Goal: Task Accomplishment & Management: Use online tool/utility

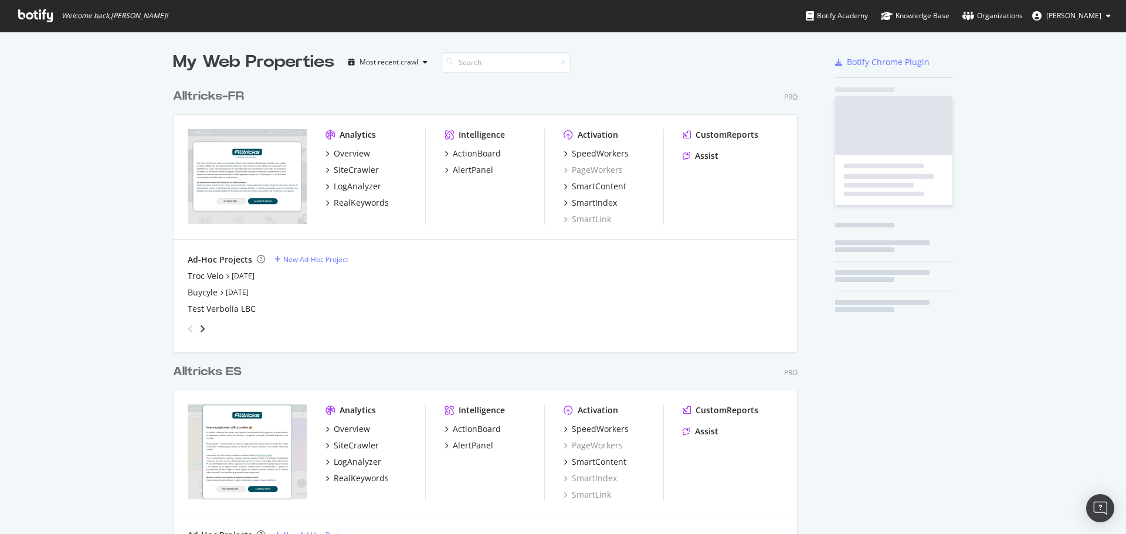
scroll to position [1306, 625]
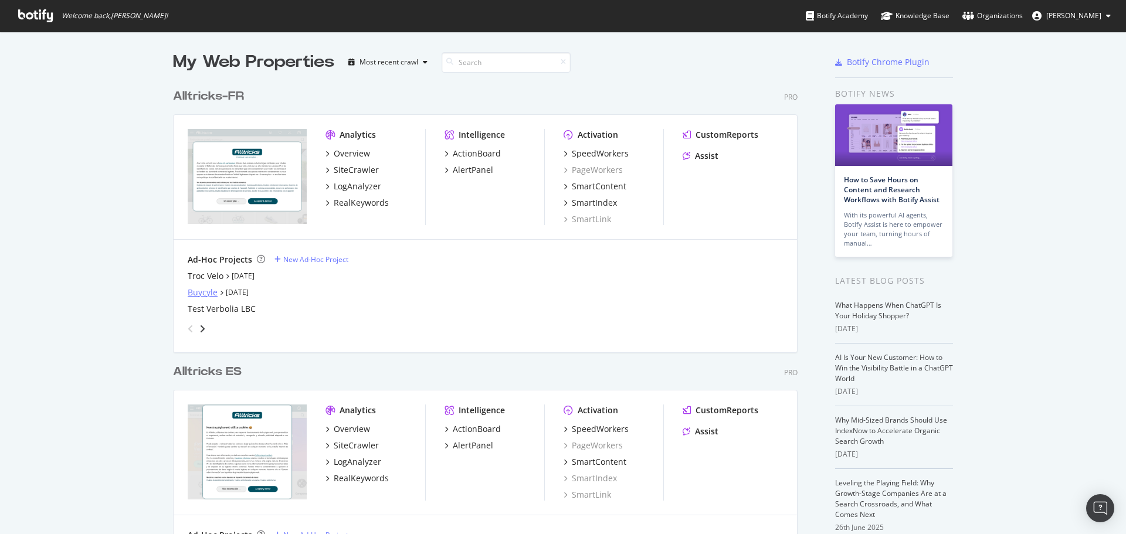
click at [204, 296] on div "Buycyle" at bounding box center [203, 293] width 30 height 12
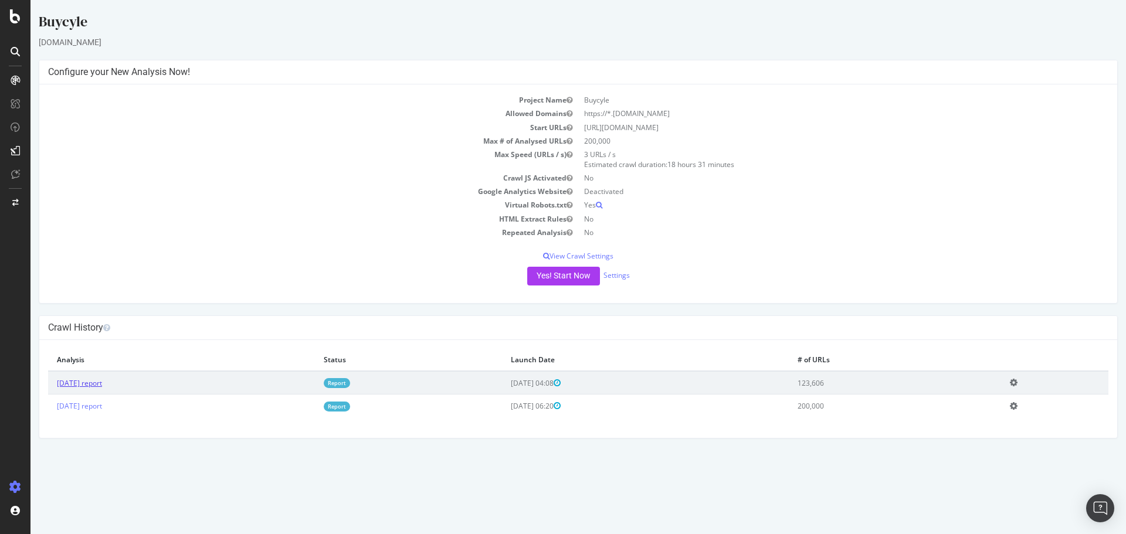
click at [95, 385] on link "[DATE] report" at bounding box center [79, 383] width 45 height 10
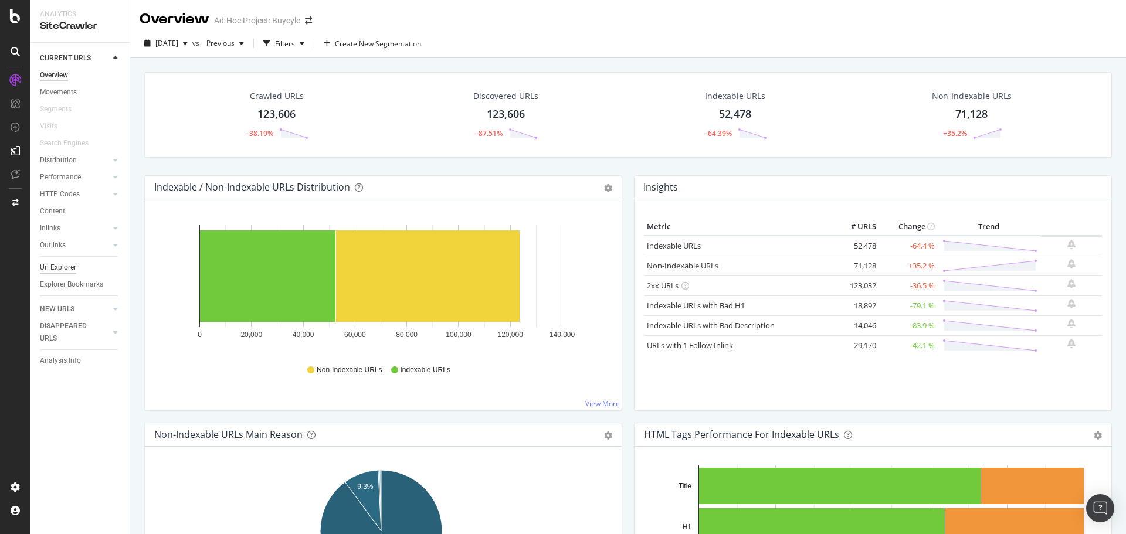
click at [65, 266] on div "Url Explorer" at bounding box center [58, 268] width 36 height 12
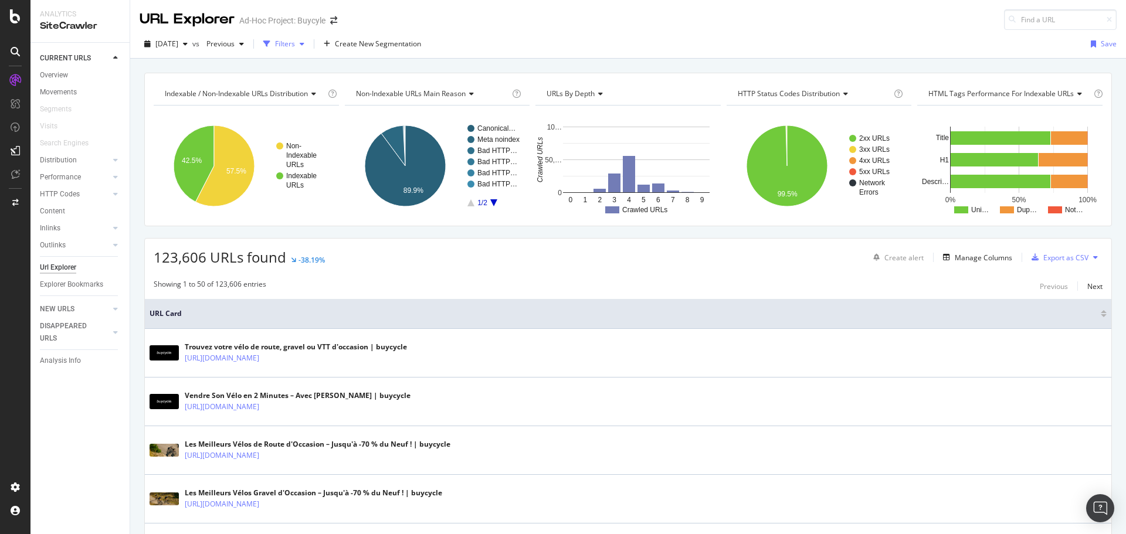
click at [304, 43] on icon "button" at bounding box center [302, 43] width 5 height 7
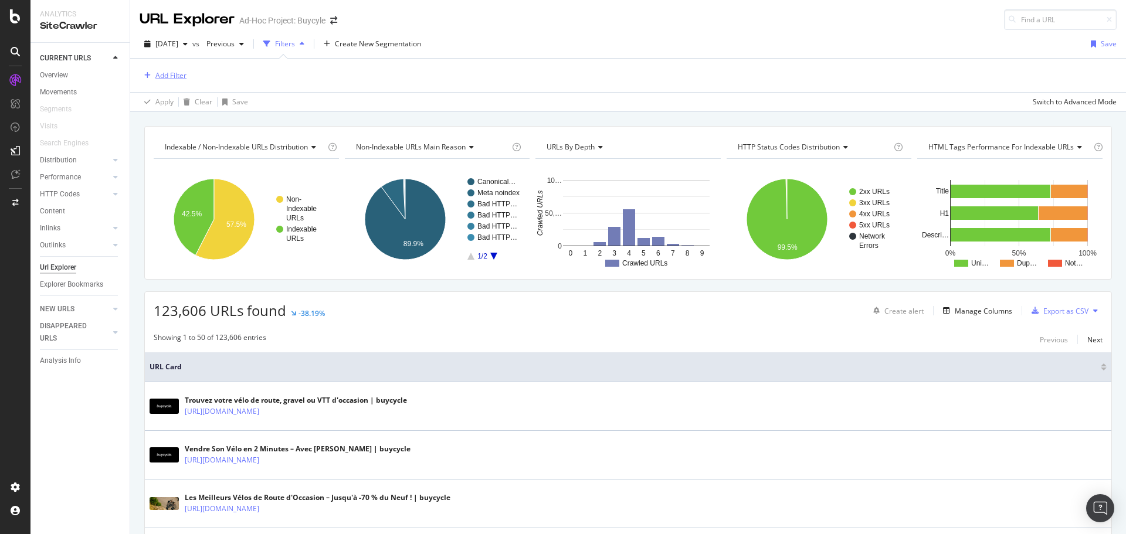
click at [152, 71] on div "Add Filter" at bounding box center [163, 75] width 47 height 13
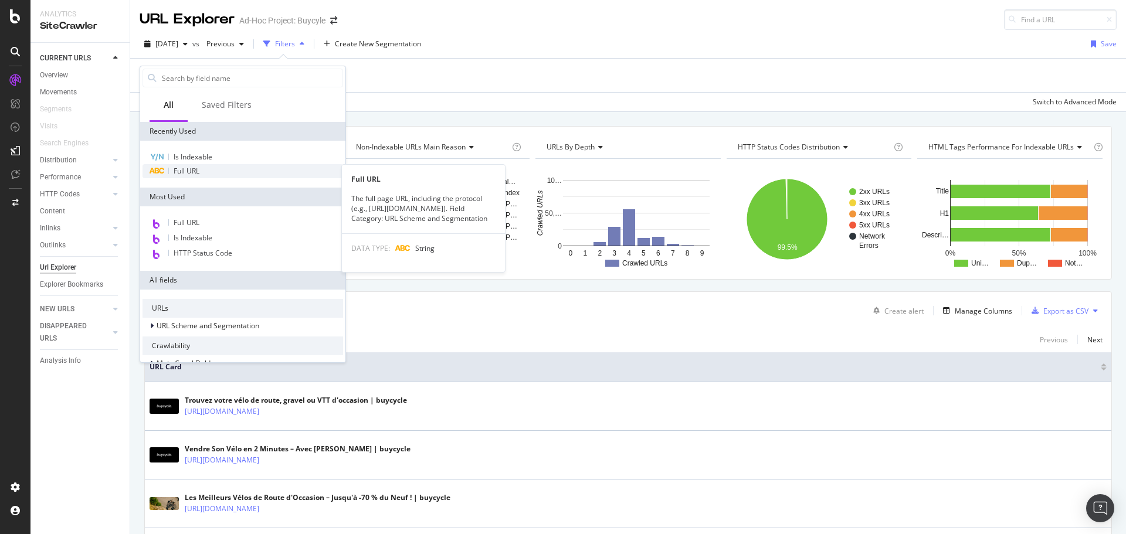
click at [181, 169] on span "Full URL" at bounding box center [187, 171] width 26 height 10
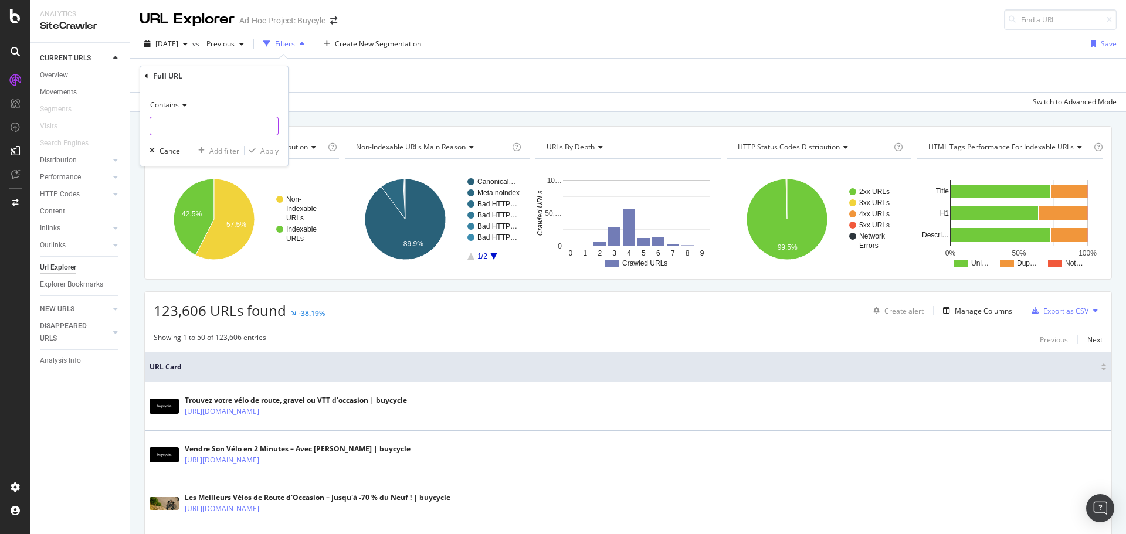
click at [185, 129] on input "text" at bounding box center [214, 126] width 128 height 19
type input "shop"
click at [262, 150] on div "Apply" at bounding box center [269, 151] width 18 height 10
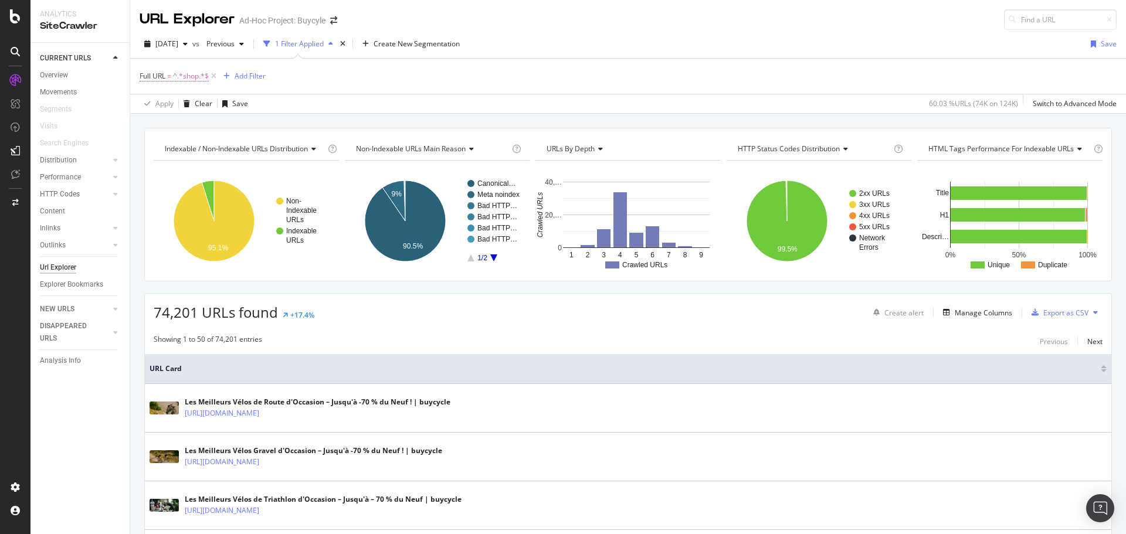
click at [188, 70] on span "^.*shop.*$" at bounding box center [191, 76] width 36 height 16
click at [185, 106] on icon at bounding box center [183, 103] width 8 height 7
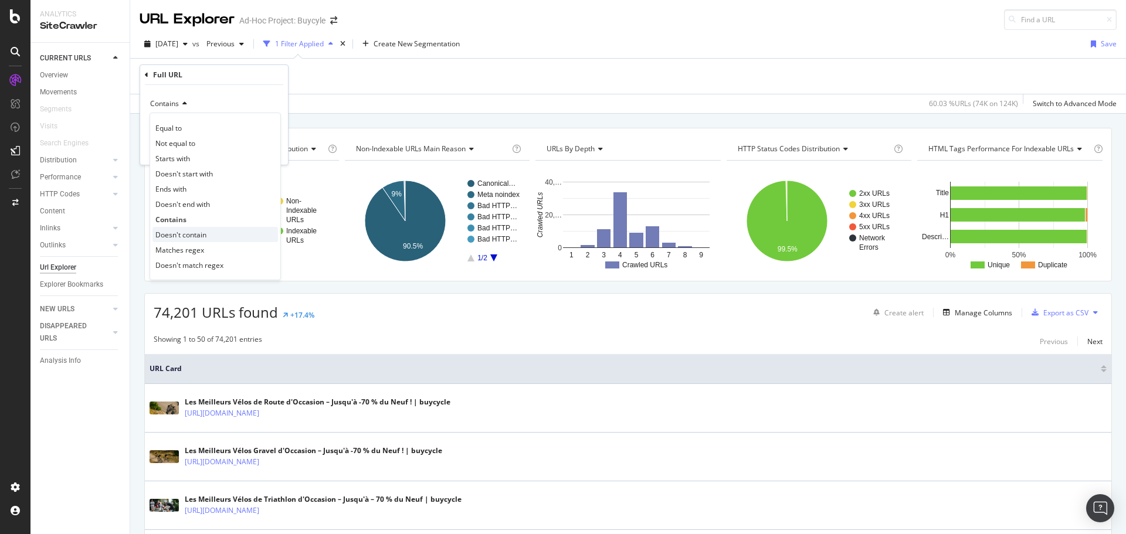
click at [198, 239] on span "Doesn't contain" at bounding box center [180, 235] width 51 height 10
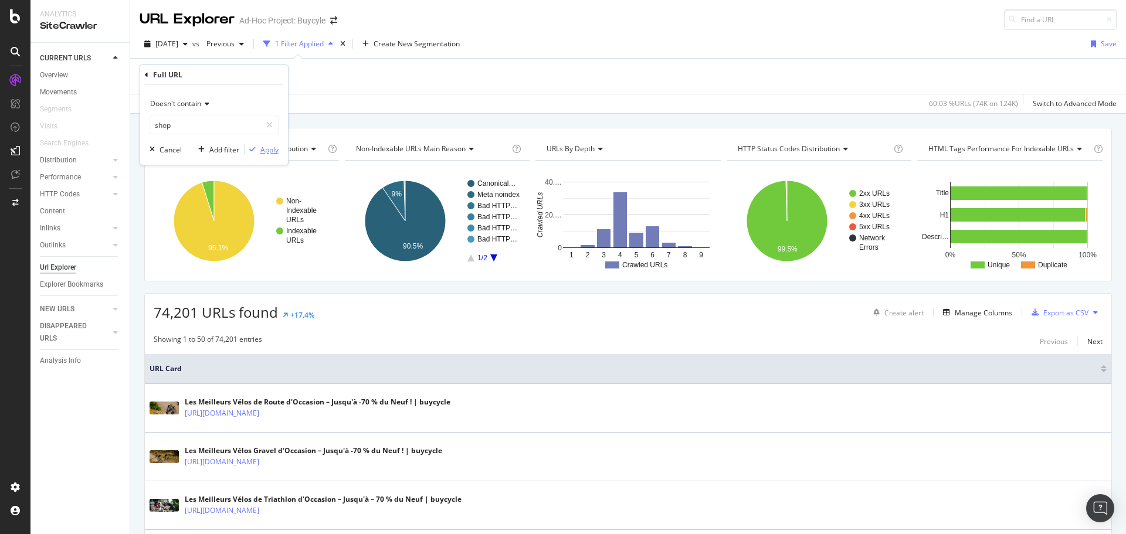
click at [263, 145] on div "Apply" at bounding box center [269, 150] width 18 height 10
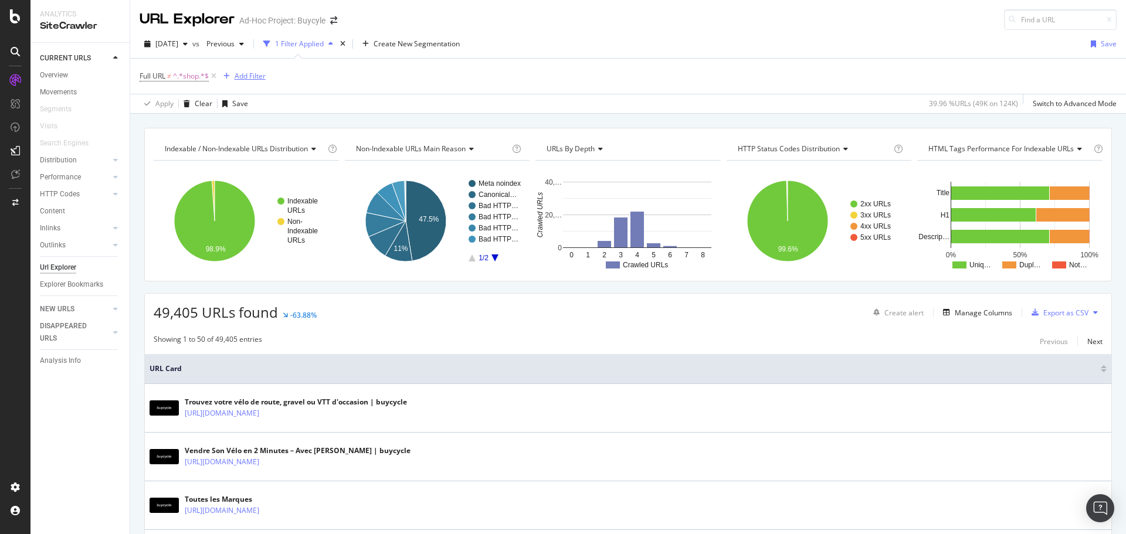
click at [238, 73] on div "Add Filter" at bounding box center [250, 76] width 31 height 10
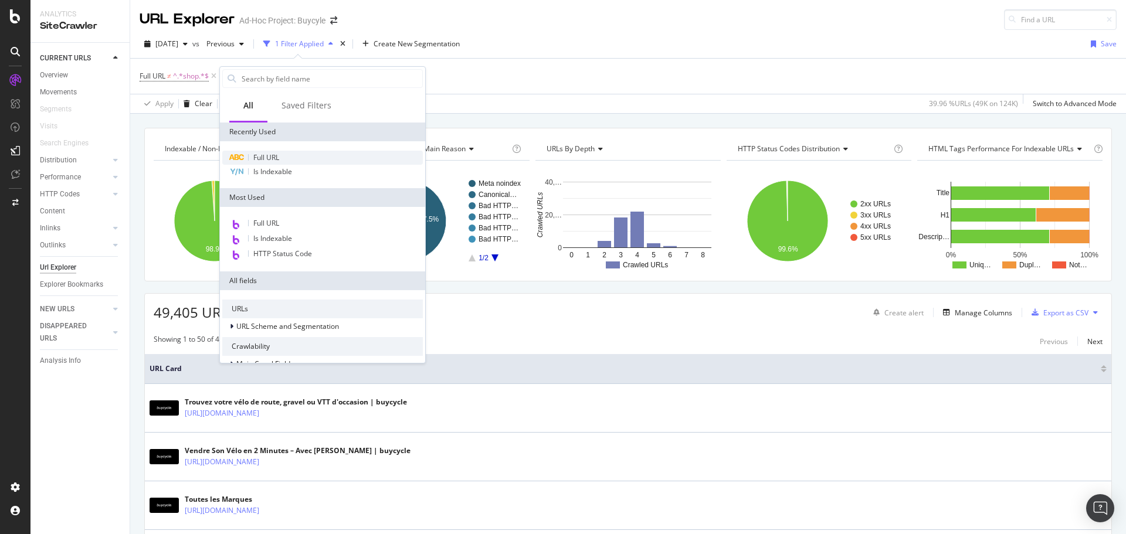
click at [250, 155] on div "Full URL" at bounding box center [322, 158] width 201 height 14
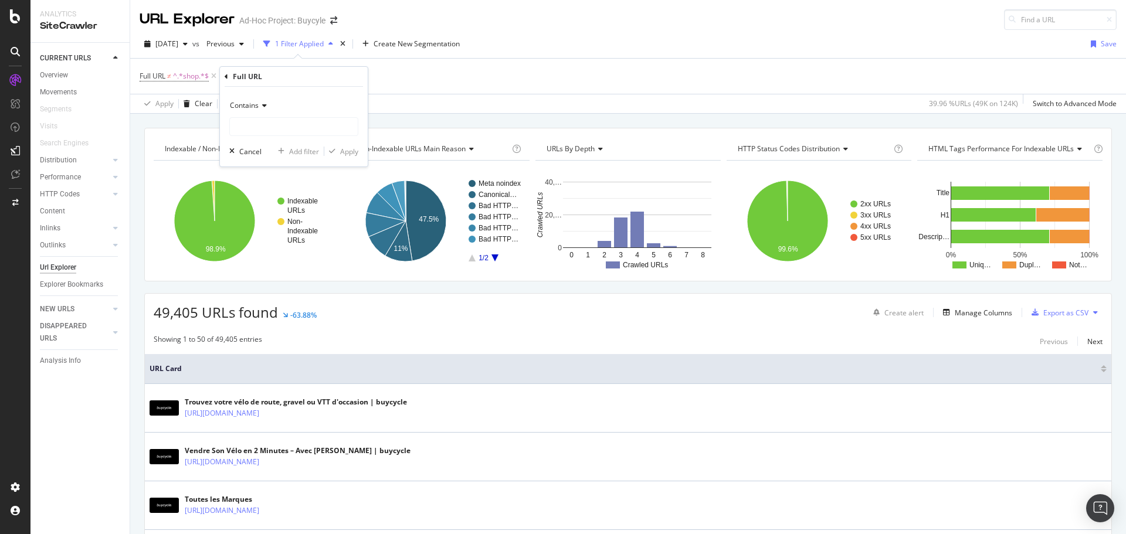
click at [237, 108] on span "Contains" at bounding box center [244, 105] width 29 height 10
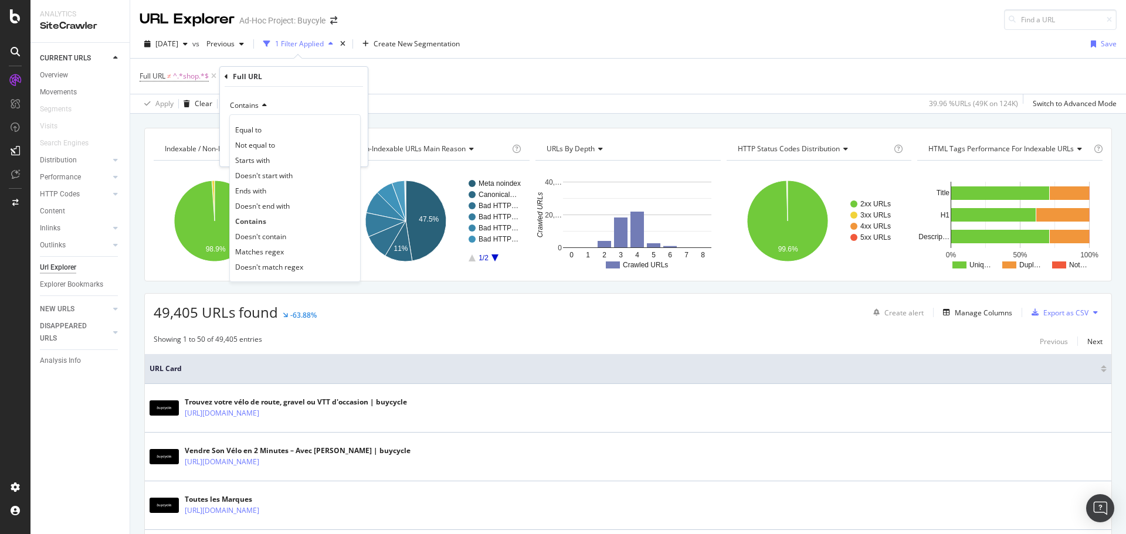
click at [264, 106] on icon at bounding box center [263, 105] width 8 height 7
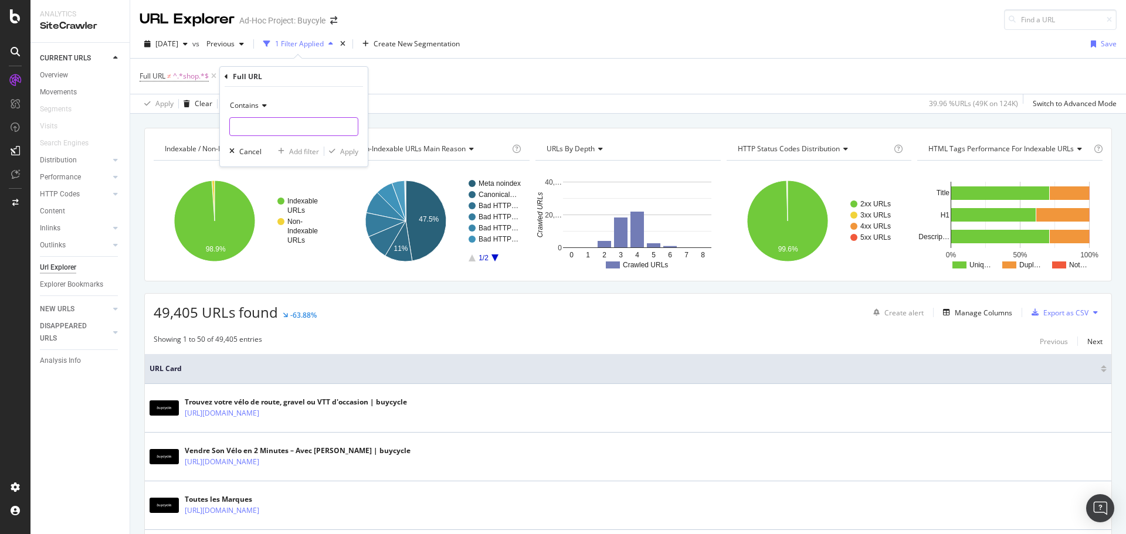
click at [277, 142] on div "Contains Cancel Add filter Apply" at bounding box center [294, 127] width 148 height 80
click at [277, 128] on input "text" at bounding box center [294, 126] width 128 height 19
type input "product"
click at [354, 148] on div "Apply" at bounding box center [349, 152] width 18 height 10
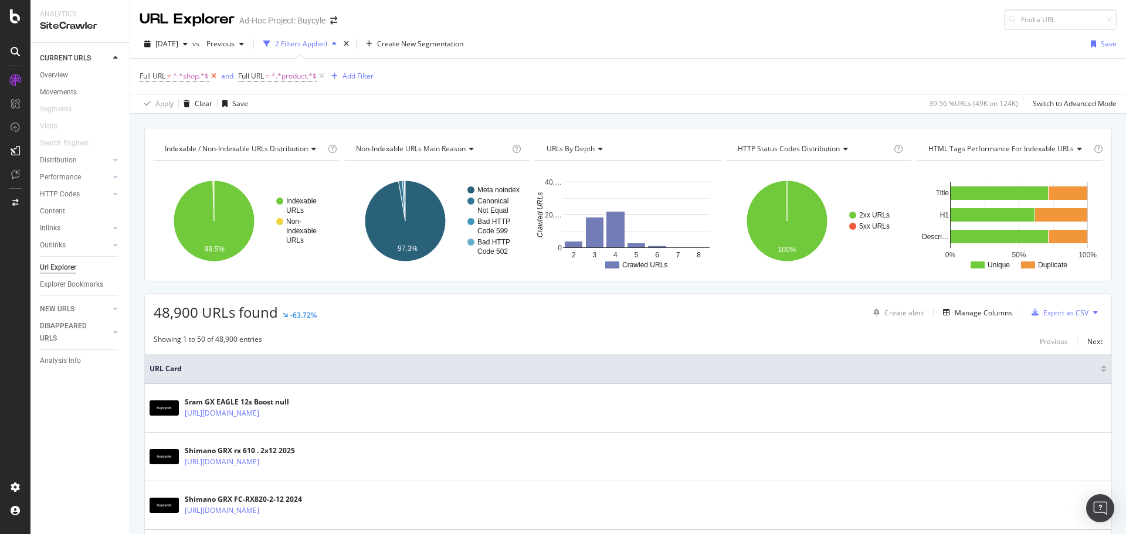
click at [213, 76] on icon at bounding box center [214, 76] width 10 height 12
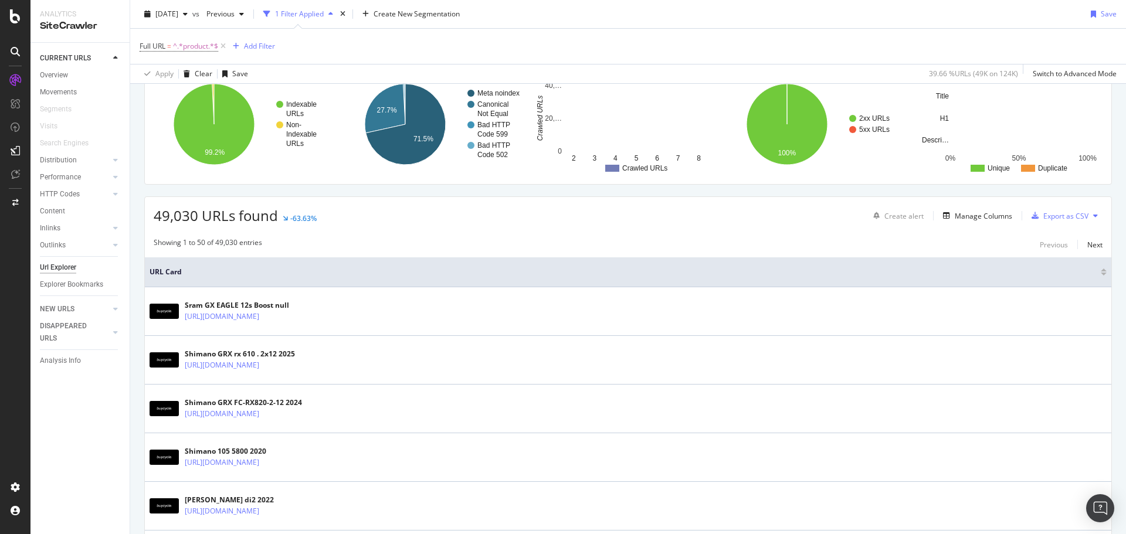
scroll to position [117, 0]
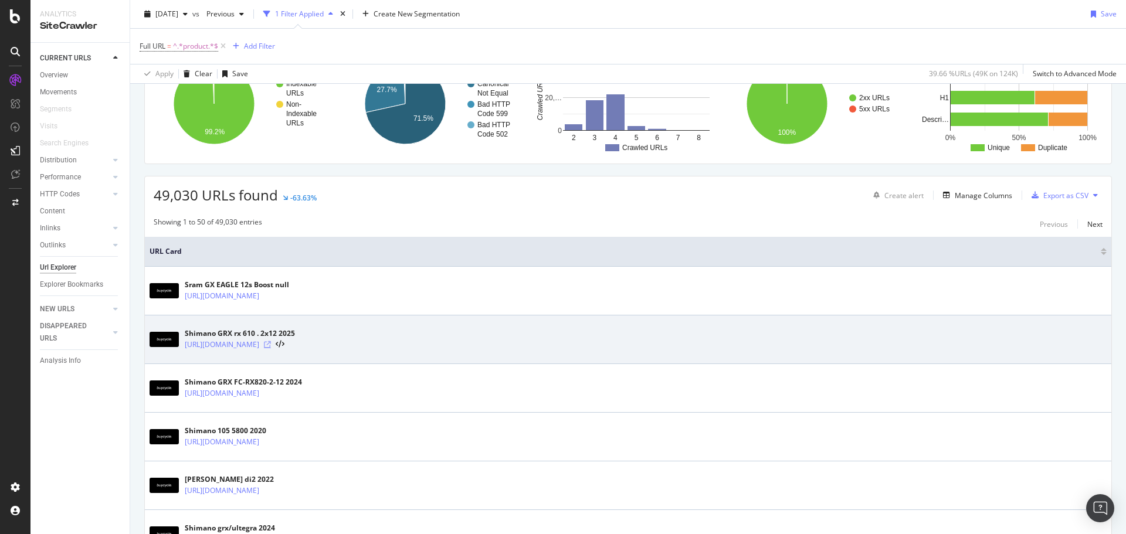
click at [271, 345] on icon at bounding box center [267, 344] width 7 height 7
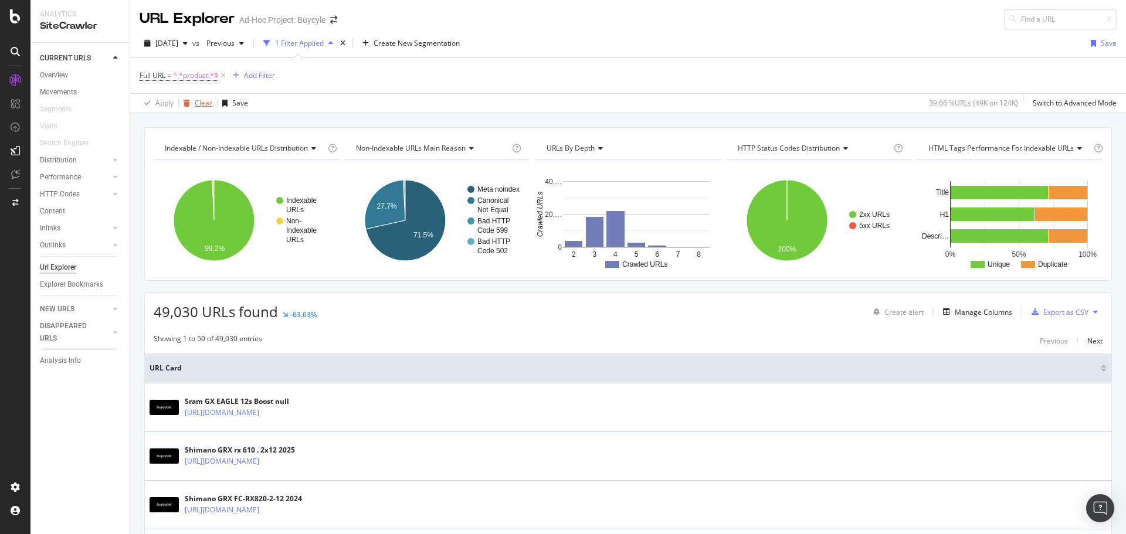
scroll to position [0, 0]
click at [201, 71] on span "^.*product.*$" at bounding box center [195, 76] width 45 height 16
click at [183, 131] on input "product" at bounding box center [205, 125] width 111 height 19
type input "shop"
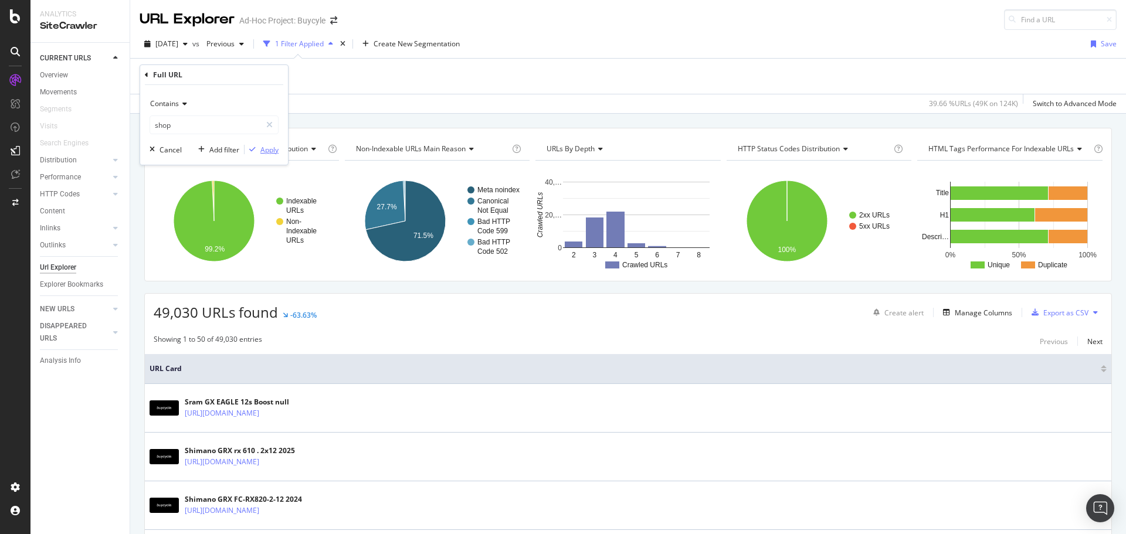
click at [260, 144] on button "Apply" at bounding box center [262, 150] width 34 height 12
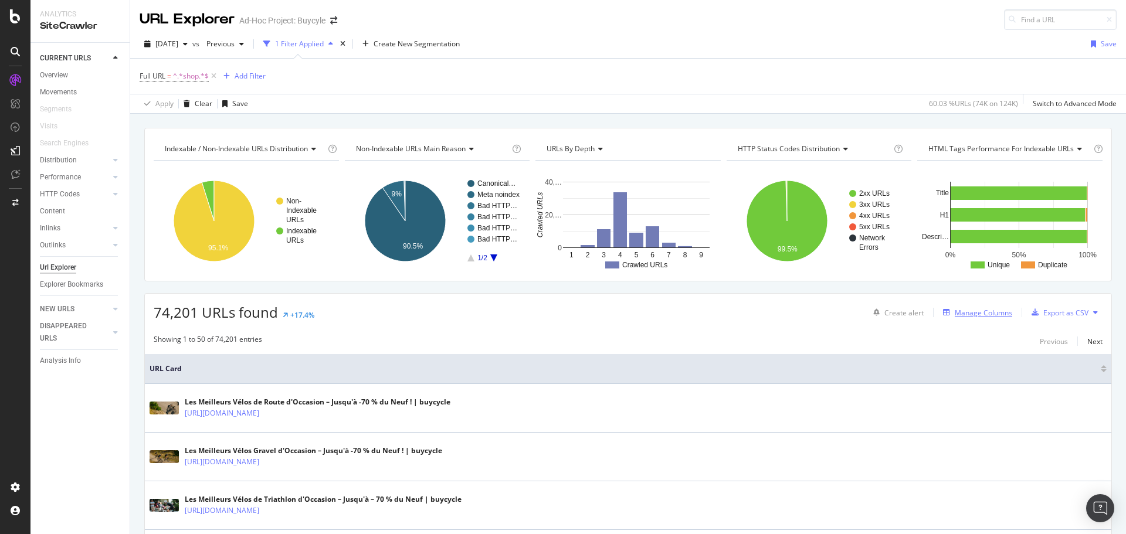
click at [973, 309] on div "Manage Columns" at bounding box center [983, 313] width 57 height 10
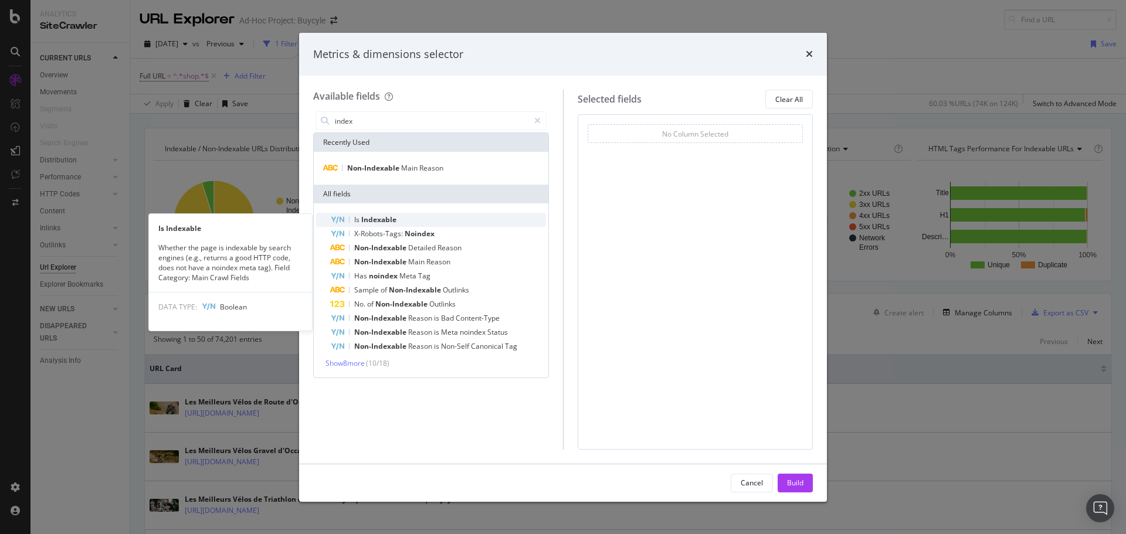
type input "index"
click at [372, 222] on span "Indexable" at bounding box center [378, 220] width 35 height 10
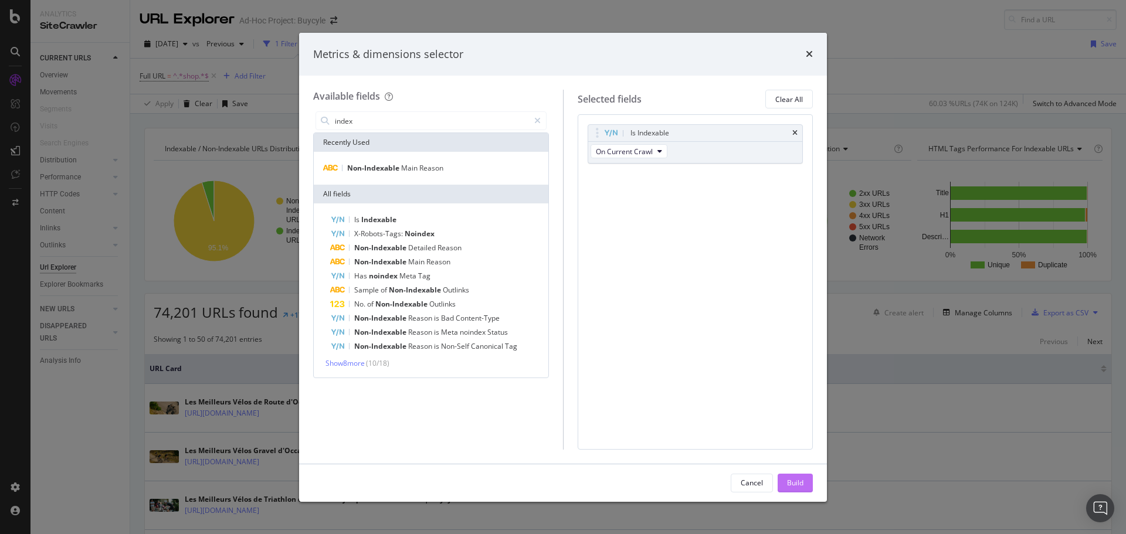
click at [791, 486] on div "Build" at bounding box center [795, 483] width 16 height 10
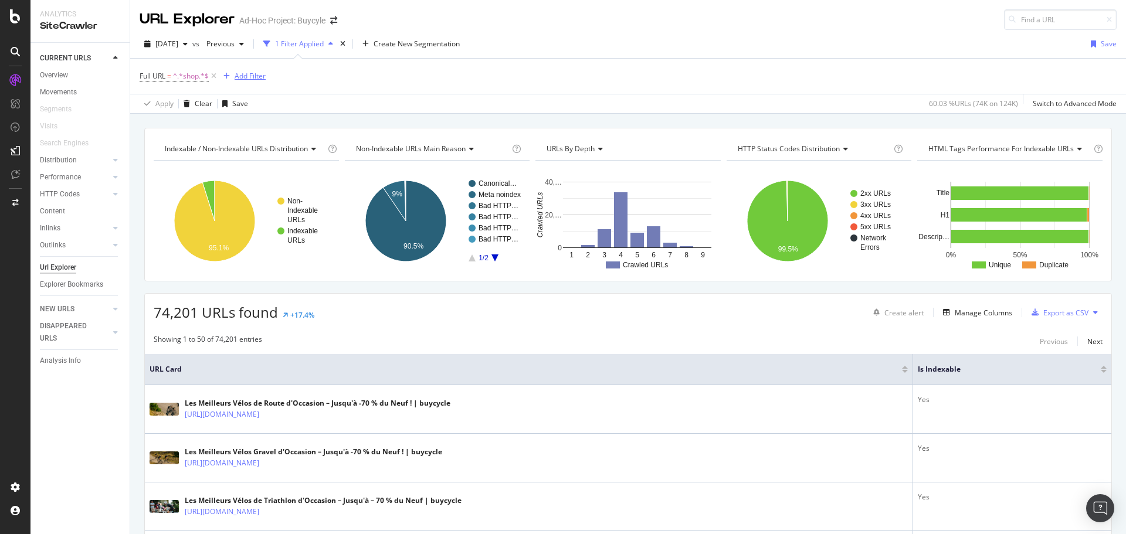
click at [248, 78] on div "Add Filter" at bounding box center [250, 76] width 31 height 10
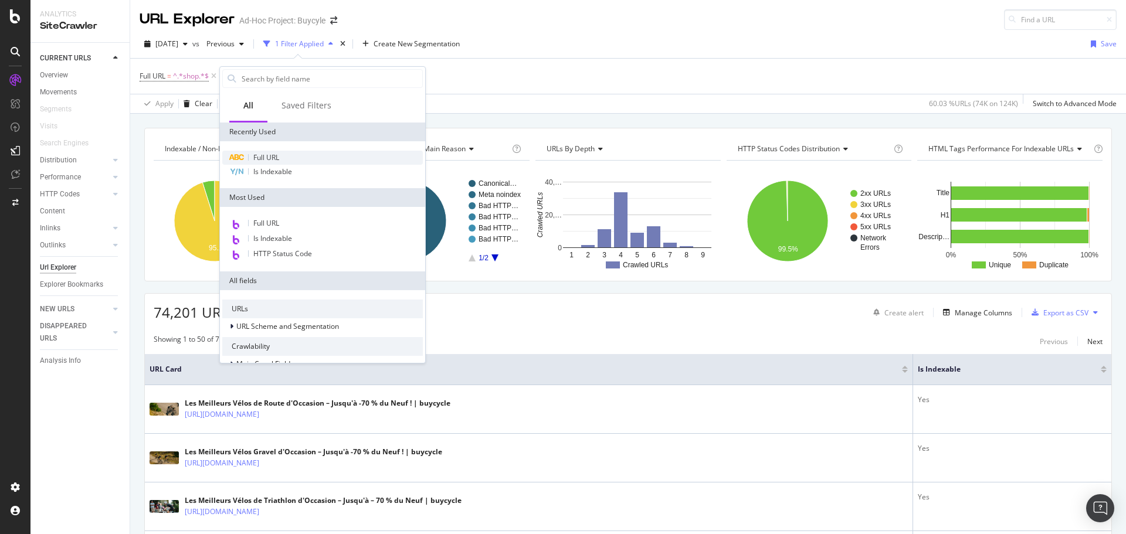
click at [266, 155] on span "Full URL" at bounding box center [266, 157] width 26 height 10
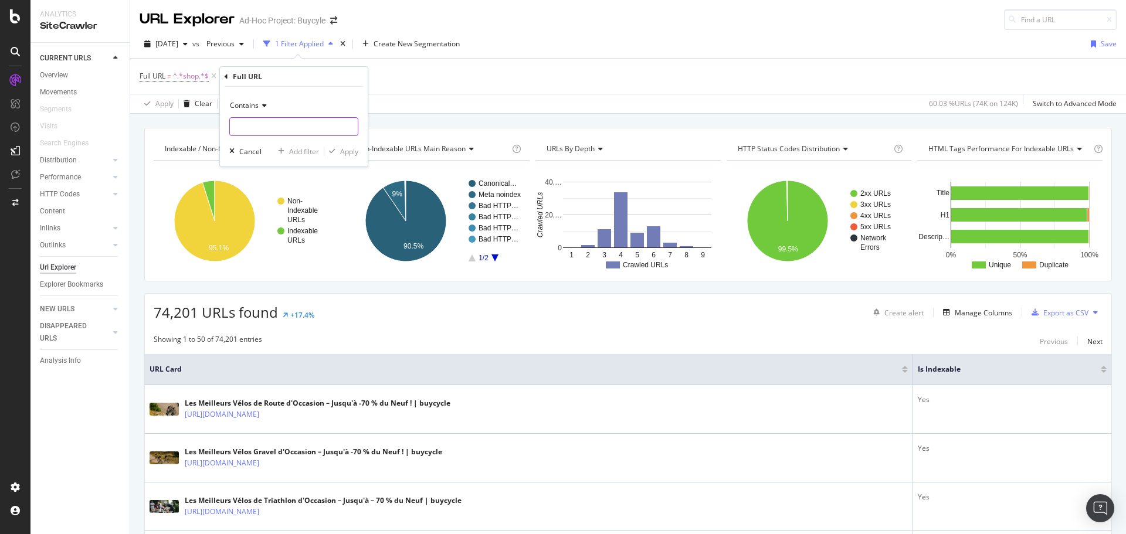
click at [274, 120] on input "text" at bounding box center [294, 126] width 128 height 19
type input "brands"
click at [359, 148] on div "Contains brands Cancel Add filter Apply" at bounding box center [294, 127] width 148 height 80
click at [356, 150] on div "Apply" at bounding box center [349, 152] width 18 height 10
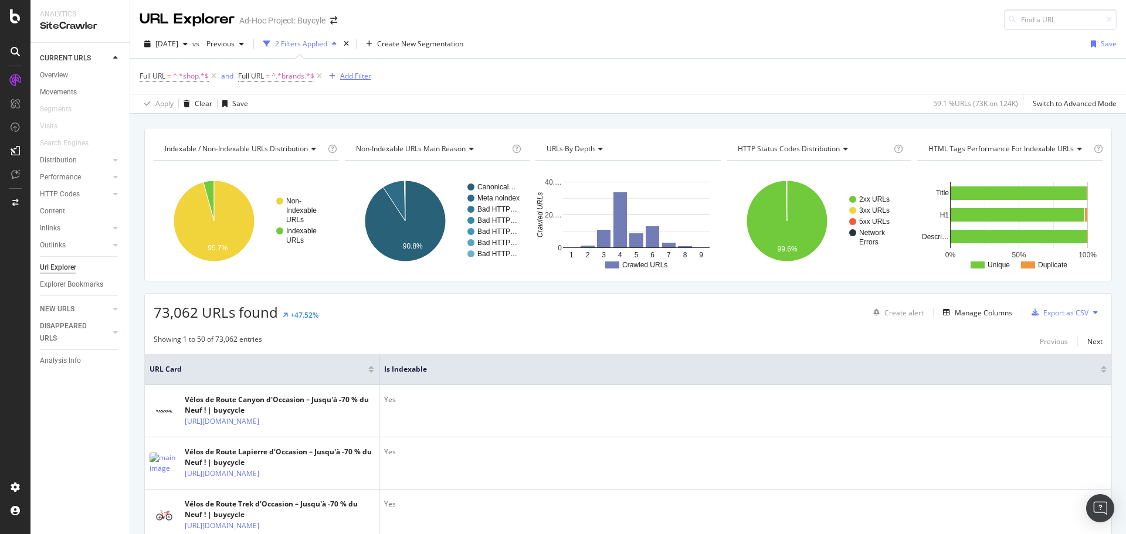
click at [344, 73] on div "Add Filter" at bounding box center [355, 76] width 31 height 10
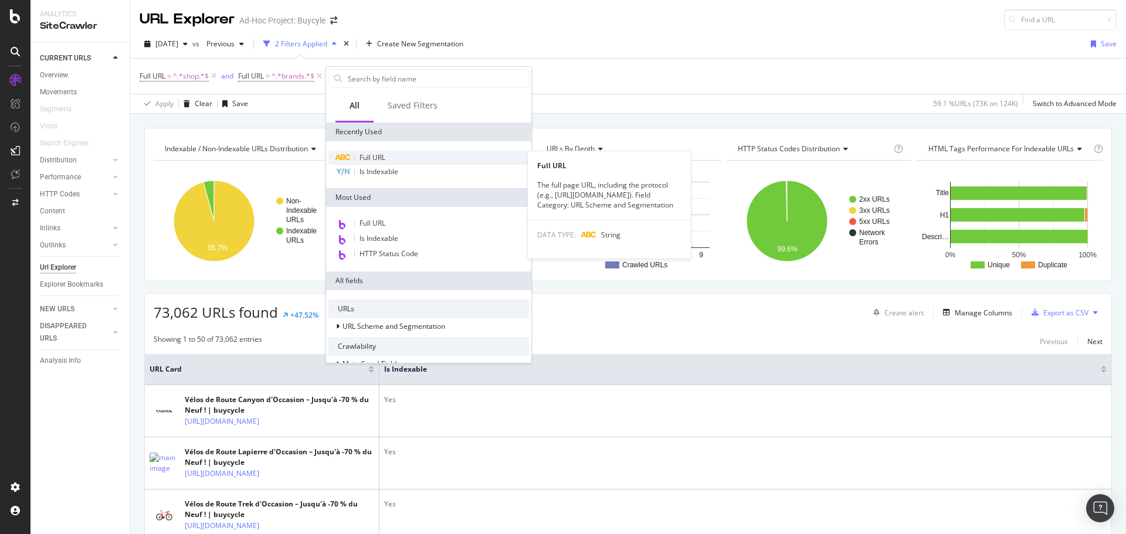
click at [374, 164] on div "Full URL" at bounding box center [428, 158] width 201 height 14
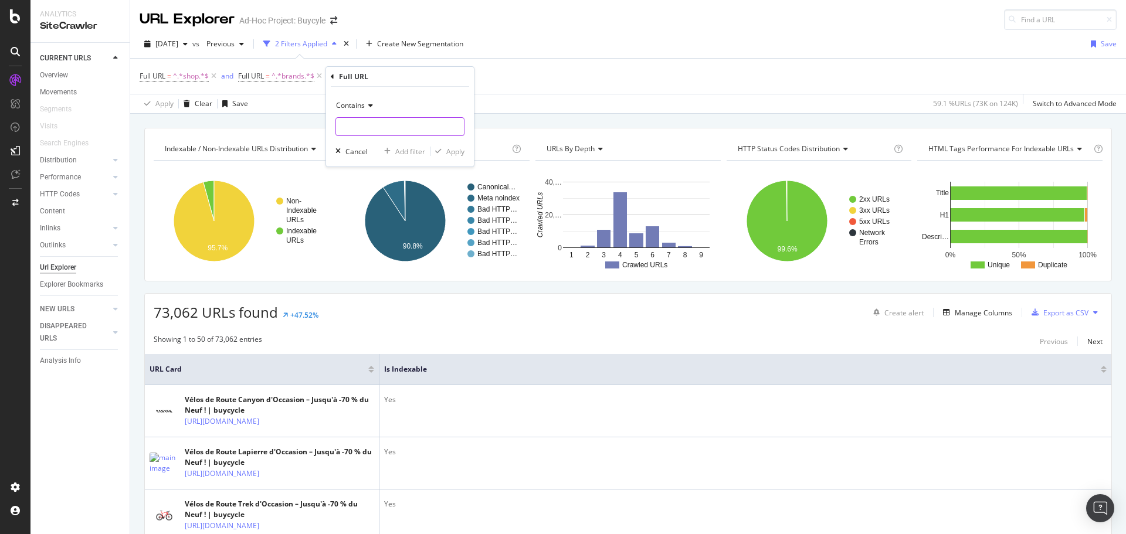
click at [368, 127] on input "text" at bounding box center [400, 126] width 128 height 19
type input "families"
click at [450, 157] on div "Apply" at bounding box center [447, 151] width 34 height 11
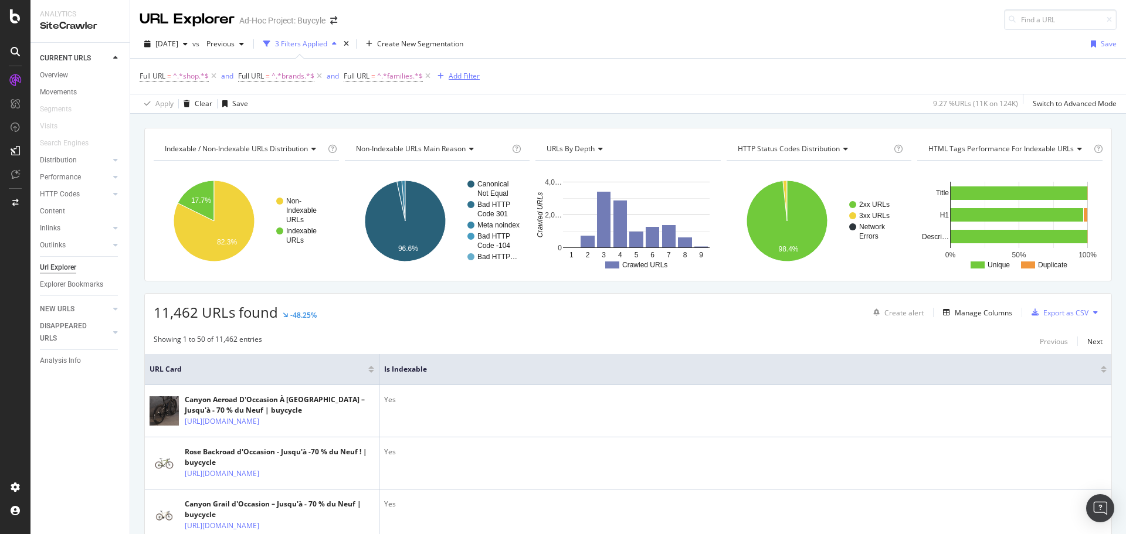
click at [459, 81] on div "Add Filter" at bounding box center [464, 76] width 31 height 10
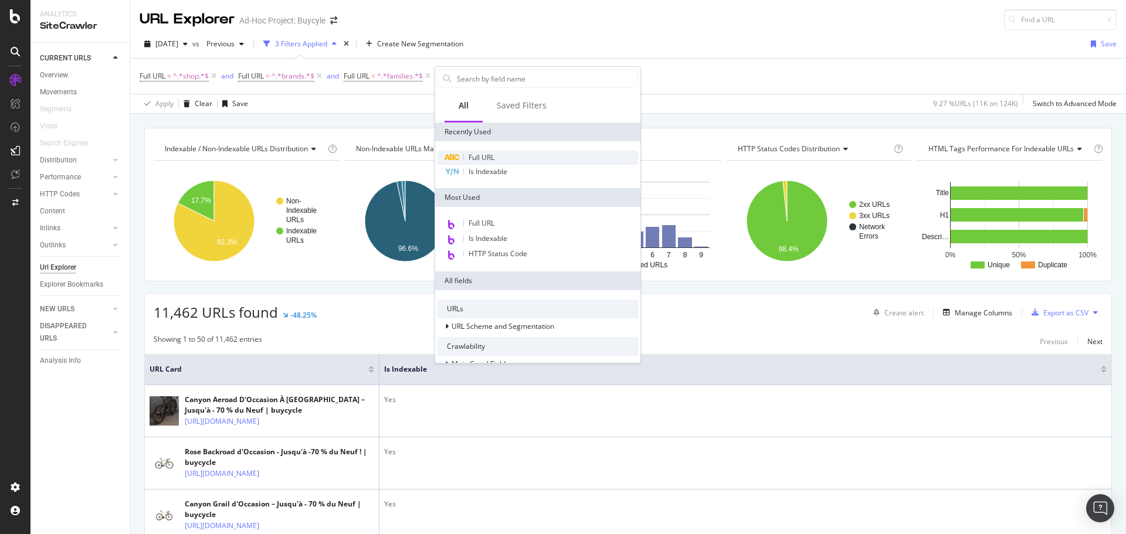
click at [481, 161] on span "Full URL" at bounding box center [482, 157] width 26 height 10
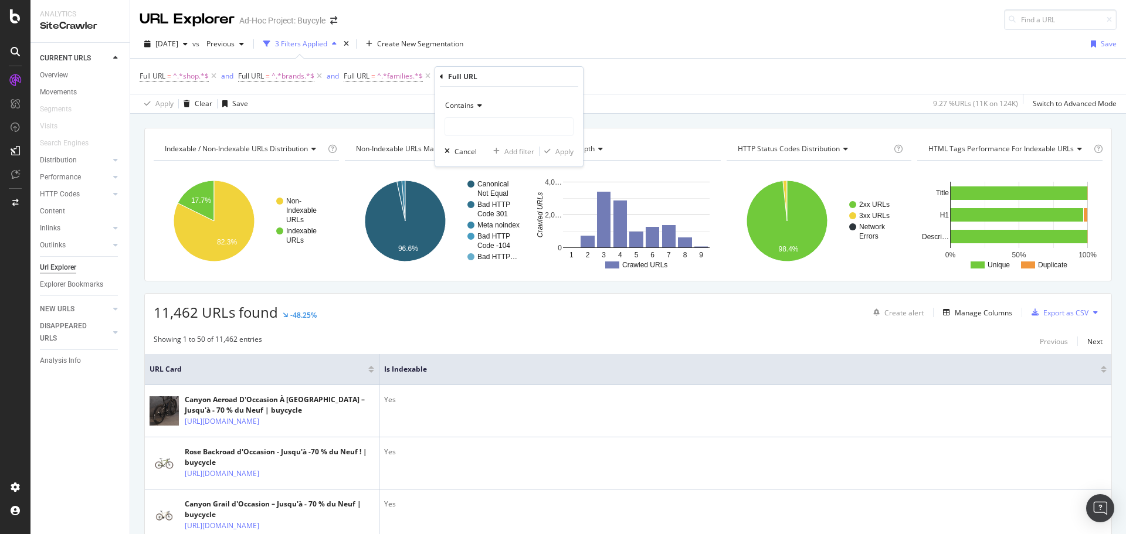
click at [477, 105] on icon at bounding box center [478, 105] width 8 height 7
click at [491, 233] on span "Doesn't contain" at bounding box center [475, 237] width 51 height 10
click at [466, 121] on input "text" at bounding box center [509, 126] width 128 height 19
type input "is_frams"
click at [458, 82] on div "Add Filter" at bounding box center [456, 76] width 47 height 13
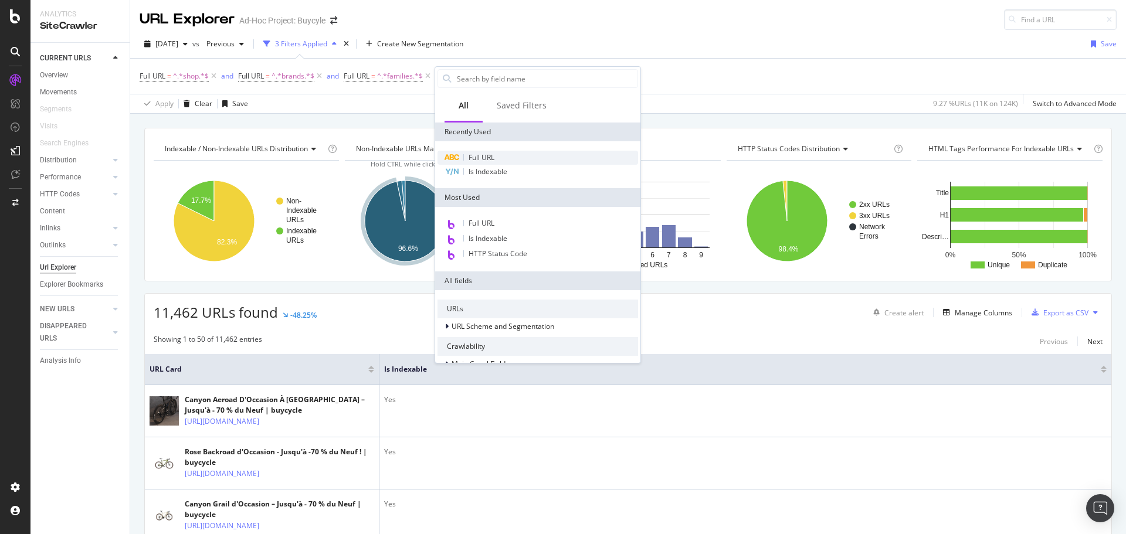
click at [482, 152] on div "Full URL" at bounding box center [537, 158] width 201 height 14
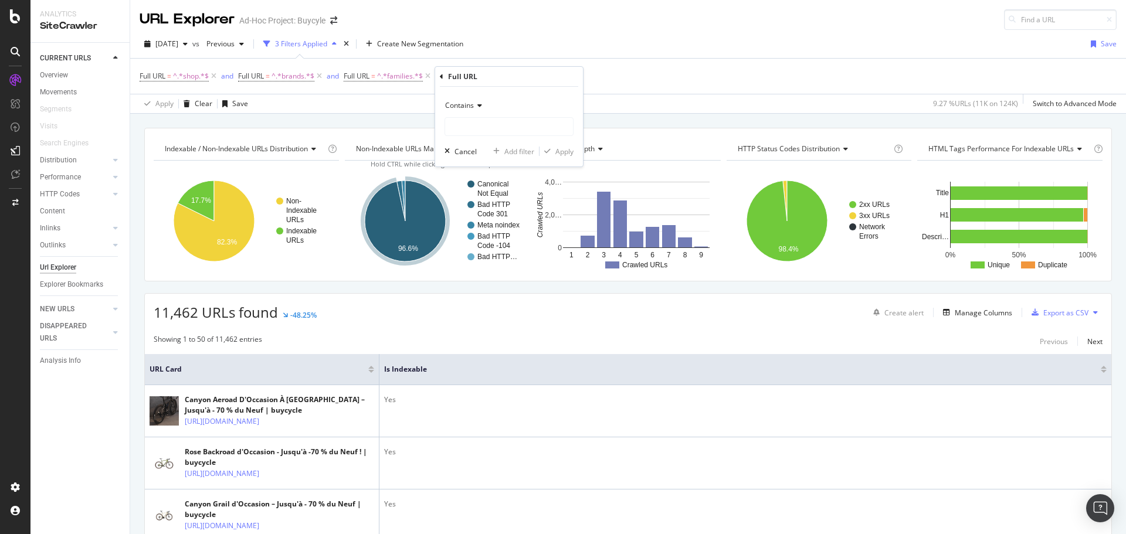
click at [471, 99] on div "Contains" at bounding box center [508, 105] width 129 height 19
click at [484, 230] on div "Doesn't contain" at bounding box center [509, 236] width 125 height 15
click at [474, 128] on input "text" at bounding box center [509, 126] width 128 height 19
type input "is_frameset"
click at [562, 157] on div "Apply" at bounding box center [556, 151] width 34 height 11
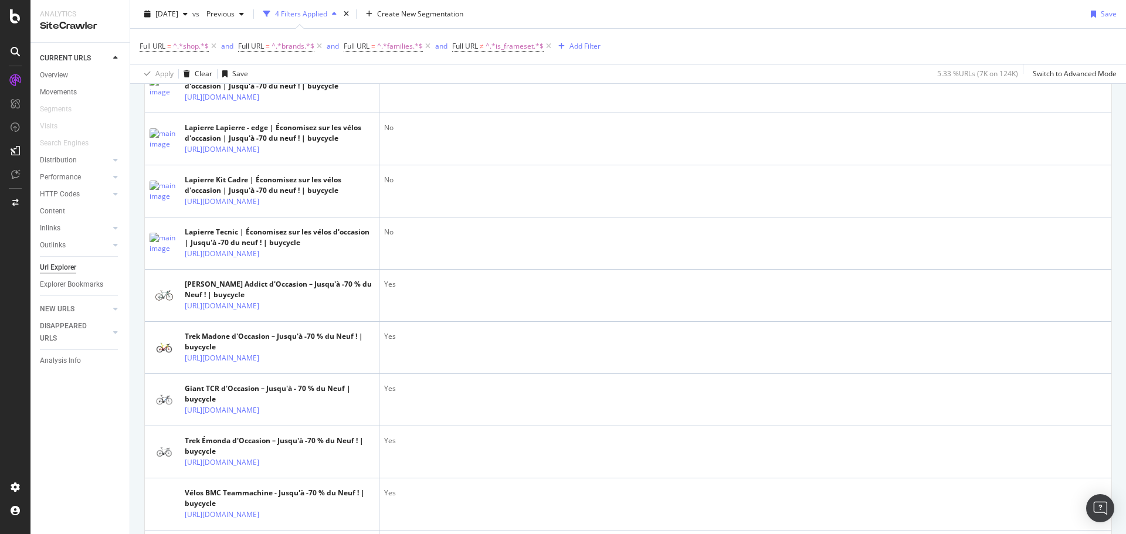
scroll to position [1173, 0]
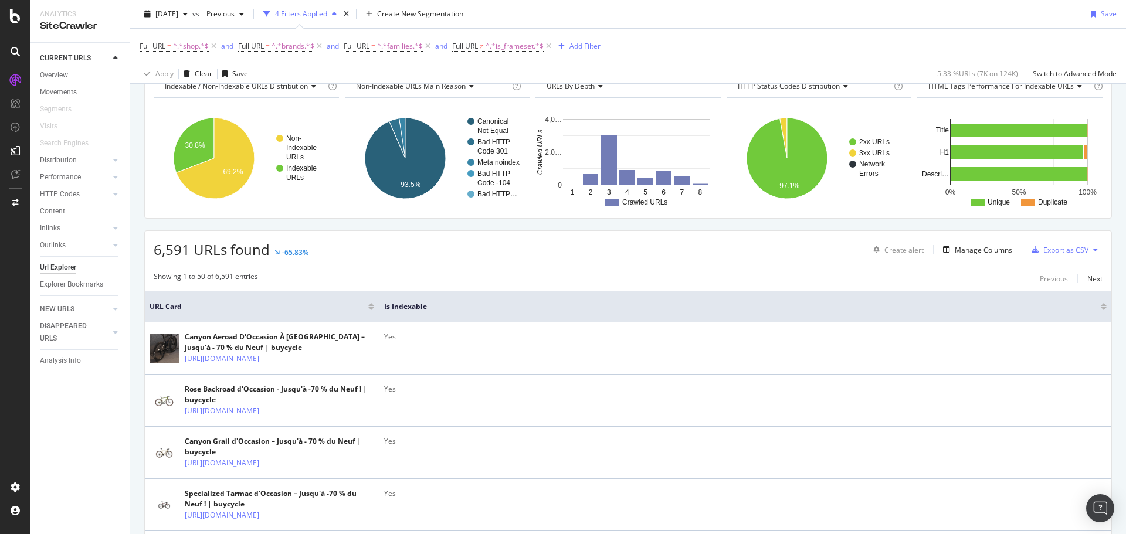
scroll to position [0, 0]
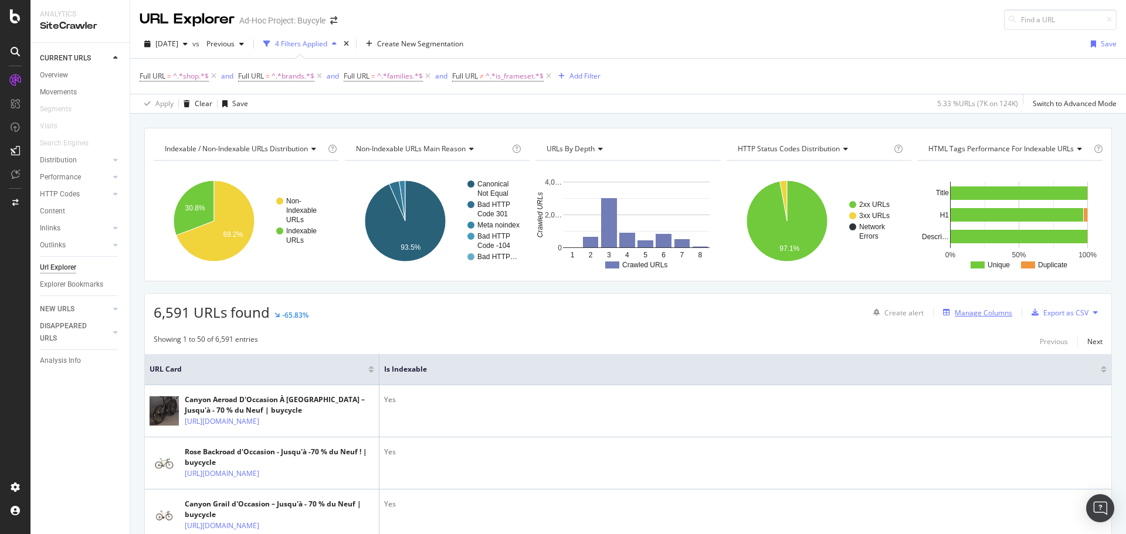
click at [955, 310] on div "Manage Columns" at bounding box center [983, 313] width 57 height 10
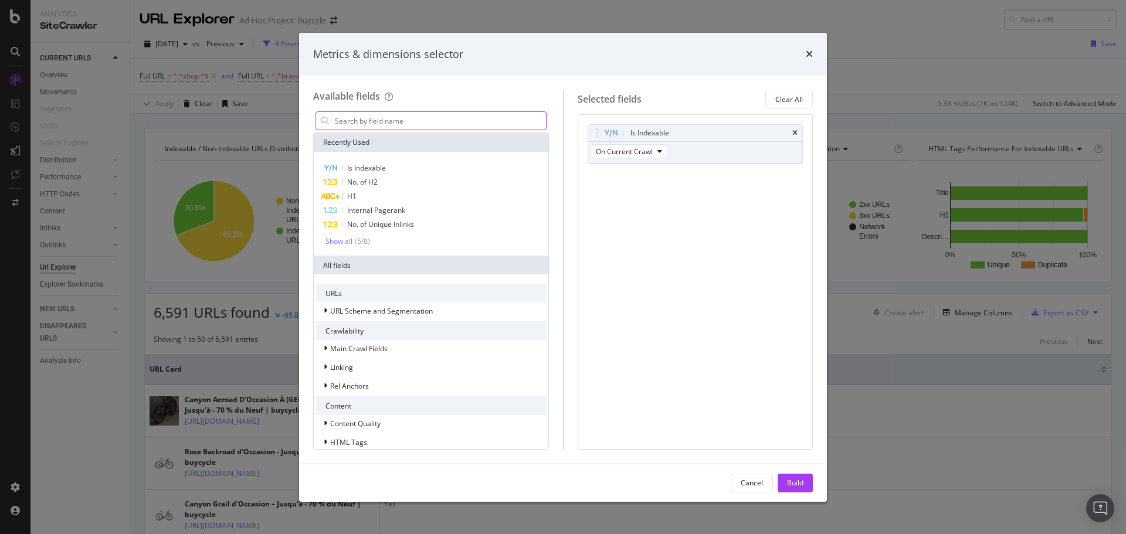
click at [451, 121] on input "modal" at bounding box center [440, 121] width 212 height 18
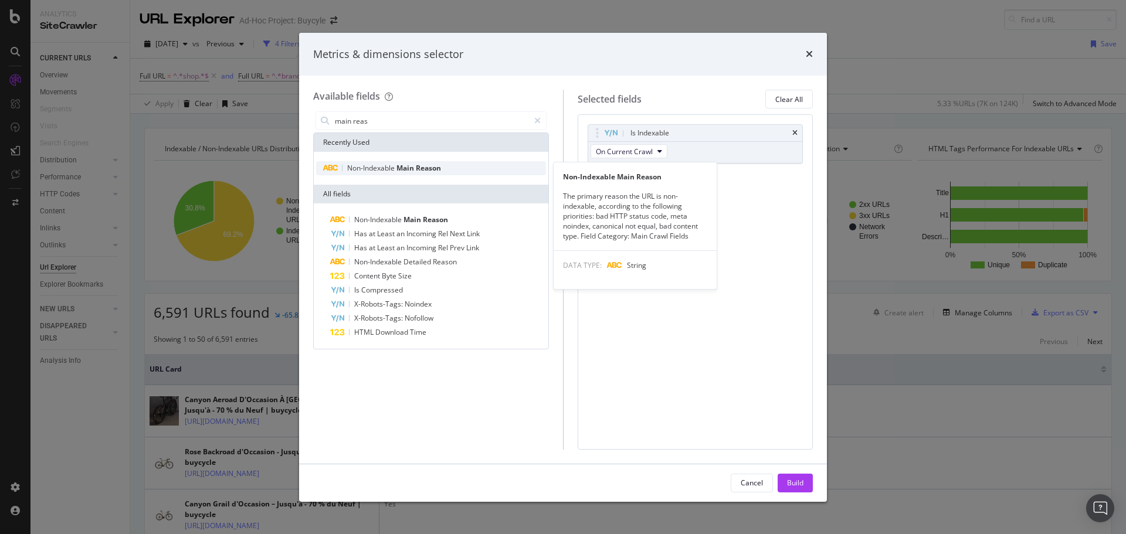
type input "main reas"
click at [415, 169] on span "Main" at bounding box center [405, 168] width 19 height 10
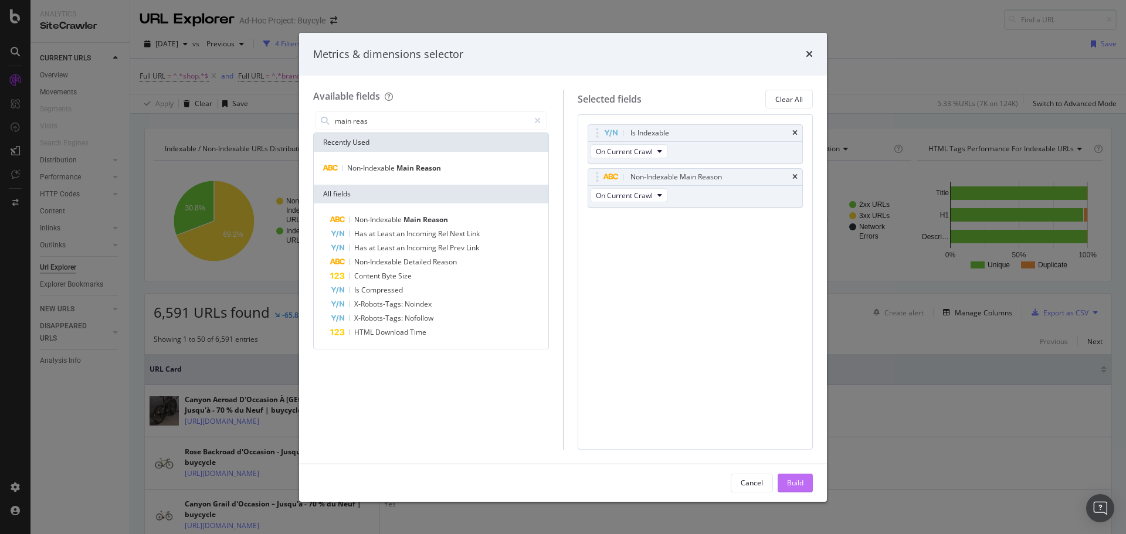
click at [808, 483] on button "Build" at bounding box center [795, 483] width 35 height 19
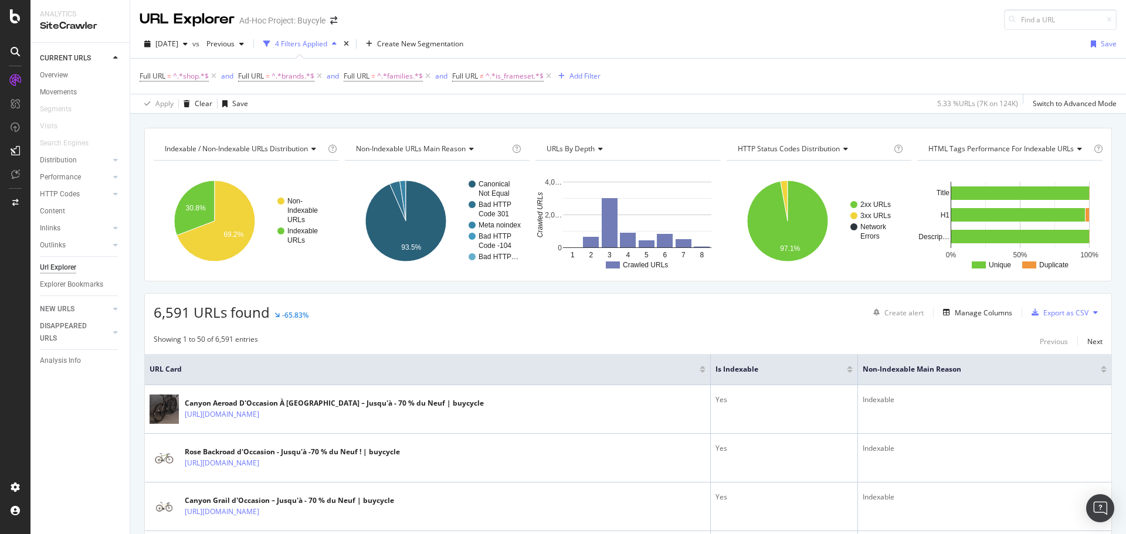
click at [976, 321] on div "Create alert Manage Columns Export as CSV" at bounding box center [985, 313] width 234 height 20
click at [975, 313] on div "Manage Columns" at bounding box center [983, 313] width 57 height 10
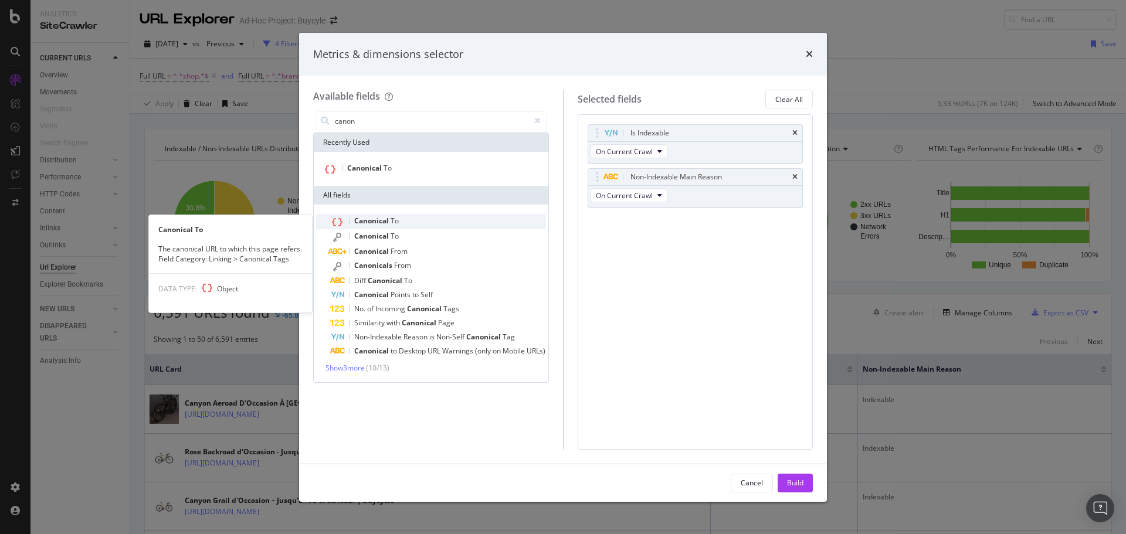
type input "canon"
click at [413, 220] on div "Canonical To" at bounding box center [438, 221] width 216 height 15
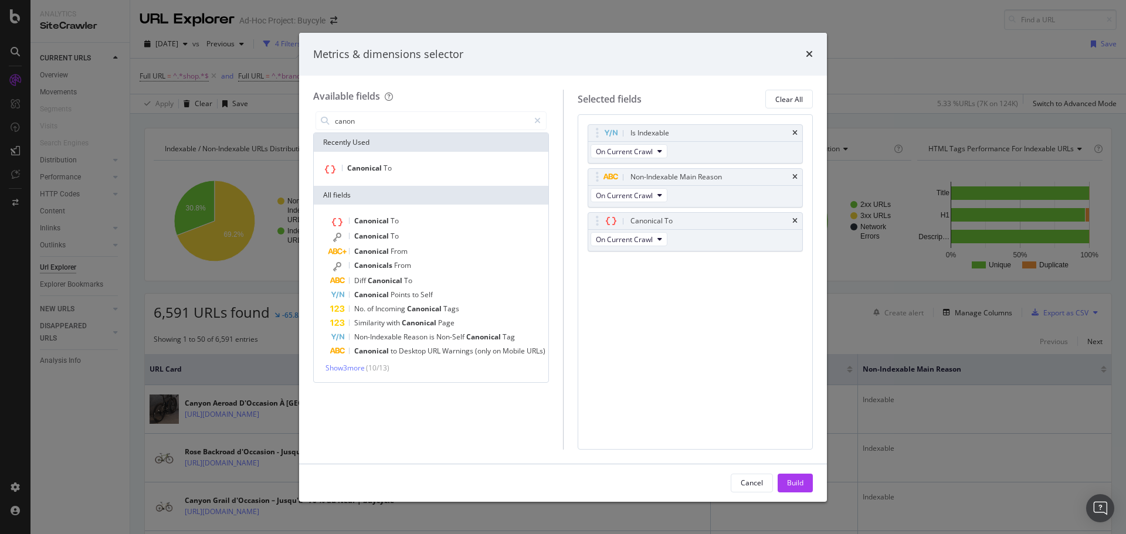
drag, startPoint x: 801, startPoint y: 477, endPoint x: 803, endPoint y: 484, distance: 7.4
click at [800, 477] on div "Build" at bounding box center [795, 483] width 16 height 18
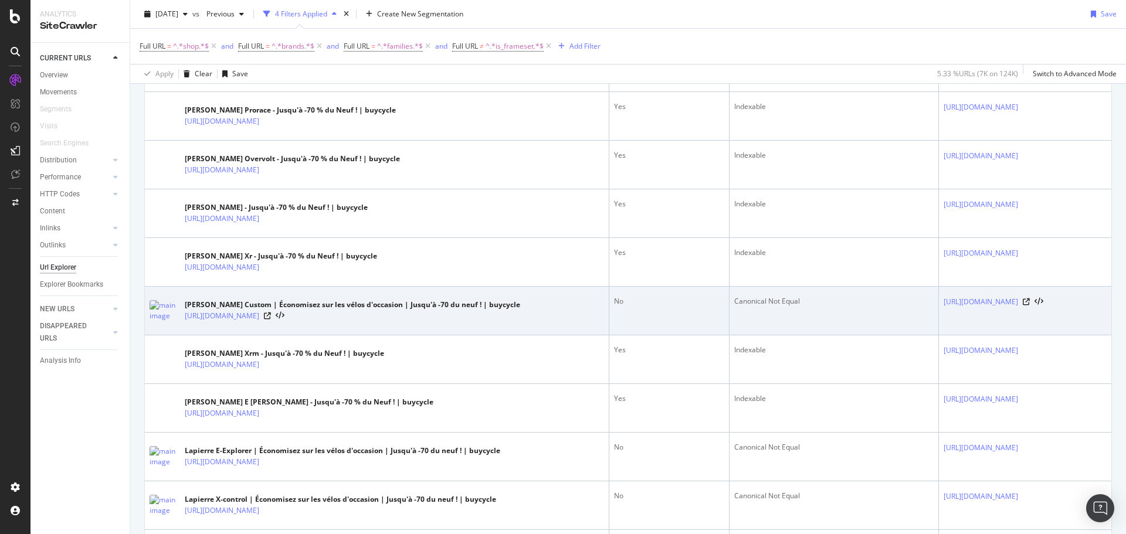
scroll to position [586, 0]
click at [271, 318] on icon at bounding box center [267, 314] width 7 height 7
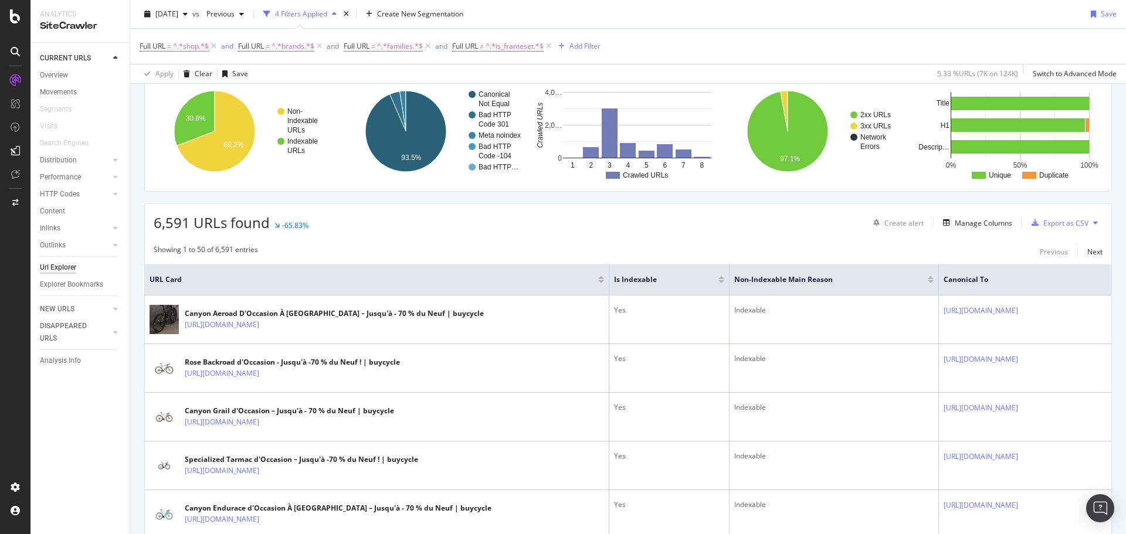
scroll to position [0, 0]
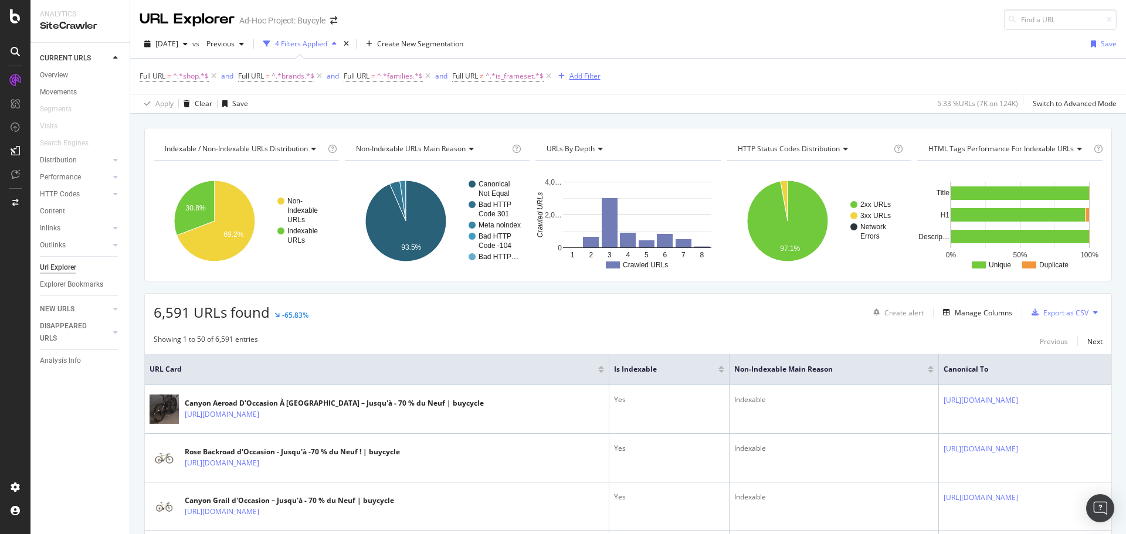
click at [573, 79] on div "Add Filter" at bounding box center [584, 76] width 31 height 10
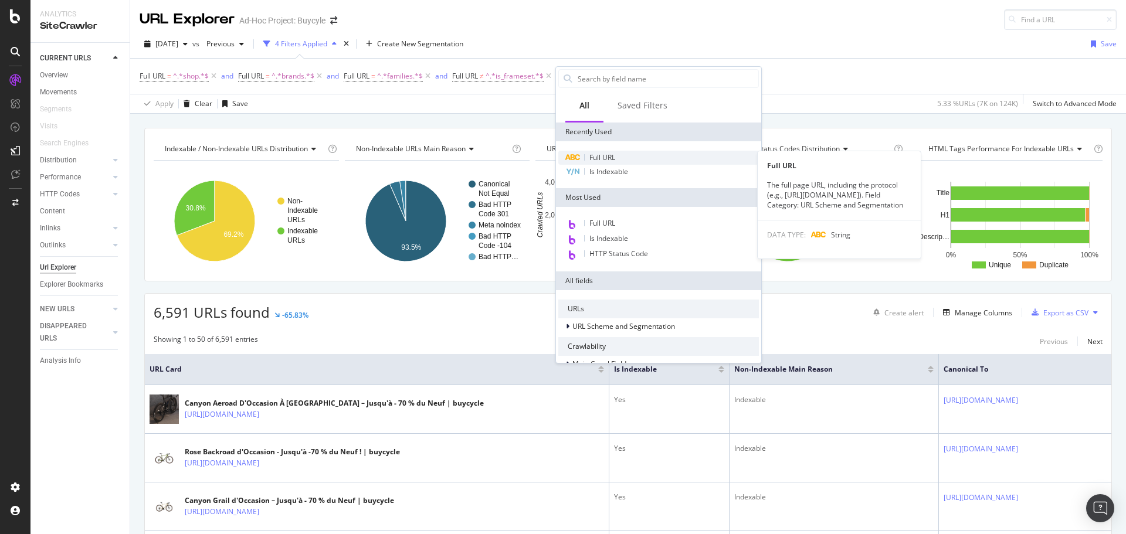
click at [608, 158] on span "Full URL" at bounding box center [602, 157] width 26 height 10
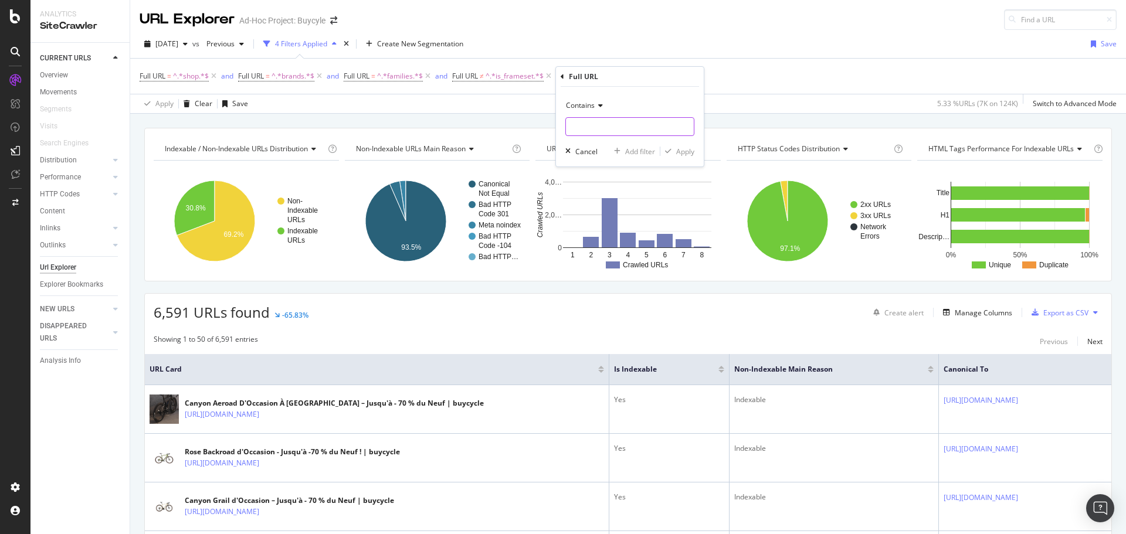
click at [598, 123] on input "text" at bounding box center [630, 126] width 128 height 19
type input "search"
click at [680, 153] on div "Apply" at bounding box center [685, 152] width 18 height 10
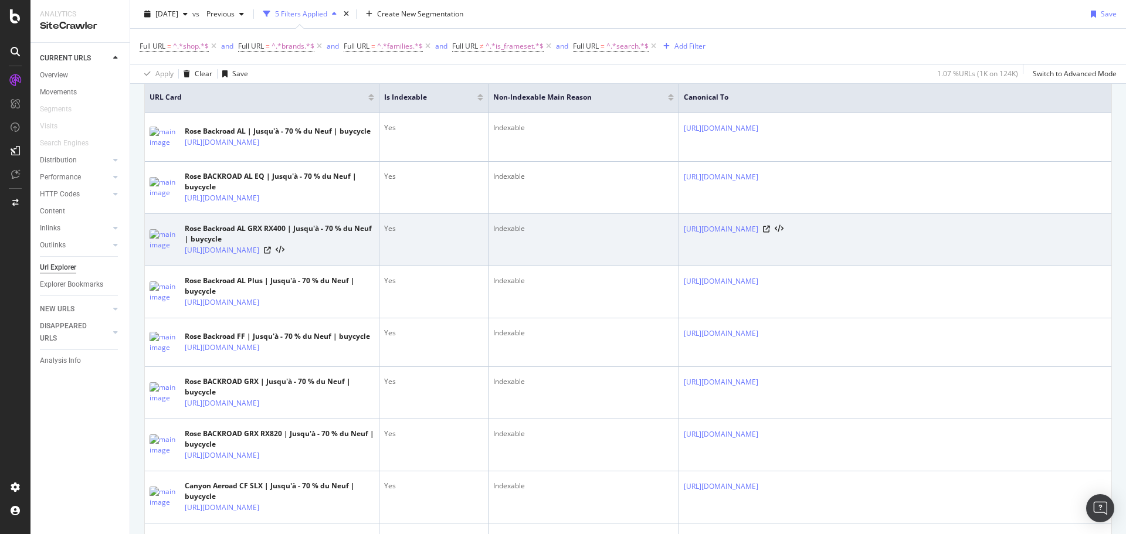
scroll to position [293, 0]
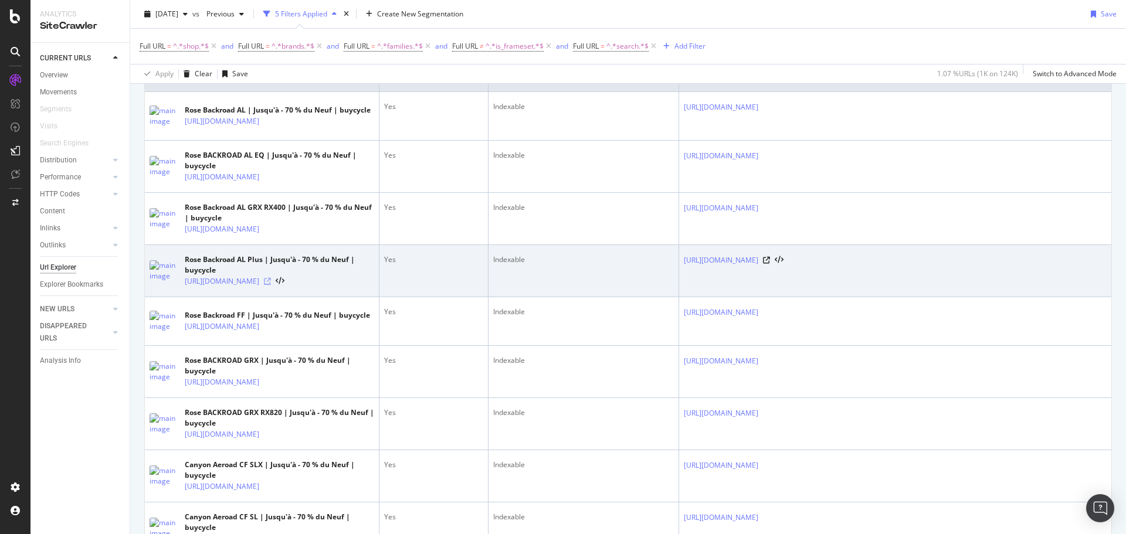
click at [271, 285] on icon at bounding box center [267, 281] width 7 height 7
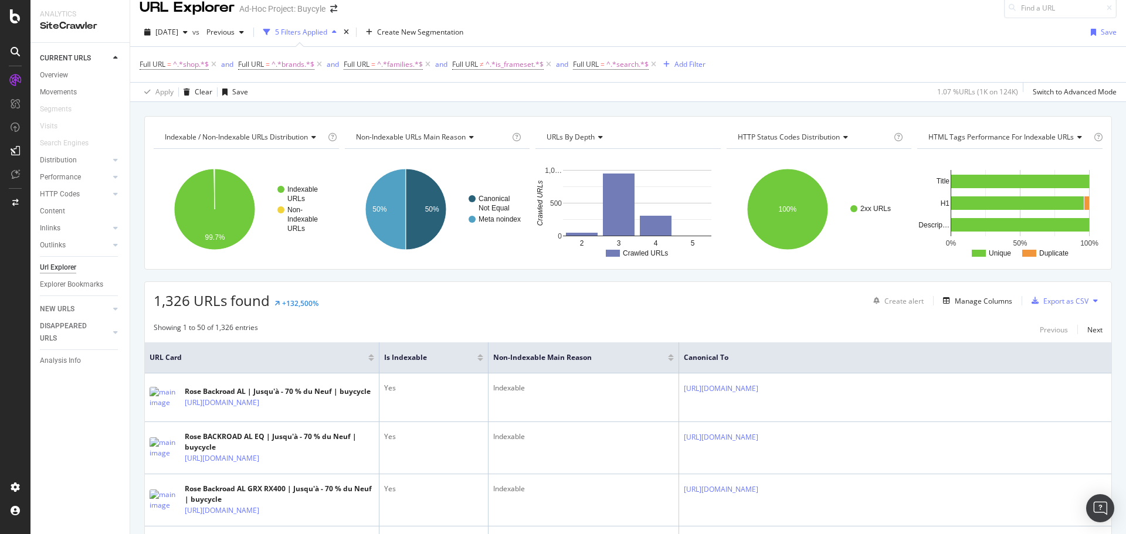
scroll to position [0, 0]
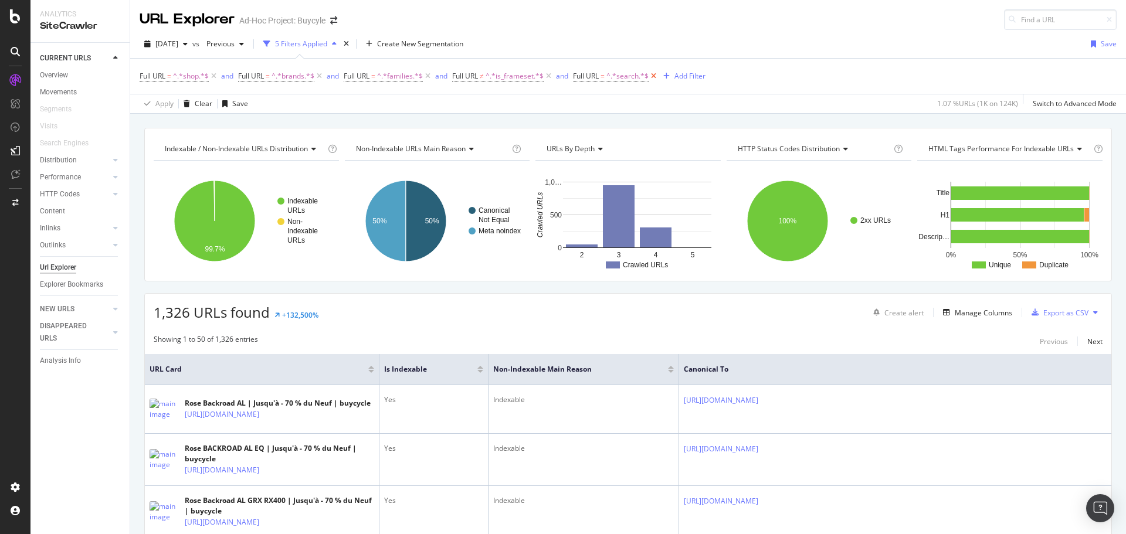
click at [655, 77] on icon at bounding box center [654, 76] width 10 height 12
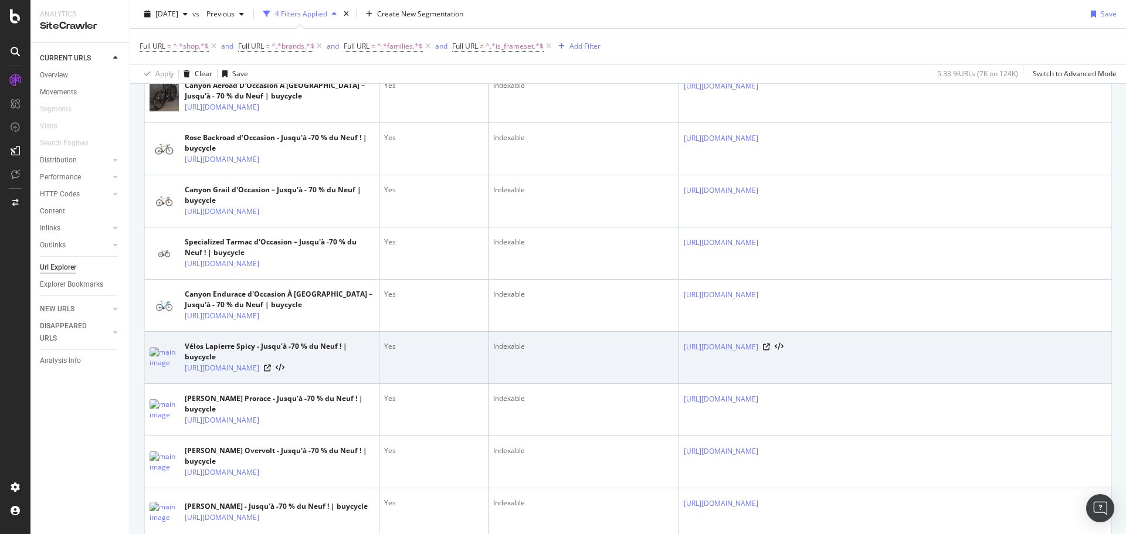
scroll to position [176, 0]
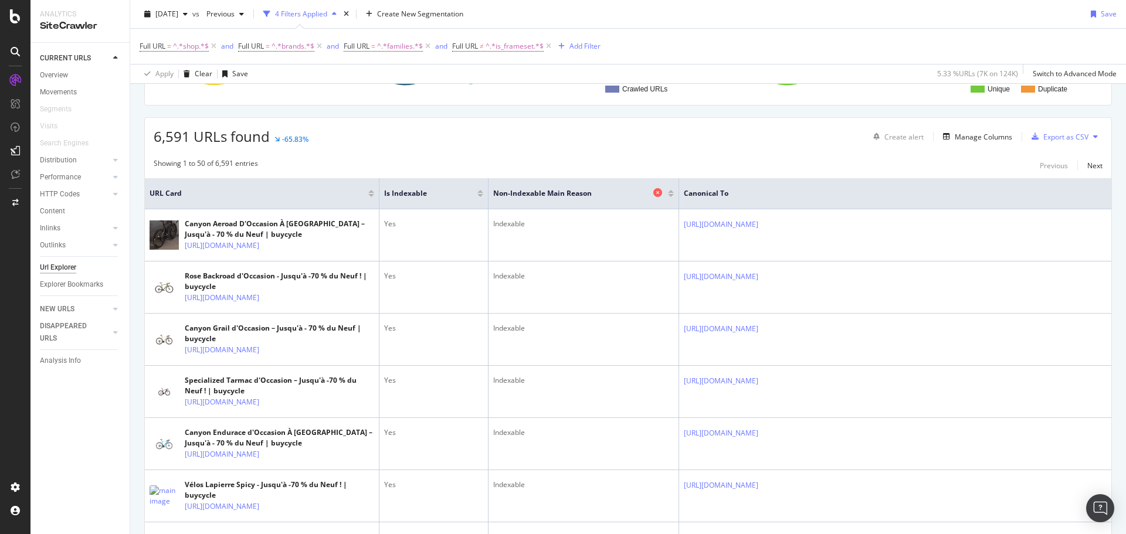
click at [597, 195] on span "Non-Indexable Main Reason" at bounding box center [571, 193] width 157 height 11
click at [586, 192] on span "Non-Indexable Main Reason" at bounding box center [571, 193] width 157 height 11
click at [670, 192] on div at bounding box center [671, 191] width 6 height 3
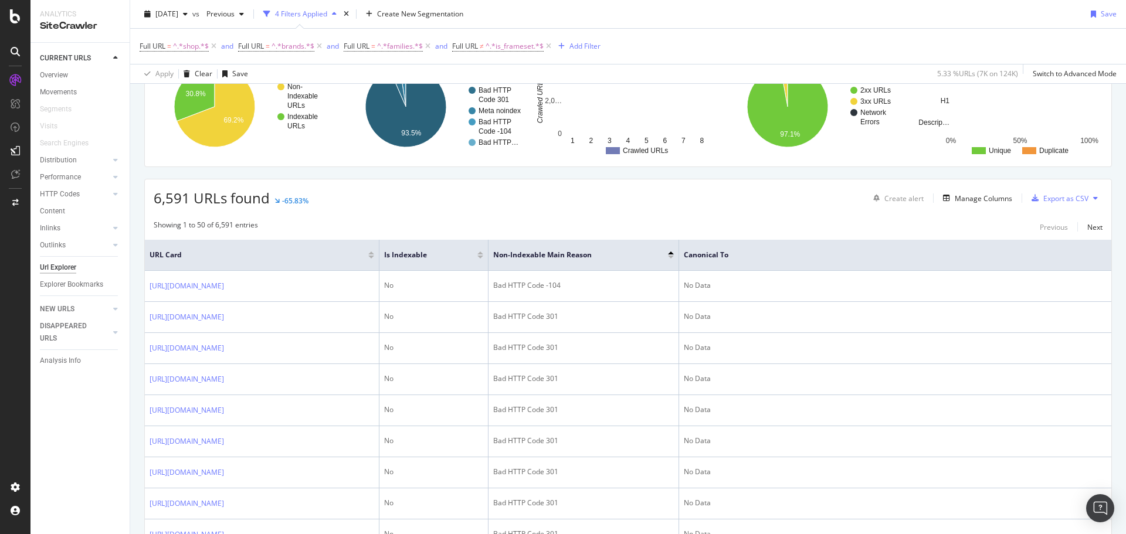
scroll to position [117, 0]
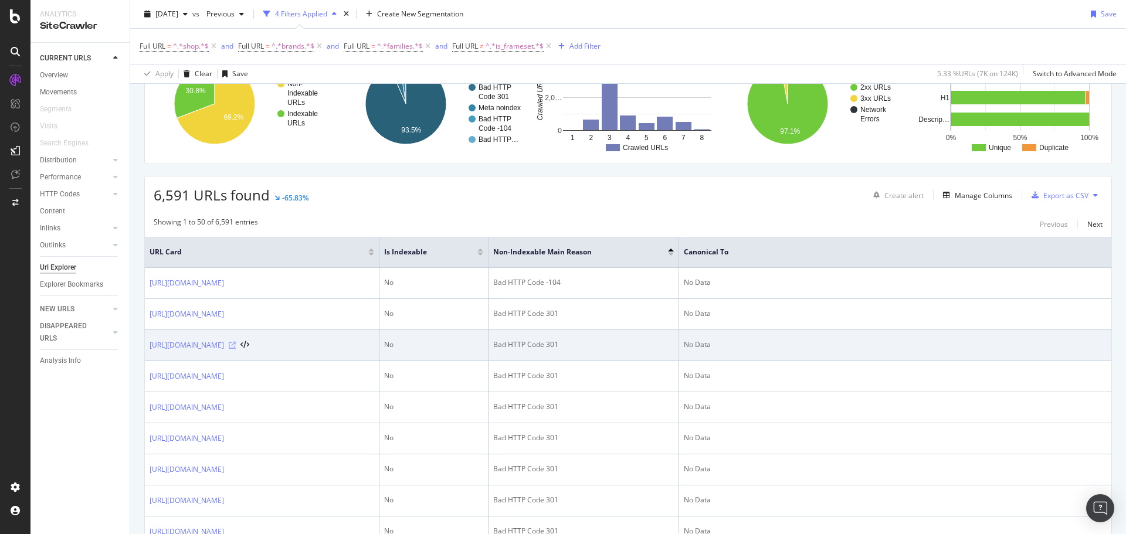
click at [236, 349] on icon at bounding box center [232, 345] width 7 height 7
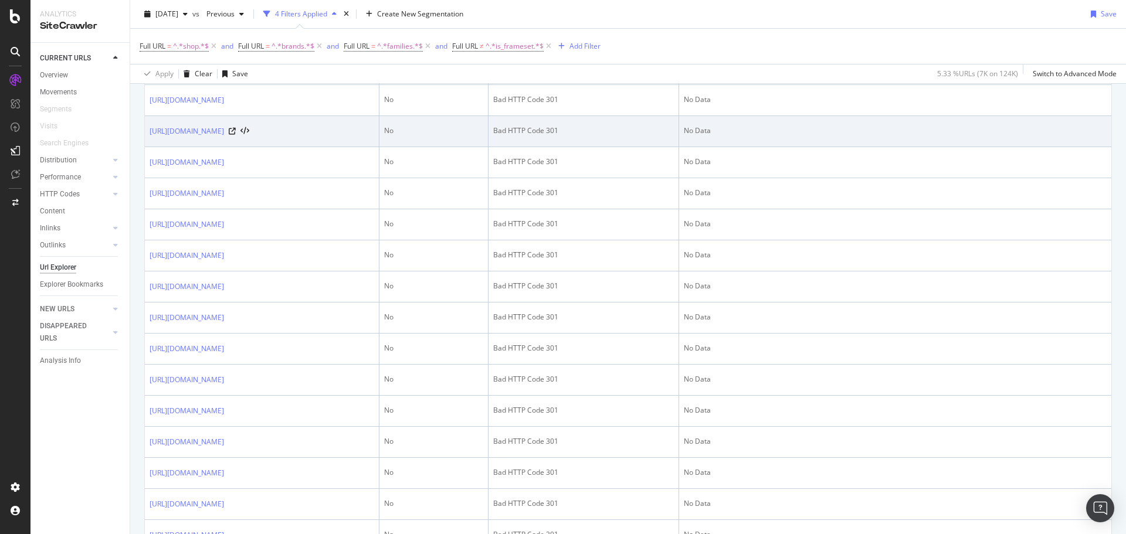
scroll to position [762, 0]
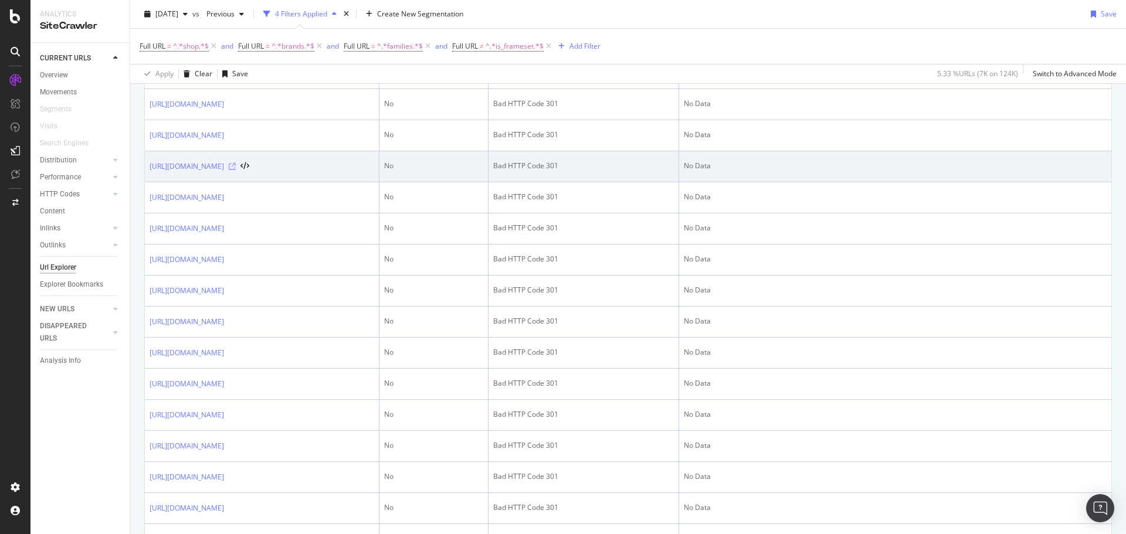
click at [236, 170] on icon at bounding box center [232, 166] width 7 height 7
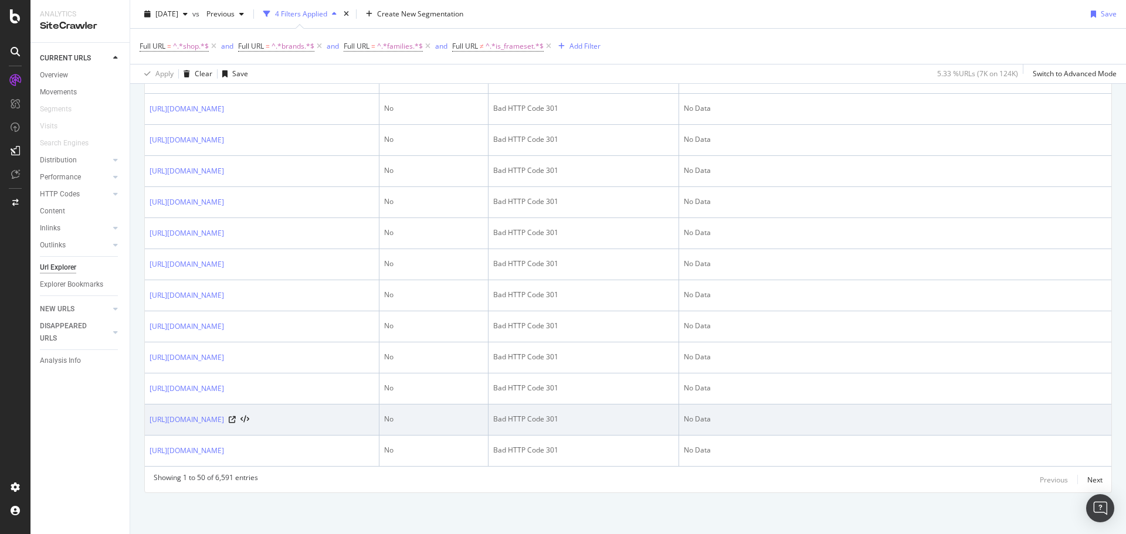
scroll to position [2094, 0]
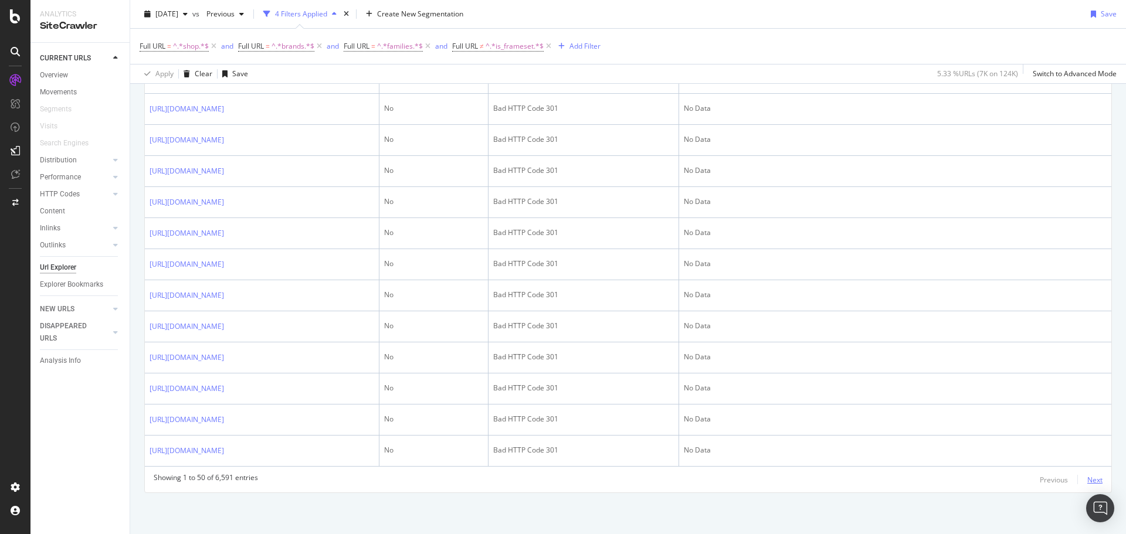
click at [1088, 482] on div "Next" at bounding box center [1094, 480] width 15 height 10
drag, startPoint x: 1083, startPoint y: 475, endPoint x: 1036, endPoint y: 460, distance: 49.1
click at [1087, 475] on div "Next" at bounding box center [1094, 480] width 15 height 10
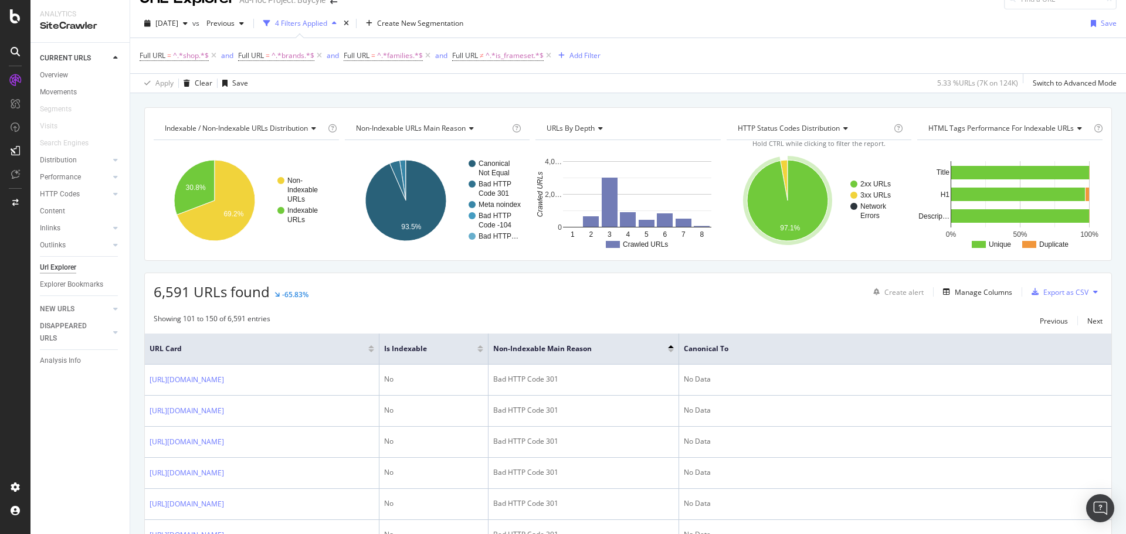
scroll to position [0, 0]
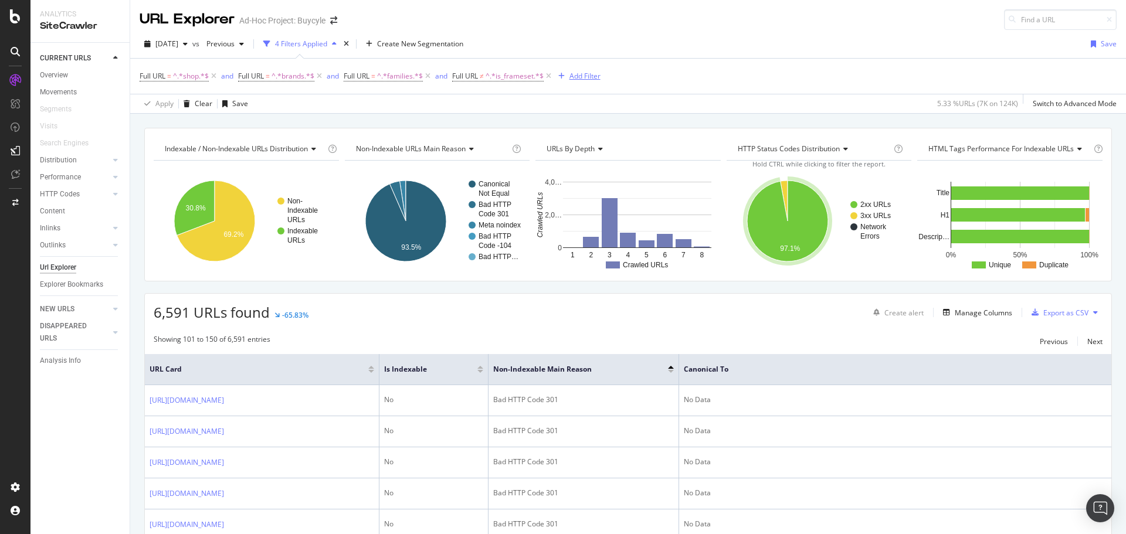
click at [579, 80] on div "Add Filter" at bounding box center [584, 76] width 31 height 10
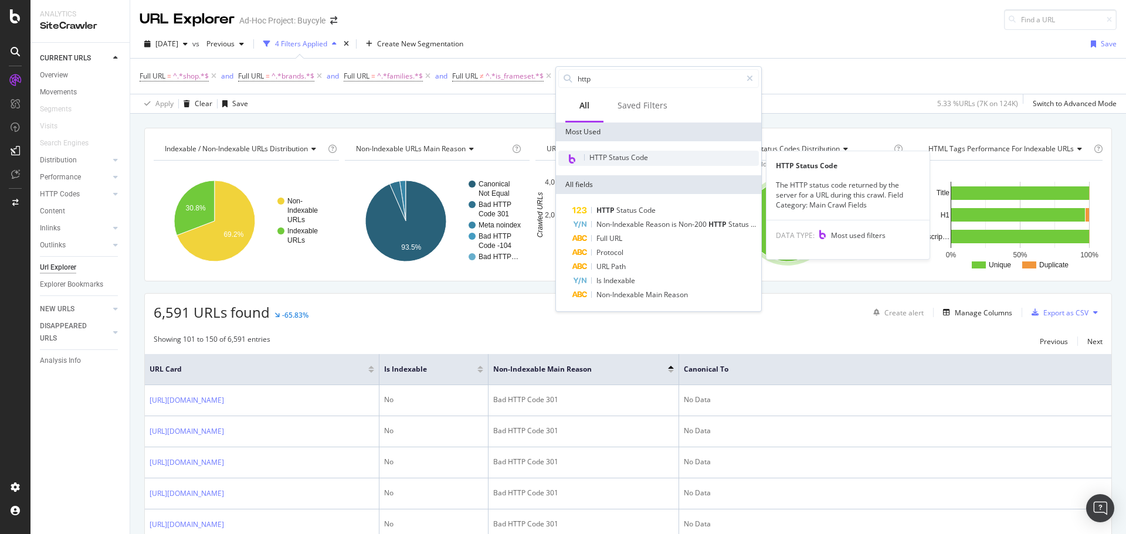
type input "http"
click at [658, 165] on div "HTTP Status Code" at bounding box center [658, 158] width 201 height 15
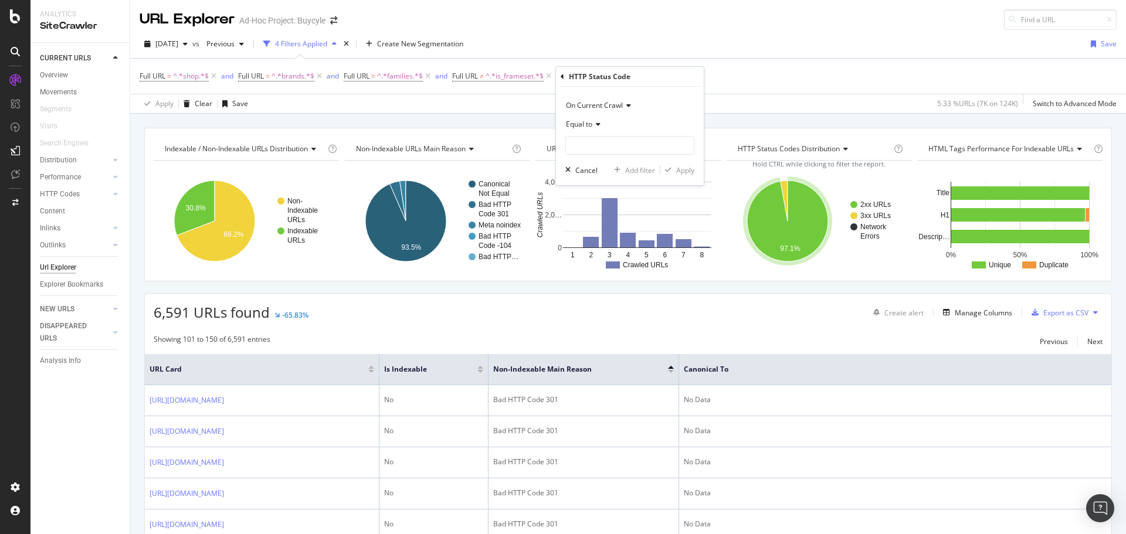
click at [578, 121] on span "Equal to" at bounding box center [579, 124] width 26 height 10
click at [654, 116] on div "Equal to" at bounding box center [629, 124] width 129 height 19
click at [586, 123] on span "Equal to" at bounding box center [579, 124] width 26 height 10
click at [619, 165] on div "Not Equal to" at bounding box center [630, 163] width 125 height 15
click at [612, 150] on input "number" at bounding box center [629, 145] width 129 height 19
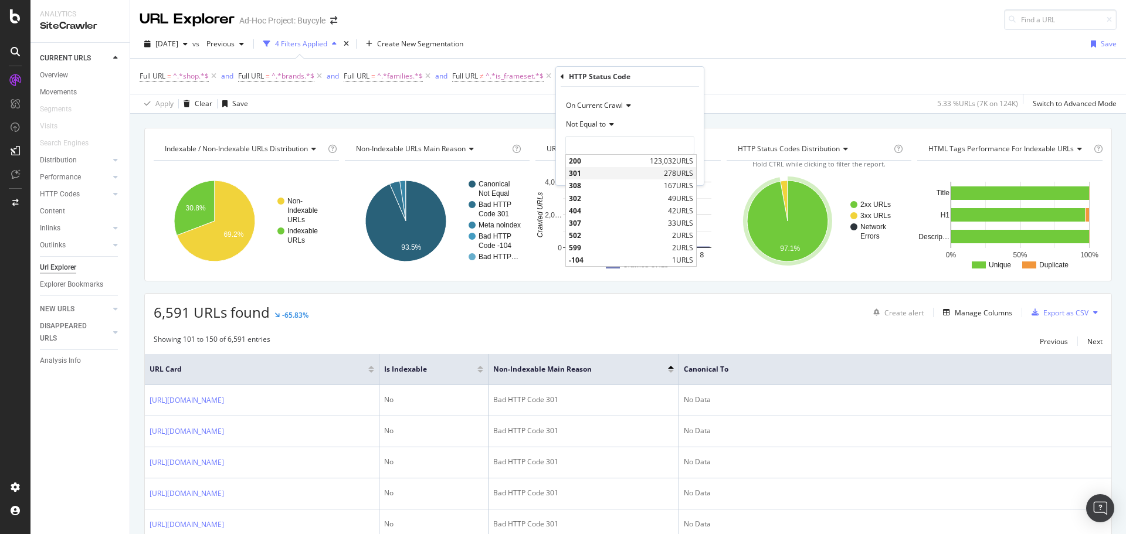
click at [576, 168] on span "301" at bounding box center [615, 173] width 92 height 10
type input "301"
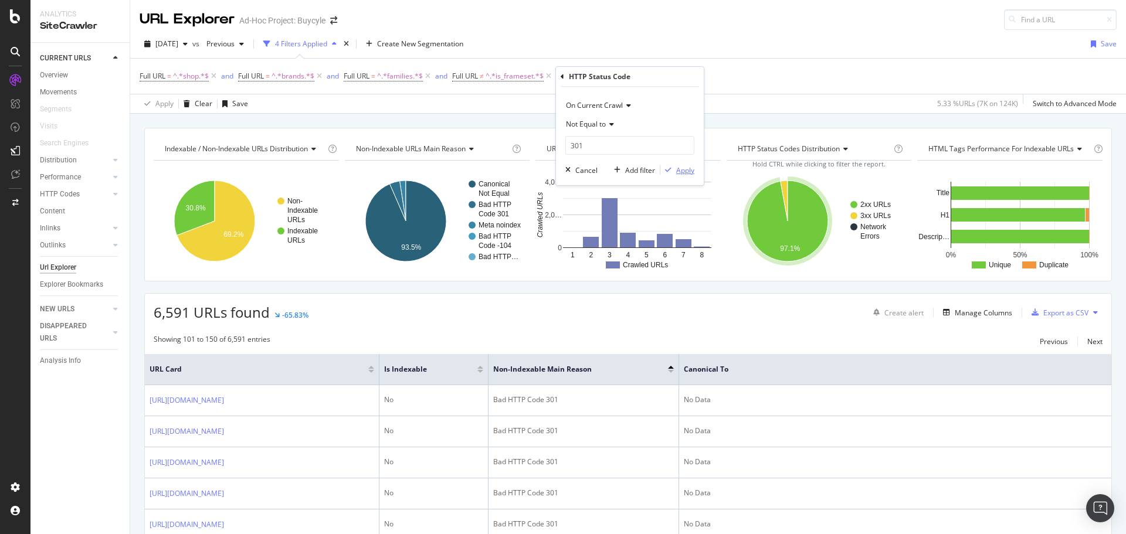
click at [672, 168] on div "button" at bounding box center [668, 170] width 16 height 7
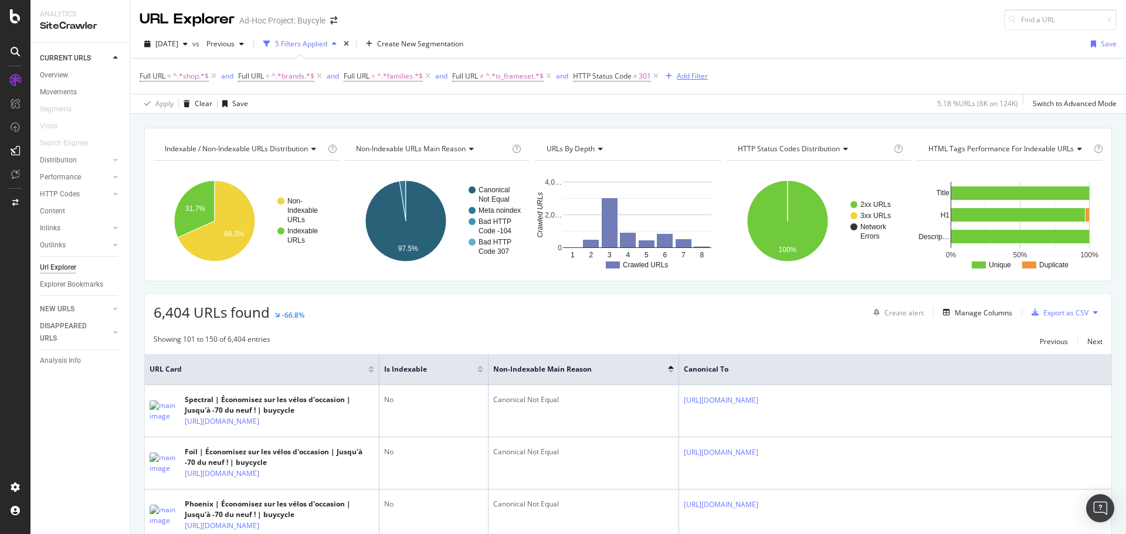
click at [698, 77] on div "Add Filter" at bounding box center [692, 76] width 31 height 10
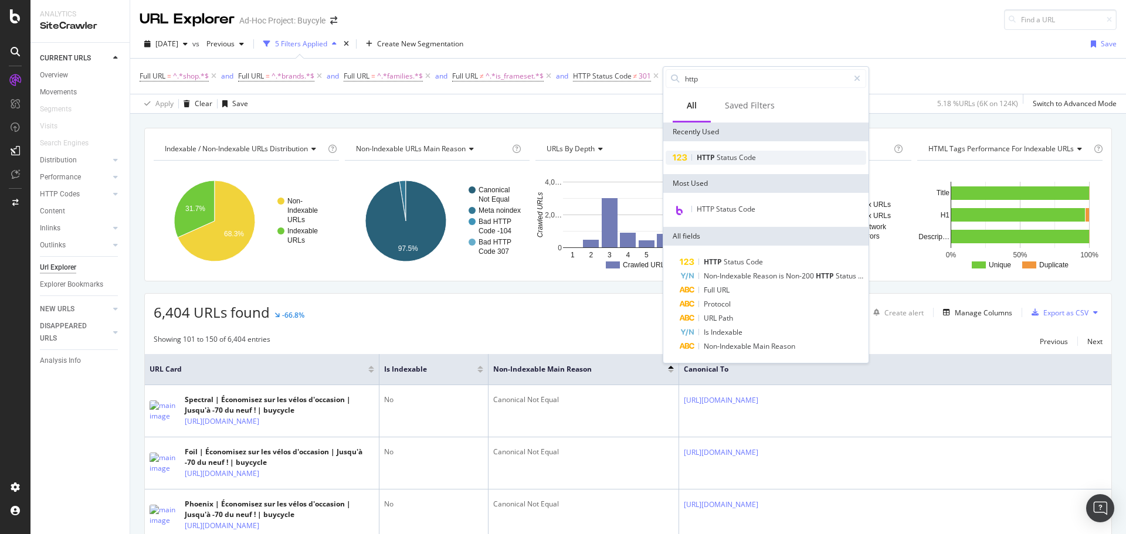
click at [718, 157] on span "Status" at bounding box center [728, 157] width 22 height 10
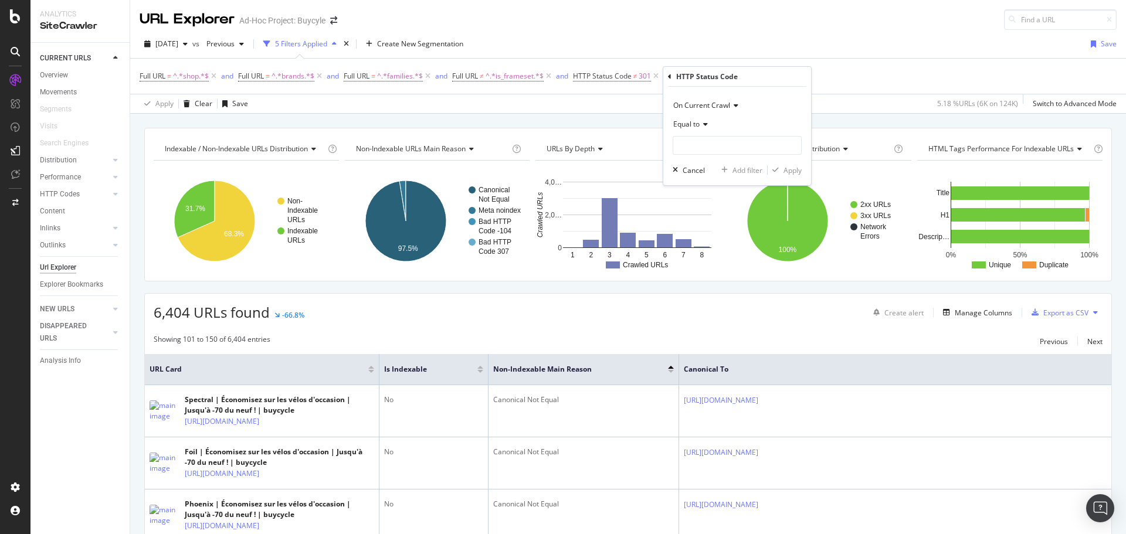
click at [704, 126] on icon at bounding box center [704, 124] width 8 height 7
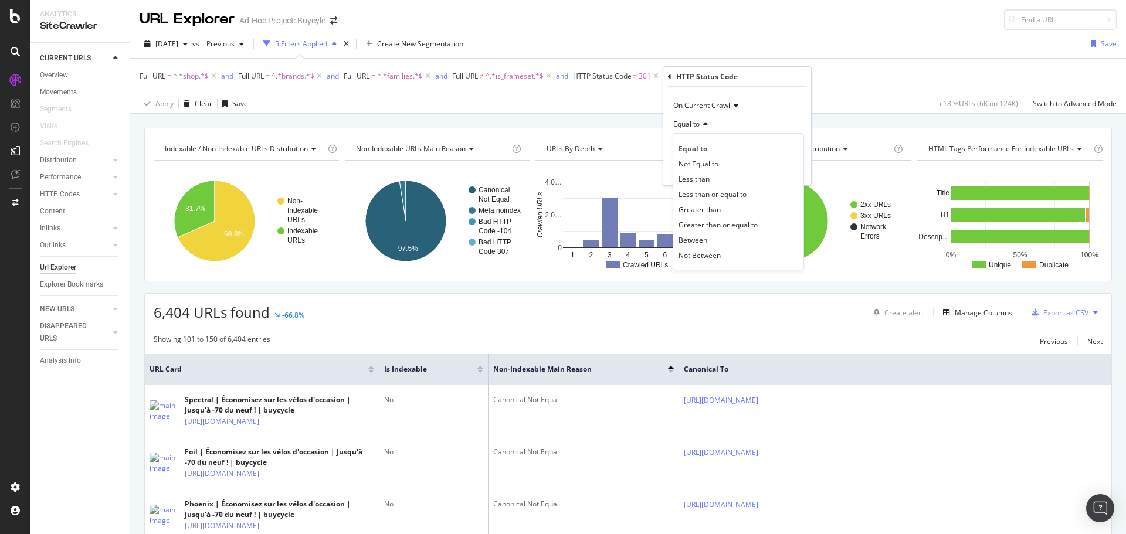
click at [761, 120] on div "Equal to" at bounding box center [737, 124] width 129 height 19
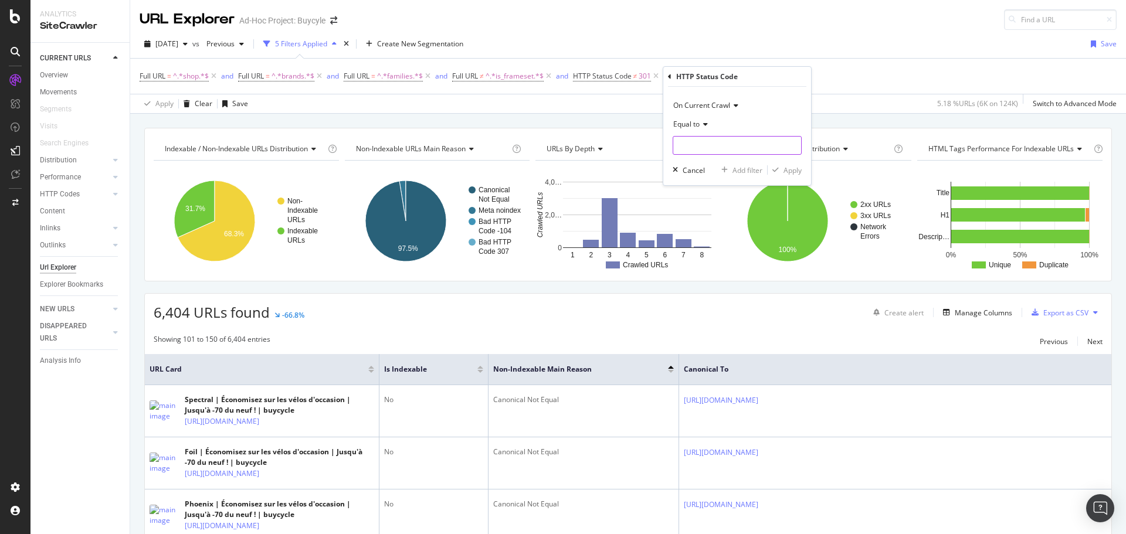
click at [734, 146] on input "number" at bounding box center [737, 145] width 129 height 19
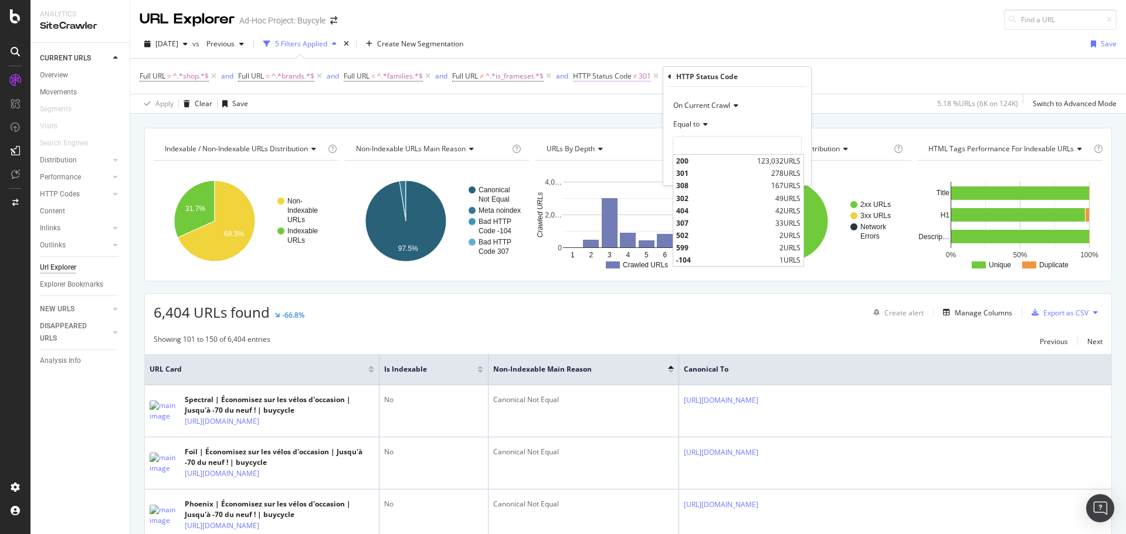
click at [623, 76] on span "HTTP Status Code" at bounding box center [602, 76] width 59 height 10
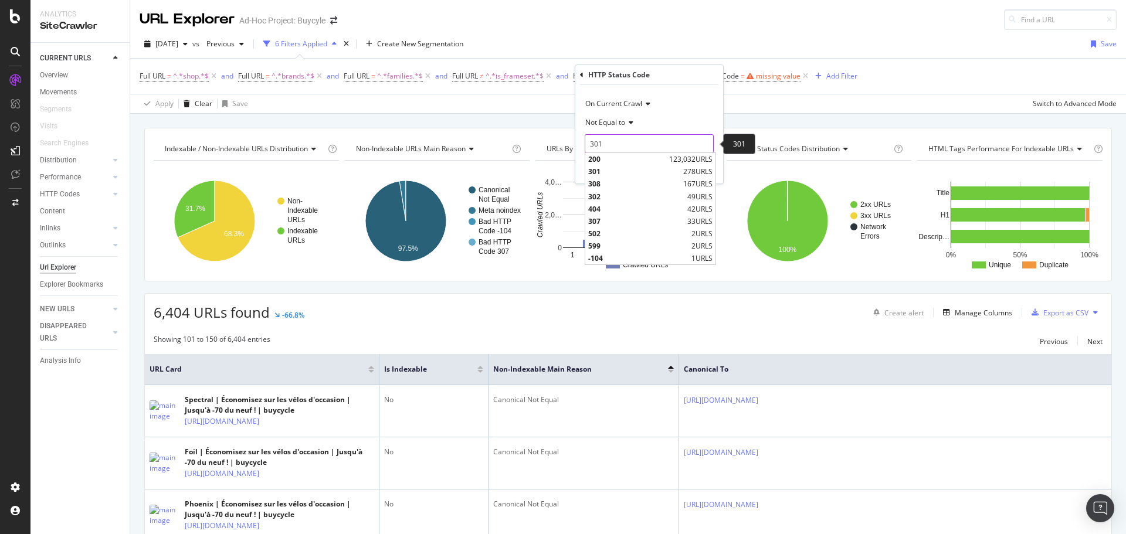
click at [628, 142] on input "301" at bounding box center [649, 143] width 129 height 19
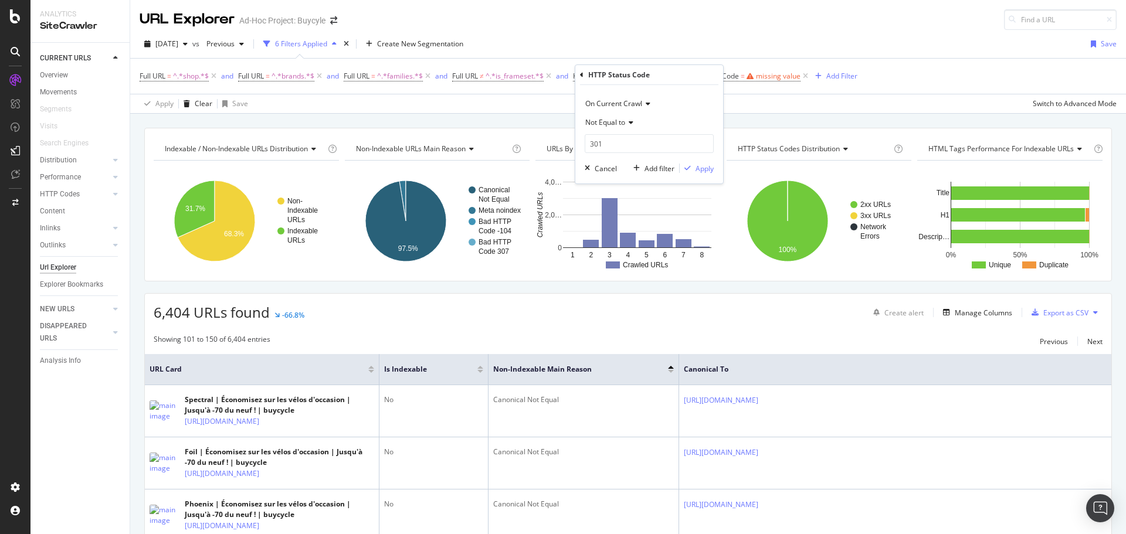
click at [627, 116] on div "Not Equal to" at bounding box center [649, 122] width 129 height 19
click at [899, 83] on div "Full URL = ^.*shop.*$ and Full URL = ^.*brands.*$ and Full URL = ^.*families.*$…" at bounding box center [628, 76] width 977 height 35
click at [748, 73] on icon at bounding box center [749, 76] width 7 height 7
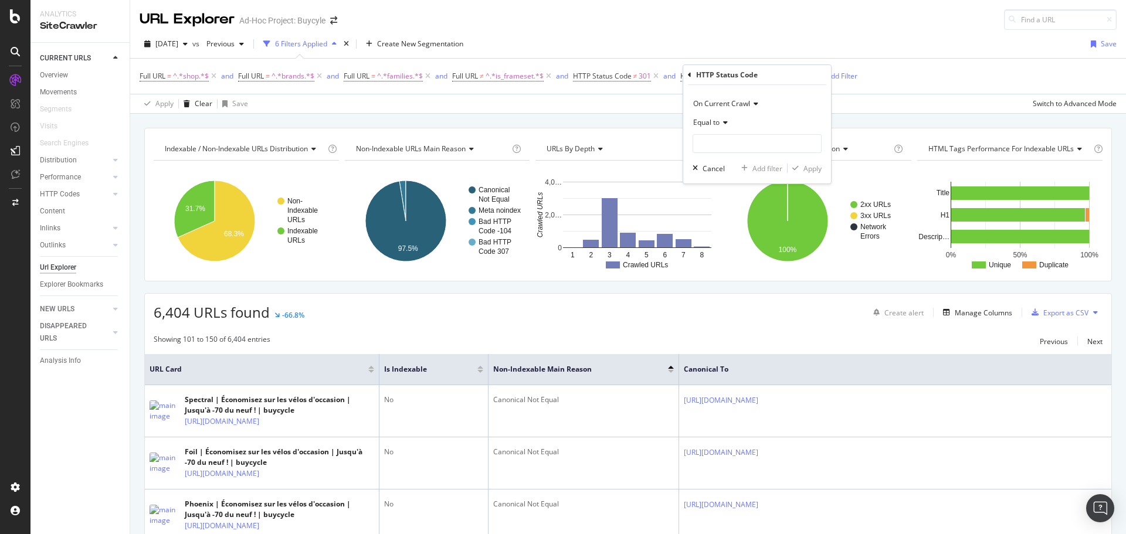
click at [719, 120] on span "Equal to" at bounding box center [706, 122] width 26 height 10
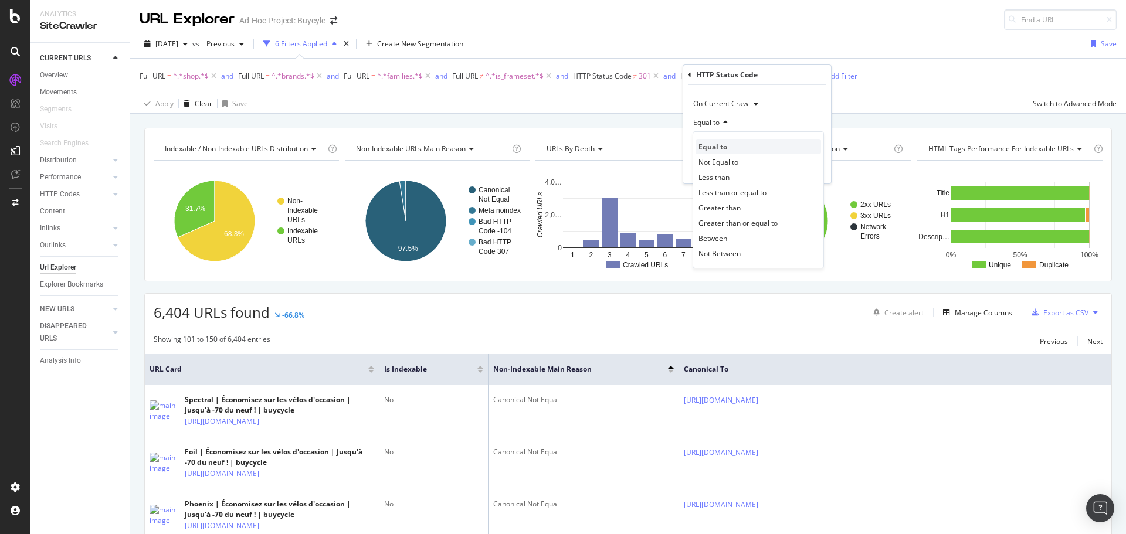
click at [717, 142] on span "Equal to" at bounding box center [712, 147] width 29 height 10
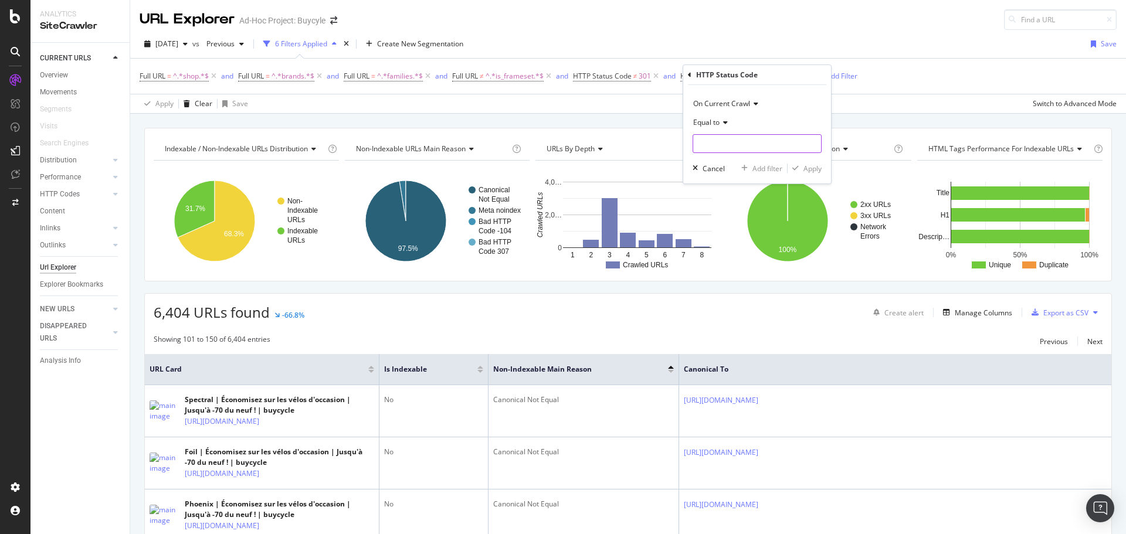
click at [717, 142] on input "number" at bounding box center [757, 143] width 129 height 19
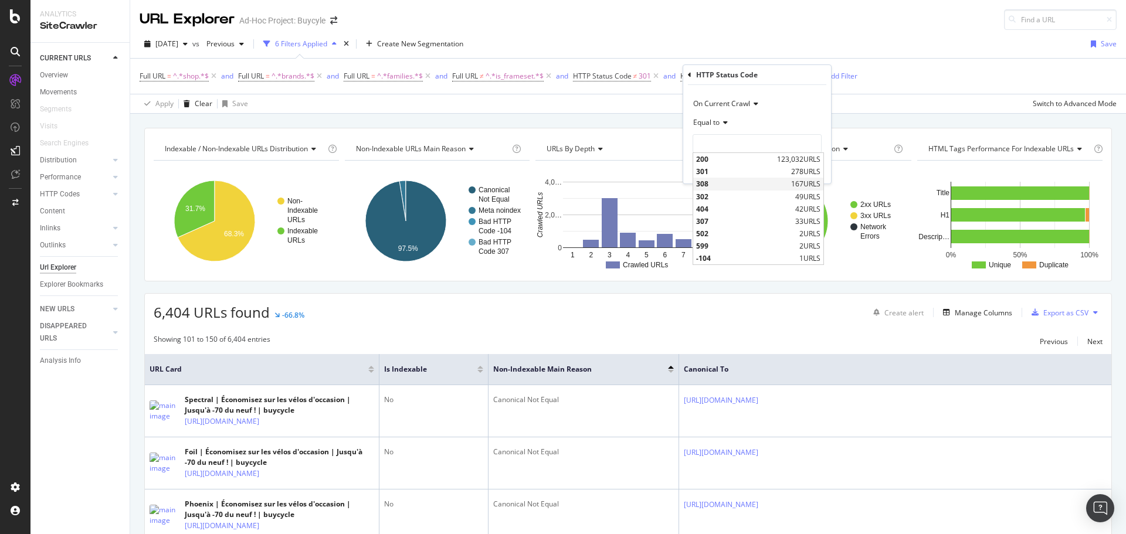
click at [724, 182] on span "308" at bounding box center [742, 184] width 92 height 10
type input "308"
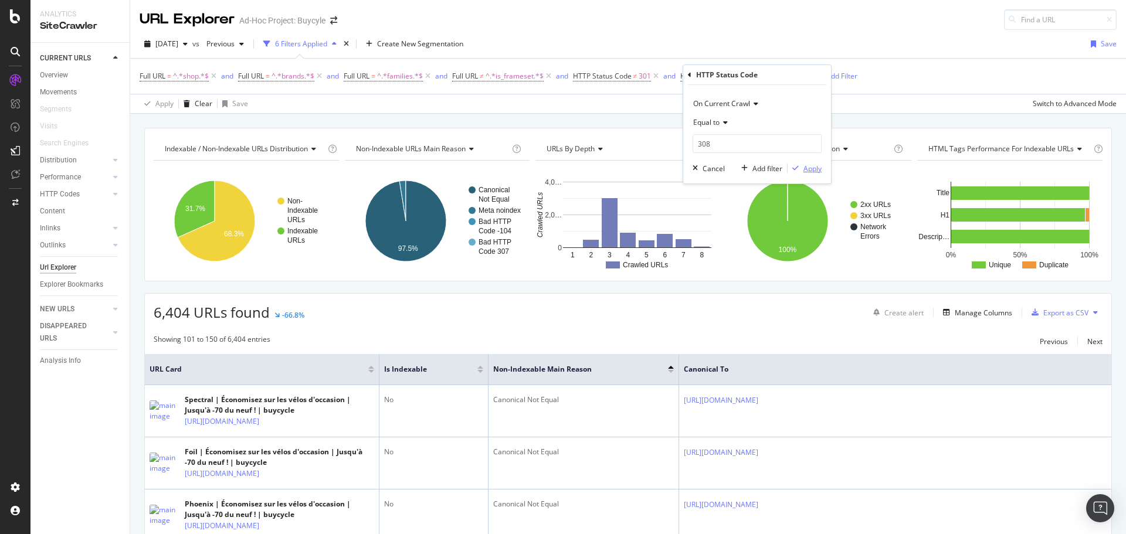
click at [797, 169] on icon "button" at bounding box center [795, 168] width 6 height 7
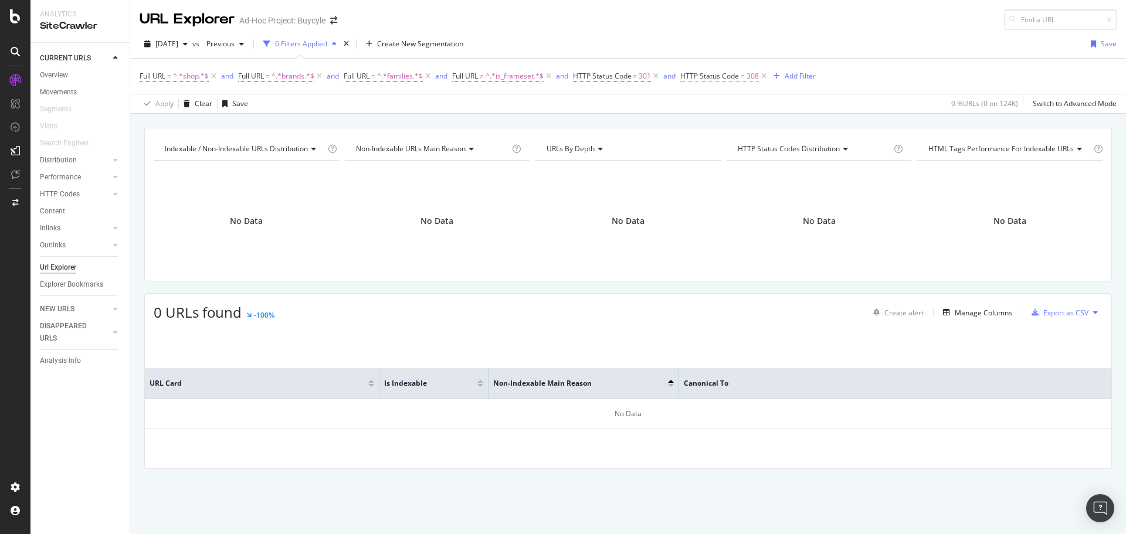
click at [701, 73] on span "HTTP Status Code" at bounding box center [709, 76] width 59 height 10
click at [718, 121] on span "Equal to" at bounding box center [706, 122] width 26 height 10
click at [898, 76] on div "Full URL = ^.*shop.*$ and Full URL = ^.*brands.*$ and Full URL = ^.*families.*$…" at bounding box center [628, 76] width 977 height 35
click at [765, 75] on icon at bounding box center [764, 76] width 10 height 12
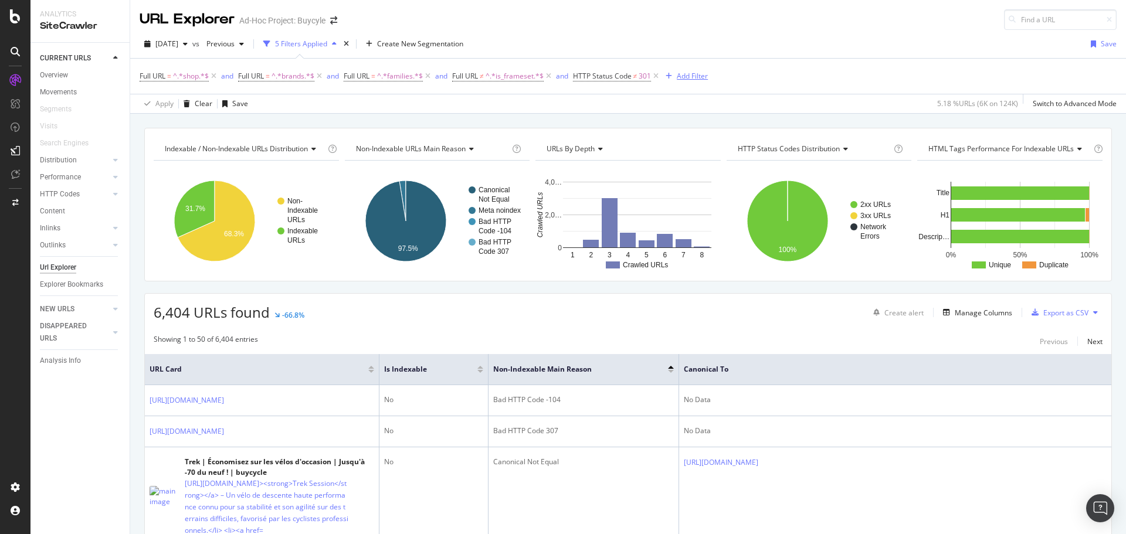
click at [683, 76] on div "Add Filter" at bounding box center [692, 76] width 31 height 10
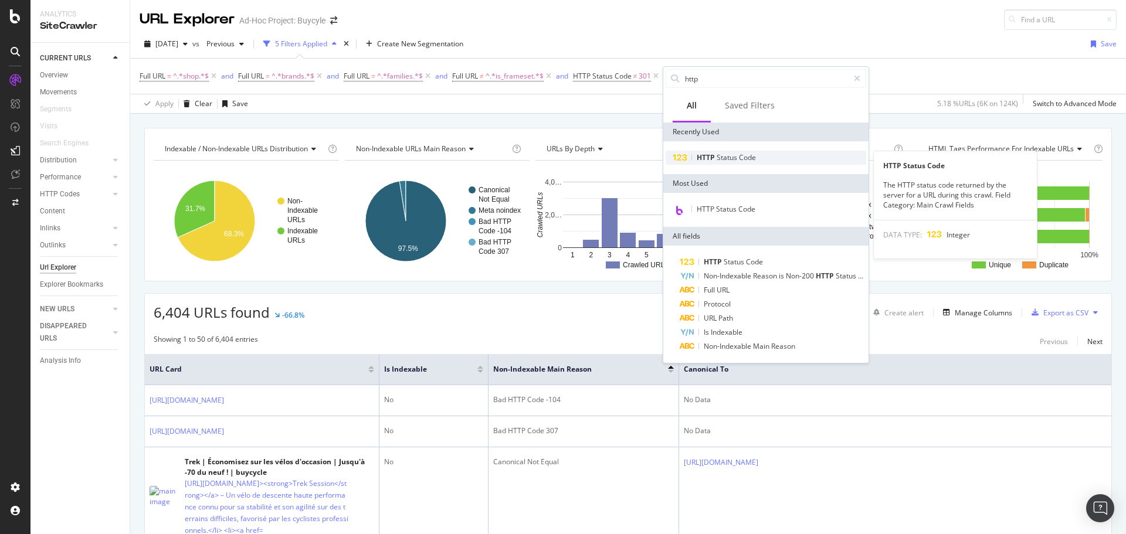
click at [710, 154] on span "HTTP" at bounding box center [707, 157] width 20 height 10
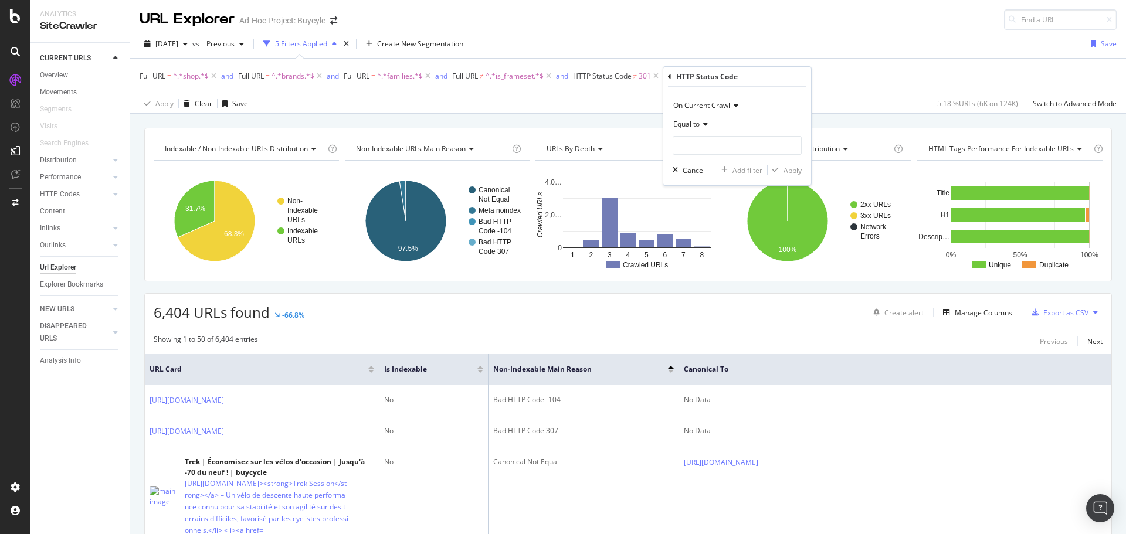
click at [694, 123] on span "Equal to" at bounding box center [686, 124] width 26 height 10
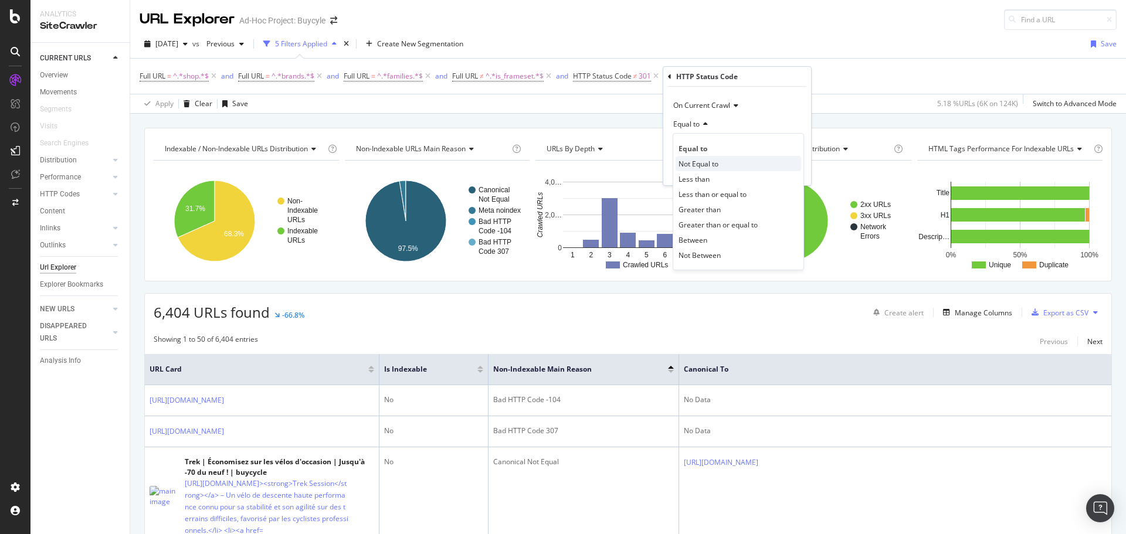
click at [709, 166] on span "Not Equal to" at bounding box center [698, 164] width 40 height 10
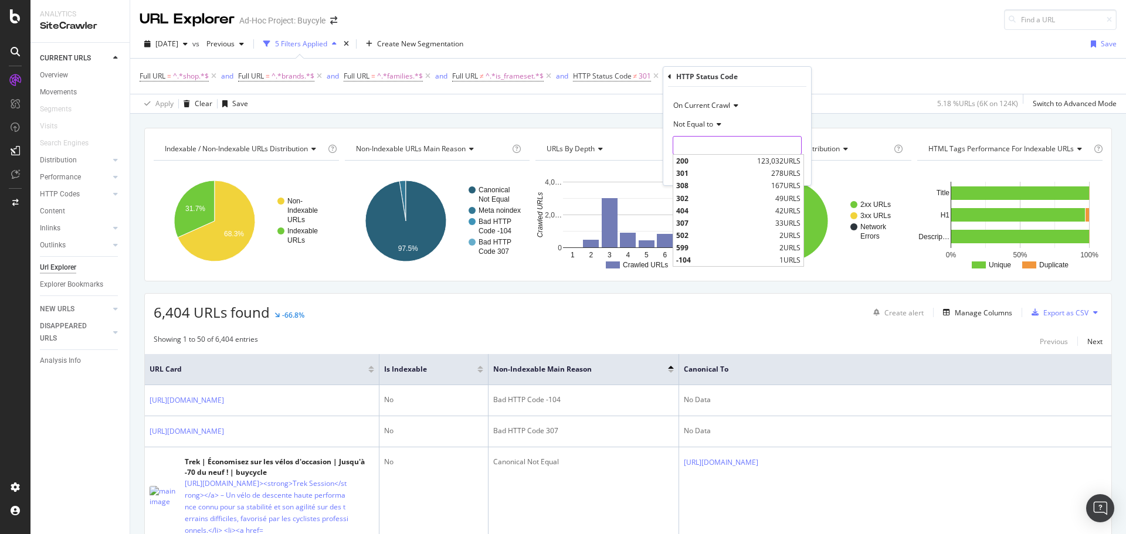
click at [705, 148] on input "number" at bounding box center [737, 145] width 129 height 19
click at [688, 223] on span "307" at bounding box center [724, 223] width 96 height 10
type input "307"
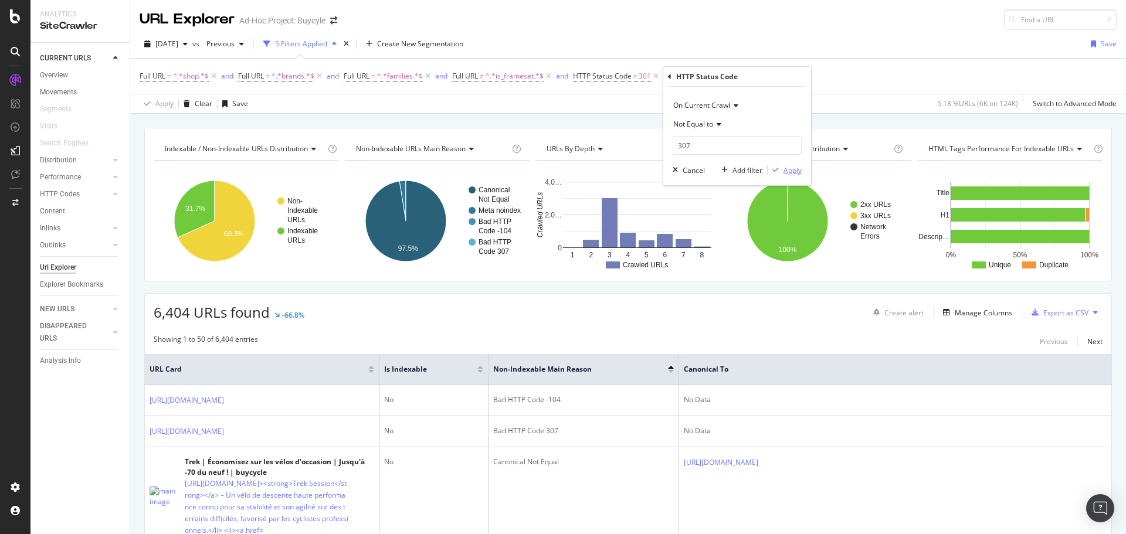
click at [791, 171] on div "Apply" at bounding box center [792, 170] width 18 height 10
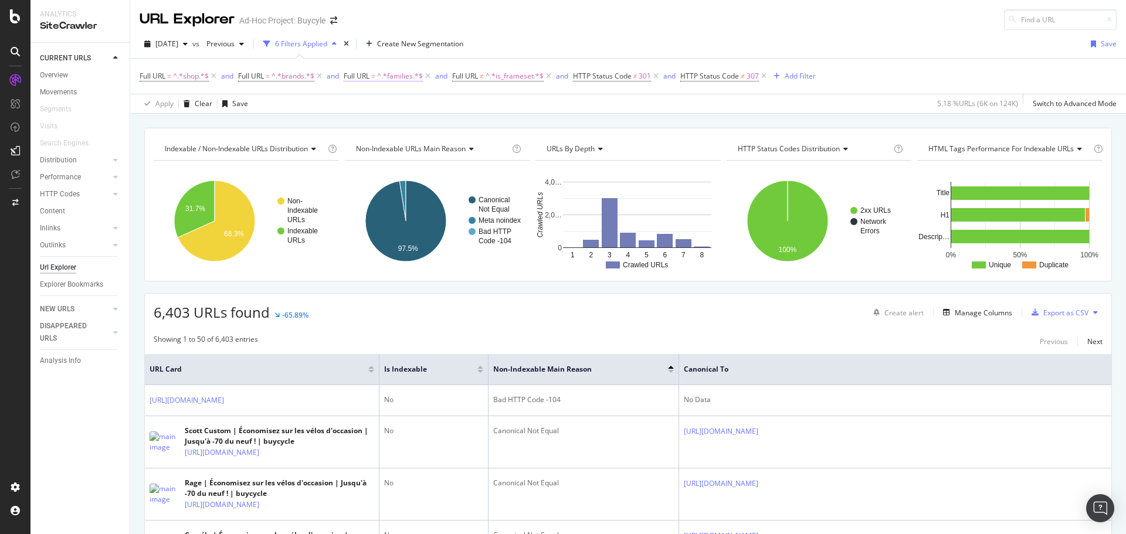
click at [394, 76] on span "^.*families.*$" at bounding box center [400, 76] width 46 height 16
click at [323, 100] on div "Apply Clear Save 5.18 % URLs ( 6K on 124K ) Switch to Advanced Mode" at bounding box center [628, 103] width 996 height 19
click at [785, 77] on div "button" at bounding box center [777, 76] width 16 height 7
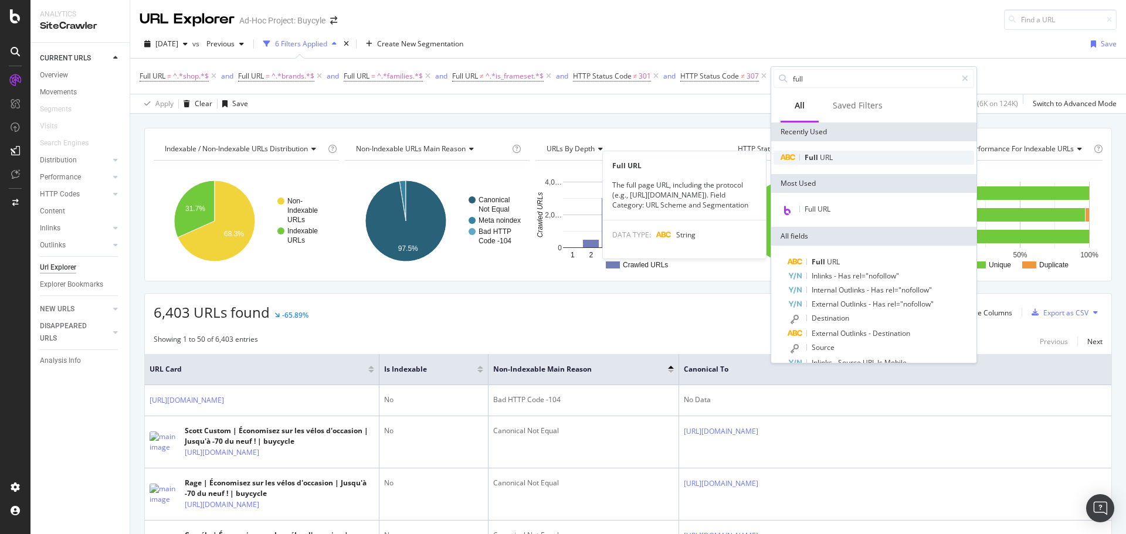
type input "full"
click at [840, 154] on div "Full URL" at bounding box center [873, 158] width 201 height 14
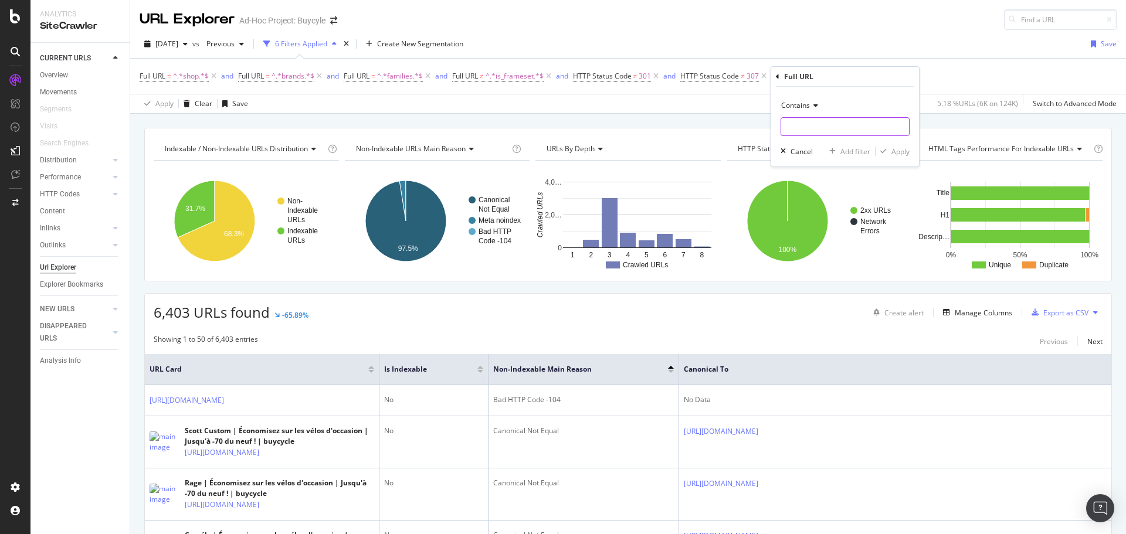
click at [821, 119] on input "text" at bounding box center [845, 126] width 128 height 19
click at [818, 108] on div "Contains" at bounding box center [844, 105] width 129 height 19
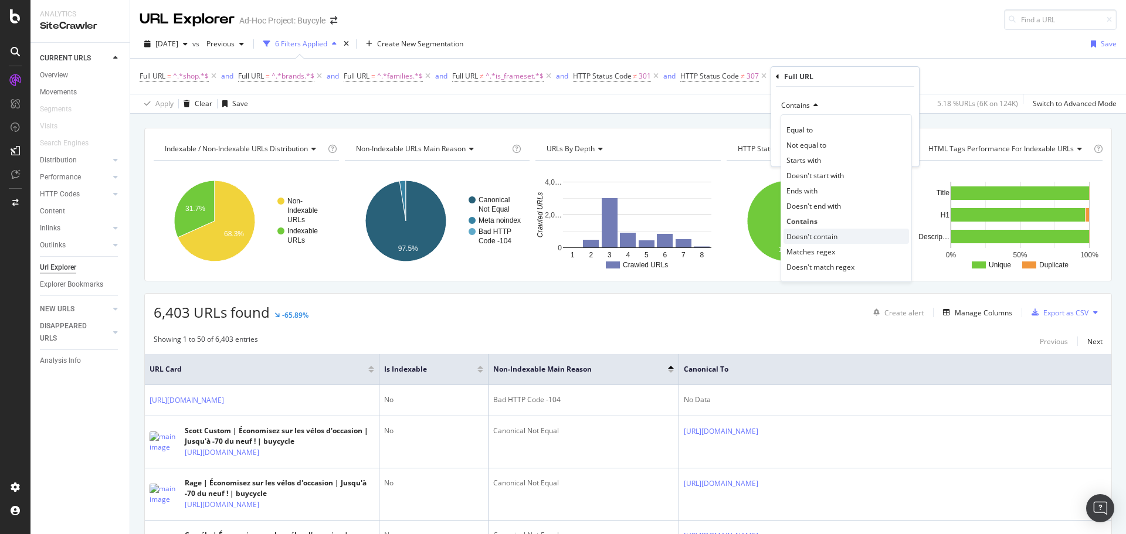
click at [830, 233] on span "Doesn't contain" at bounding box center [811, 237] width 51 height 10
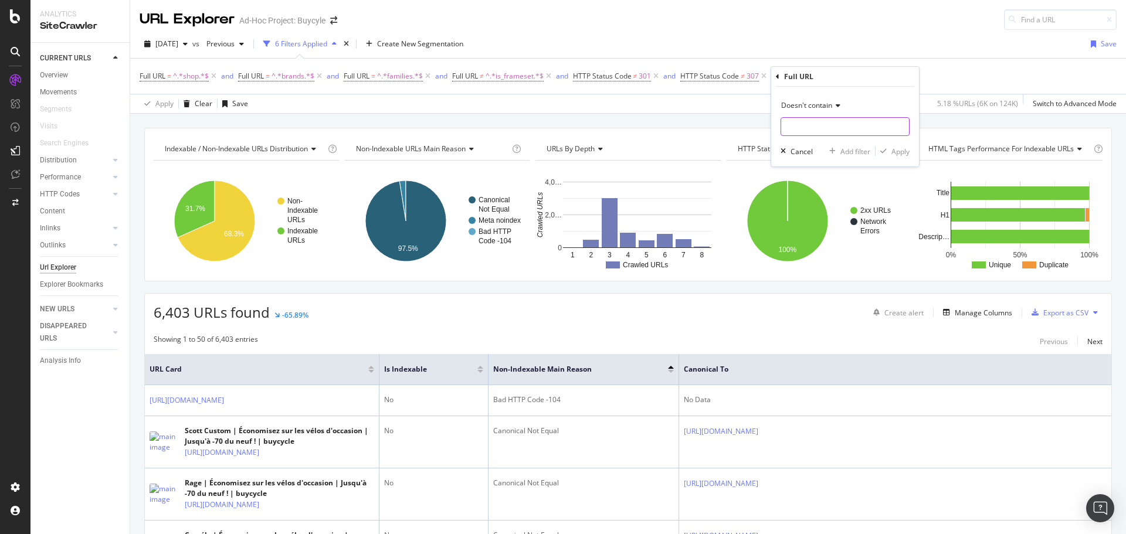
click at [810, 121] on input "text" at bounding box center [845, 126] width 128 height 19
click at [810, 123] on input "text" at bounding box center [845, 126] width 128 height 19
type input "utm"
click at [895, 155] on div "Apply" at bounding box center [900, 152] width 18 height 10
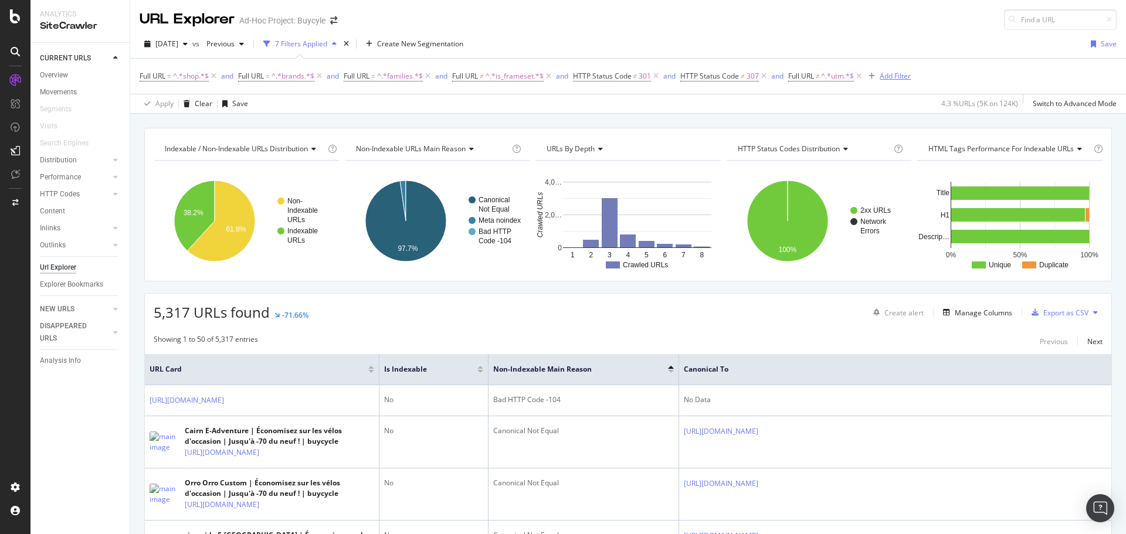
click at [889, 80] on div "Add Filter" at bounding box center [895, 76] width 31 height 10
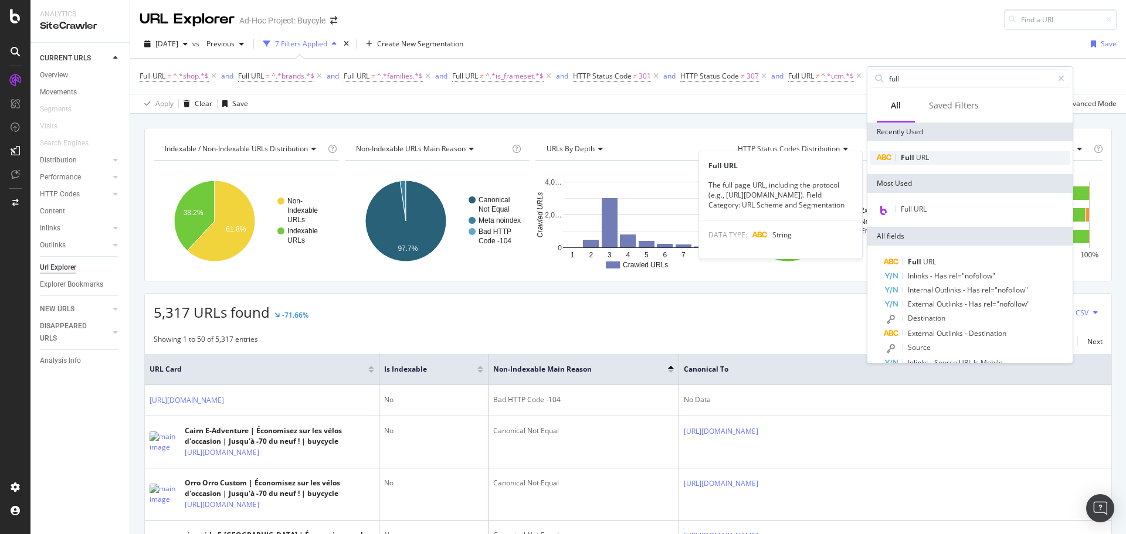
click at [900, 158] on div "Full URL" at bounding box center [970, 158] width 201 height 14
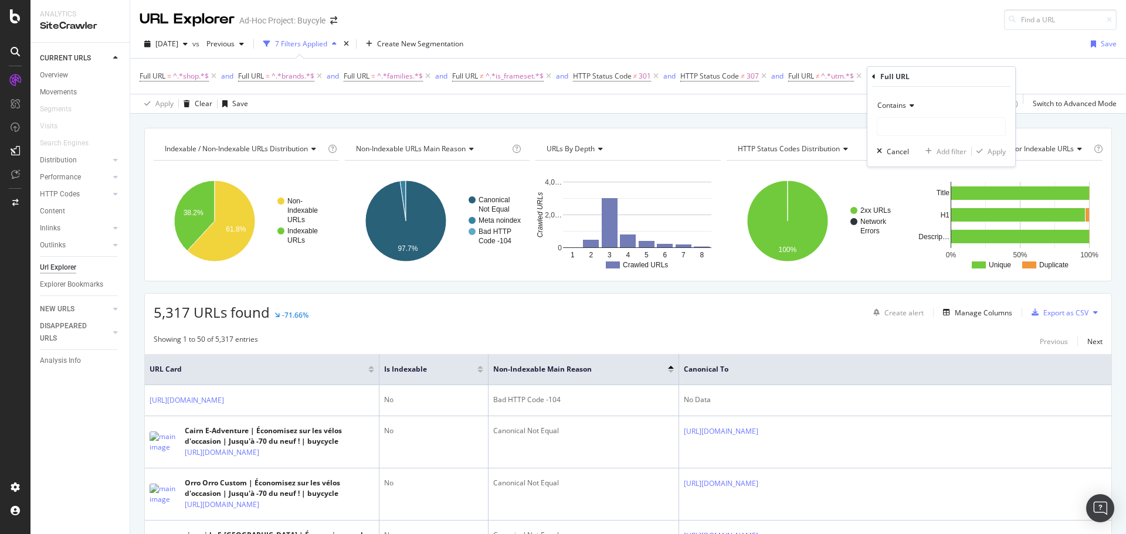
click at [892, 105] on span "Contains" at bounding box center [891, 105] width 29 height 10
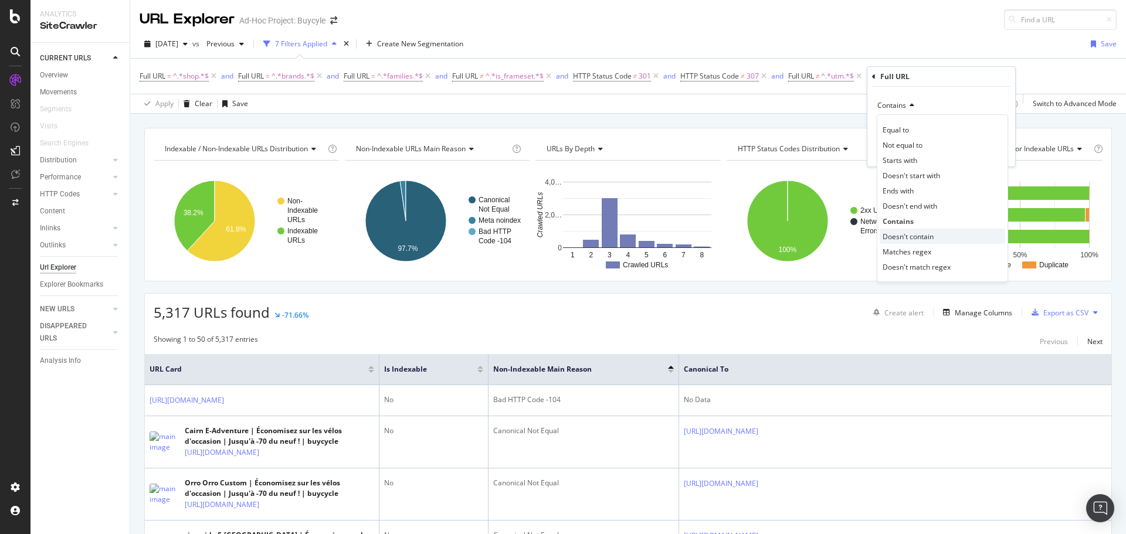
click at [902, 236] on span "Doesn't contain" at bounding box center [908, 237] width 51 height 10
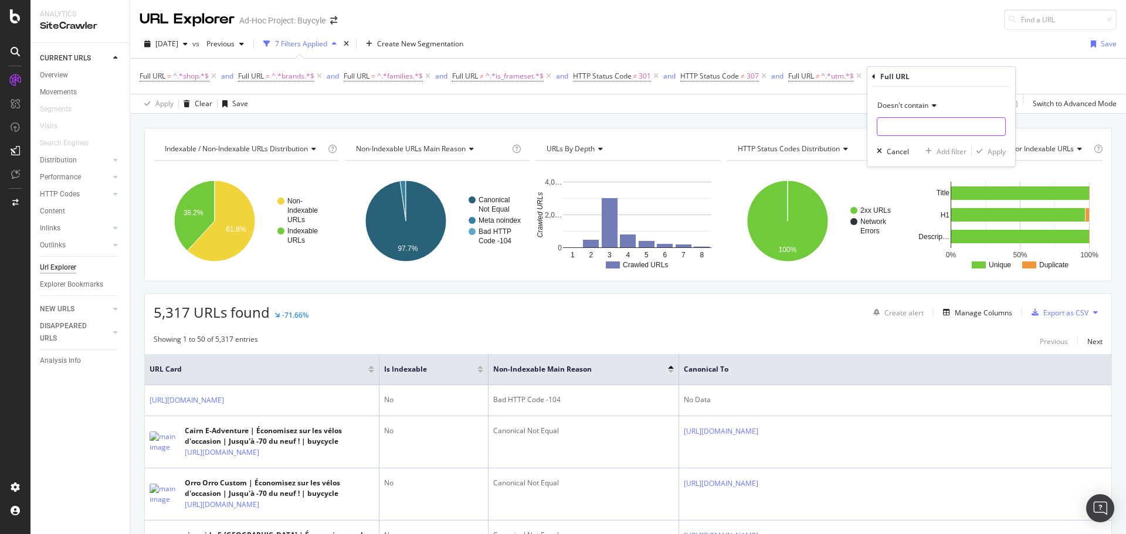
click at [888, 132] on input "text" at bounding box center [941, 126] width 128 height 19
click at [887, 127] on input "<strong>" at bounding box center [932, 126] width 111 height 19
type input "strong>"
click at [987, 154] on div "Apply" at bounding box center [996, 152] width 18 height 10
click at [904, 73] on span "Full URL" at bounding box center [896, 76] width 26 height 10
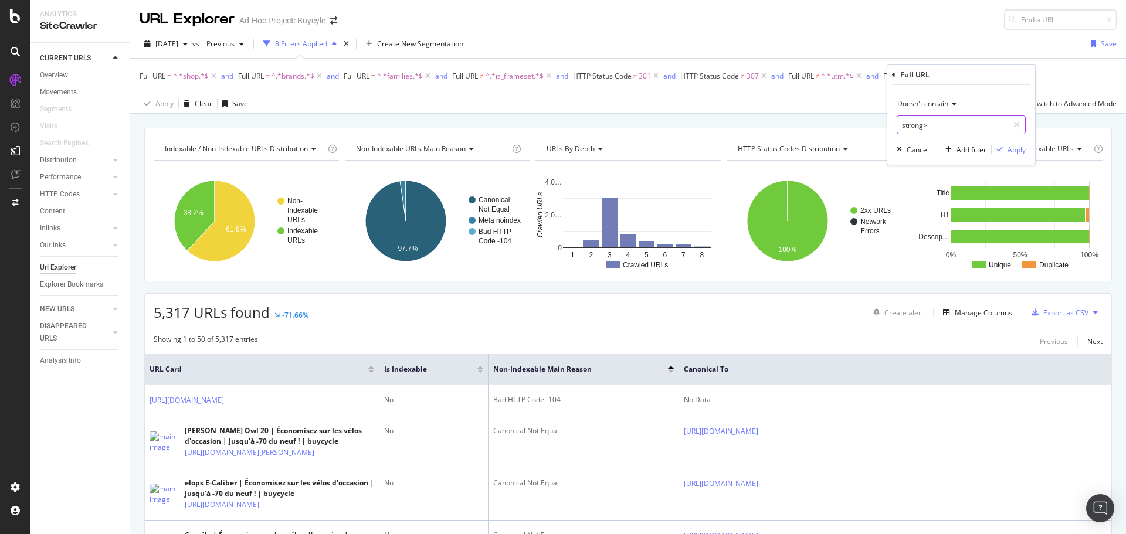
click at [935, 130] on input "strong>" at bounding box center [952, 125] width 111 height 19
click at [941, 128] on input "strong>" at bounding box center [952, 125] width 111 height 19
type input "strong"
click at [1009, 146] on div "Apply" at bounding box center [1016, 150] width 18 height 10
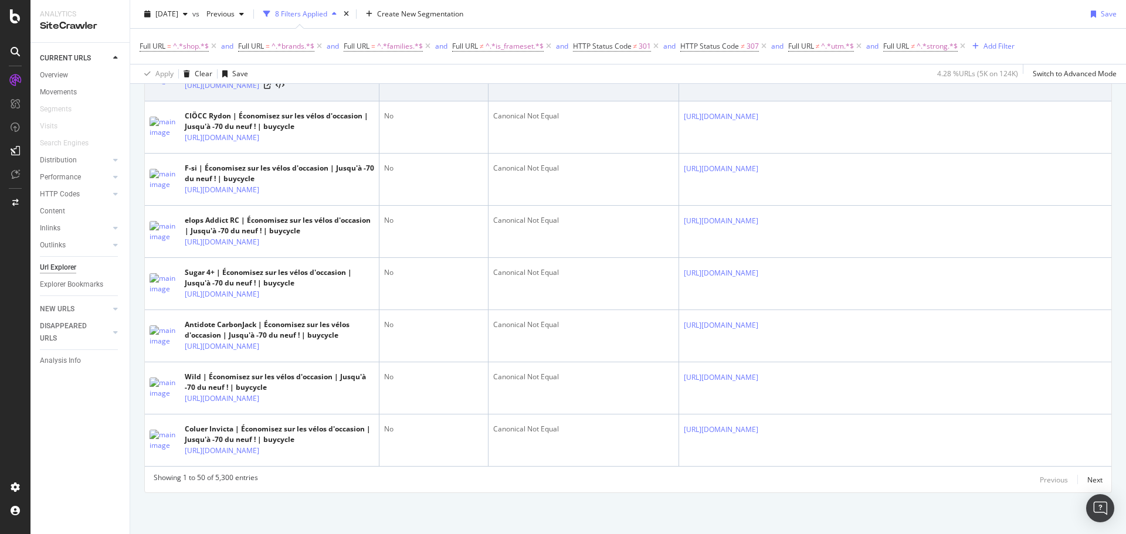
scroll to position [3092, 0]
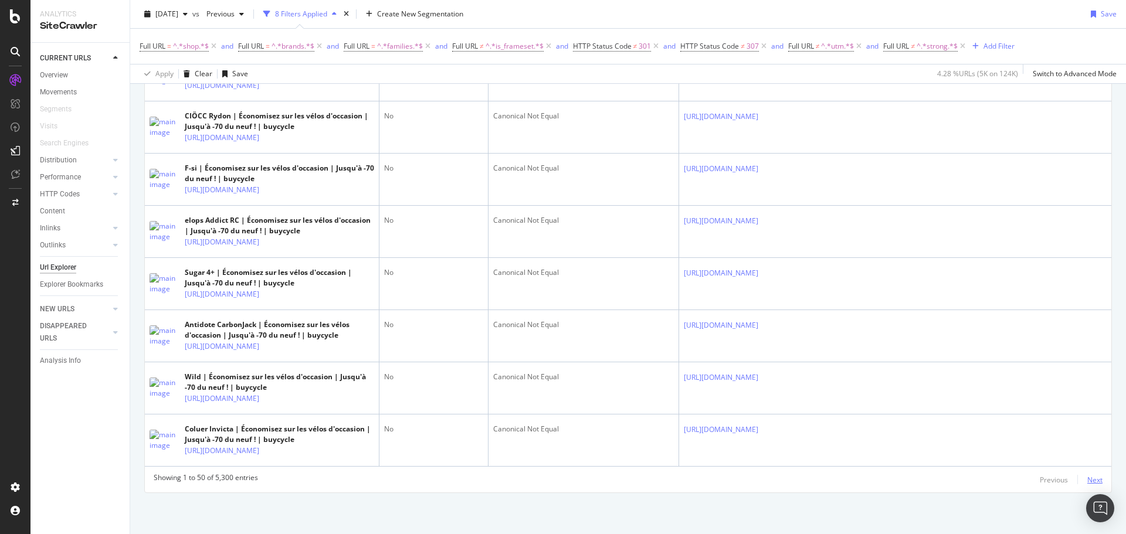
click at [1087, 479] on div "Next" at bounding box center [1094, 480] width 15 height 10
click at [1087, 477] on div "Next" at bounding box center [1094, 480] width 15 height 10
click at [1087, 486] on div "Next" at bounding box center [1094, 479] width 15 height 13
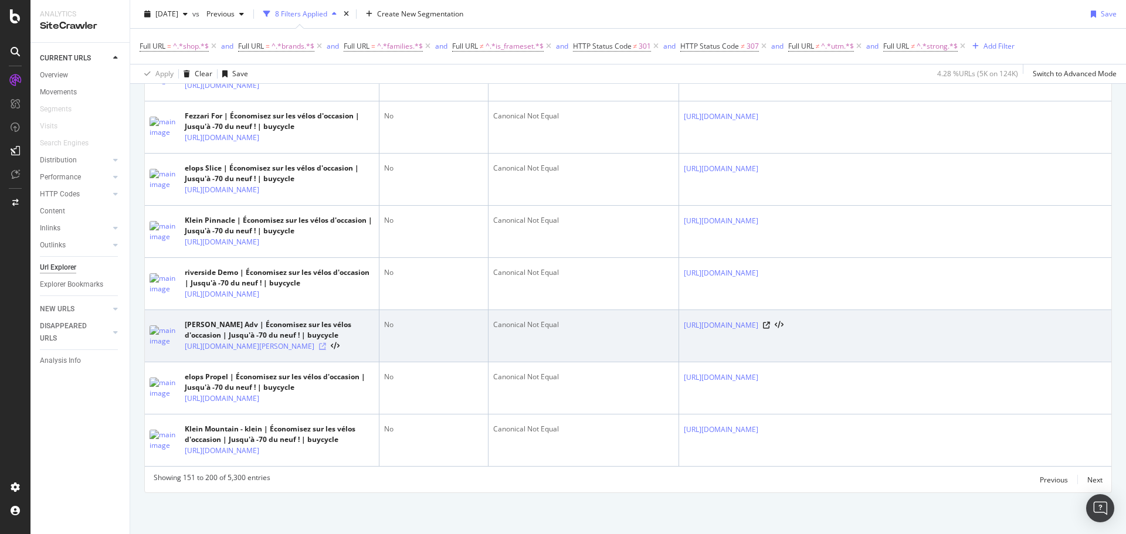
click at [326, 343] on icon at bounding box center [322, 346] width 7 height 7
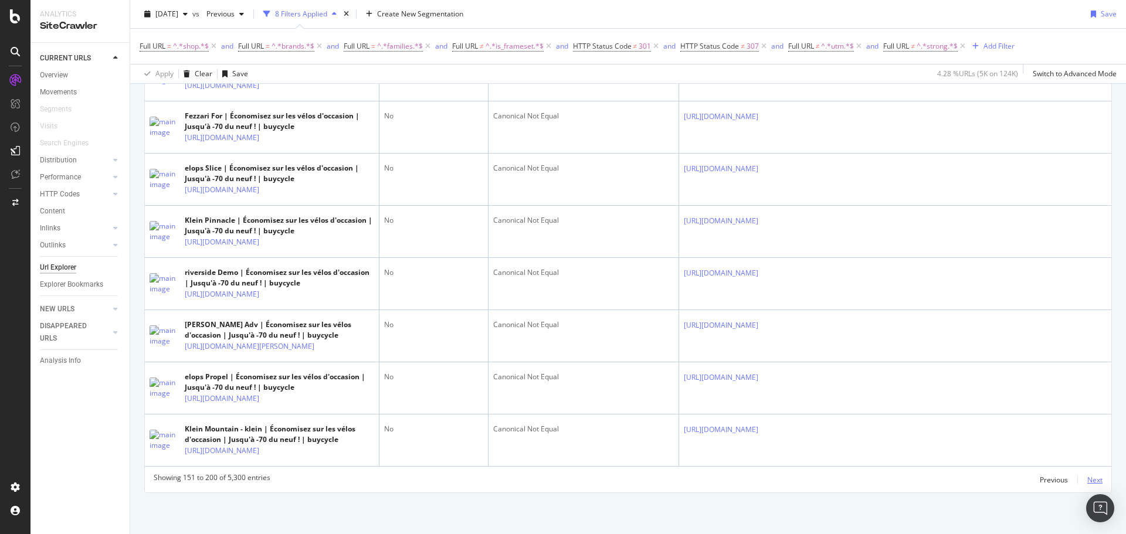
click at [1087, 480] on div "Next" at bounding box center [1094, 480] width 15 height 10
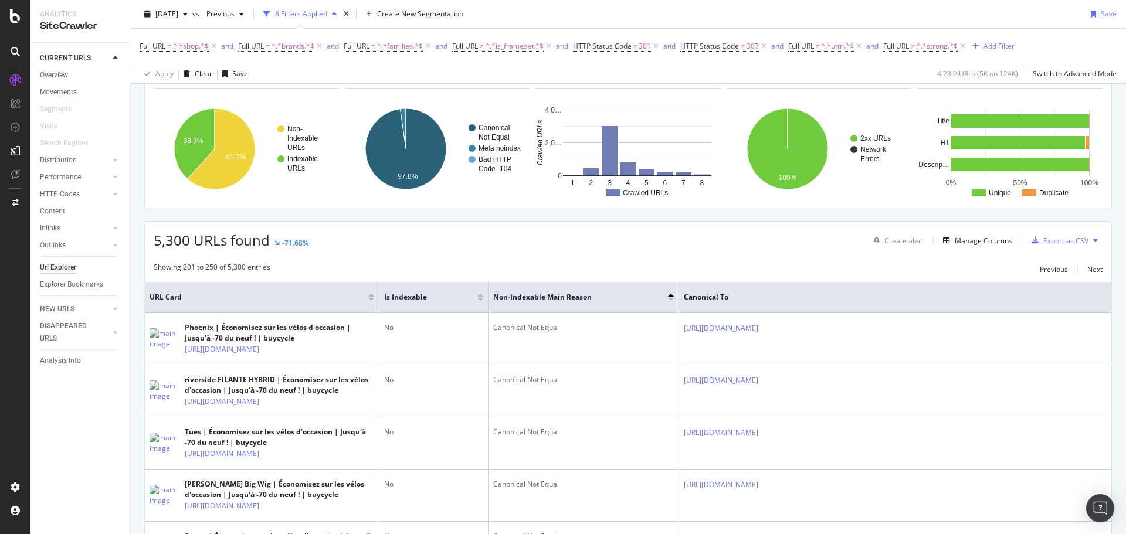
scroll to position [59, 0]
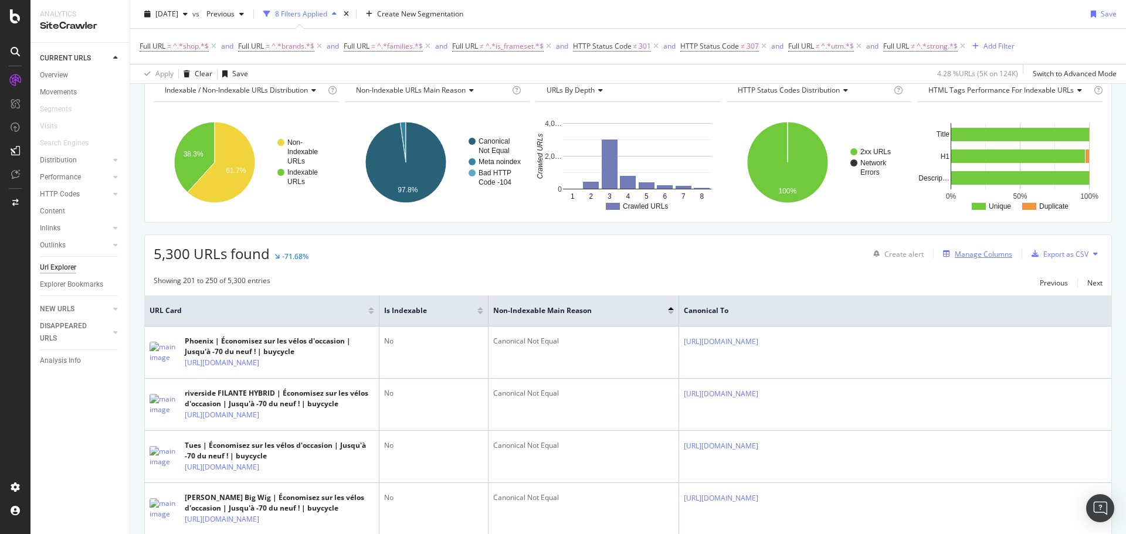
click at [978, 251] on div "Manage Columns" at bounding box center [983, 254] width 57 height 10
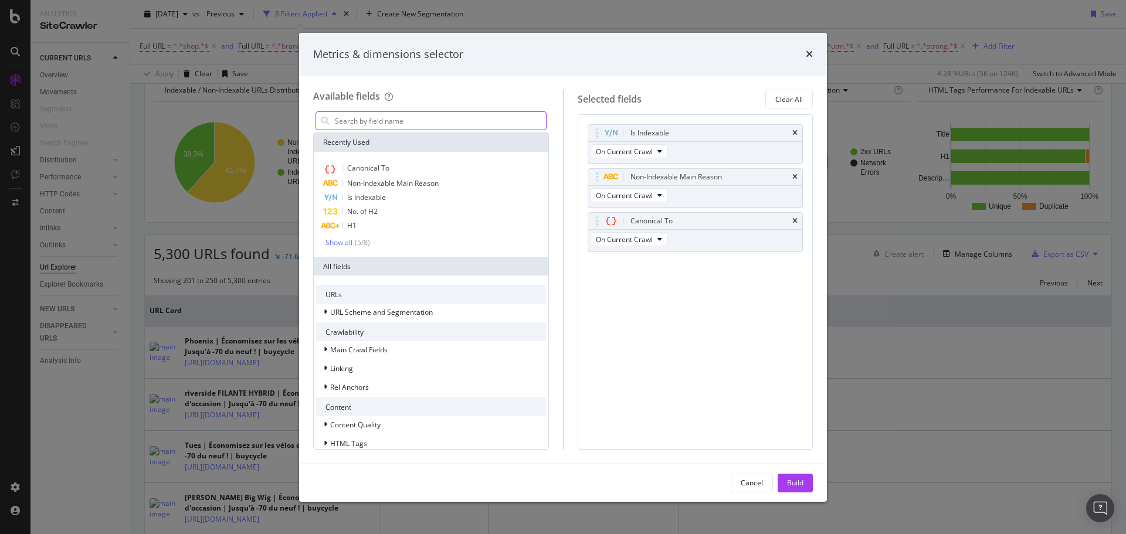
click at [477, 124] on input "modal" at bounding box center [440, 121] width 212 height 18
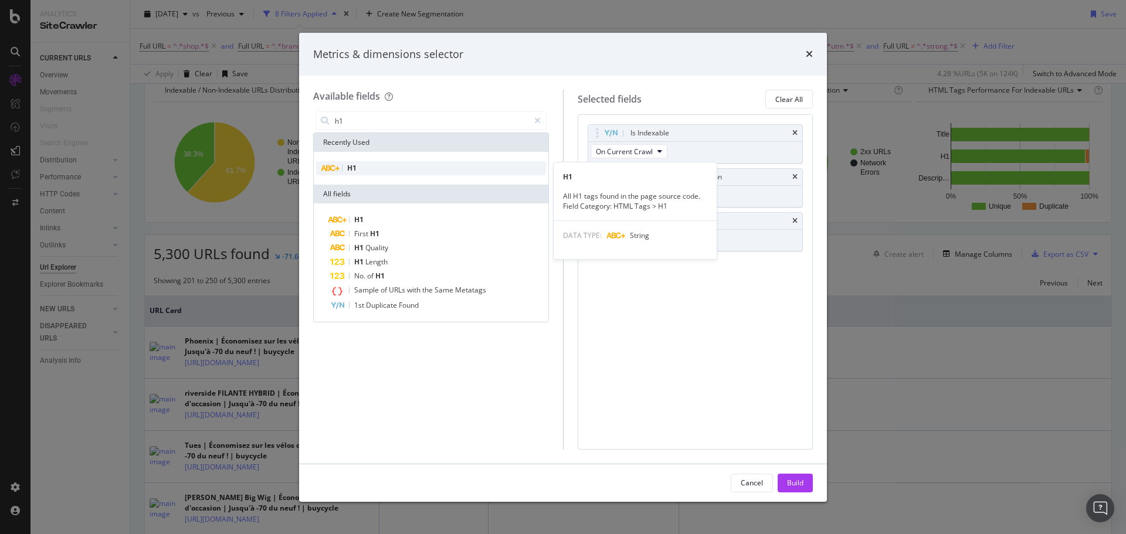
click at [374, 164] on div "H1" at bounding box center [431, 168] width 230 height 14
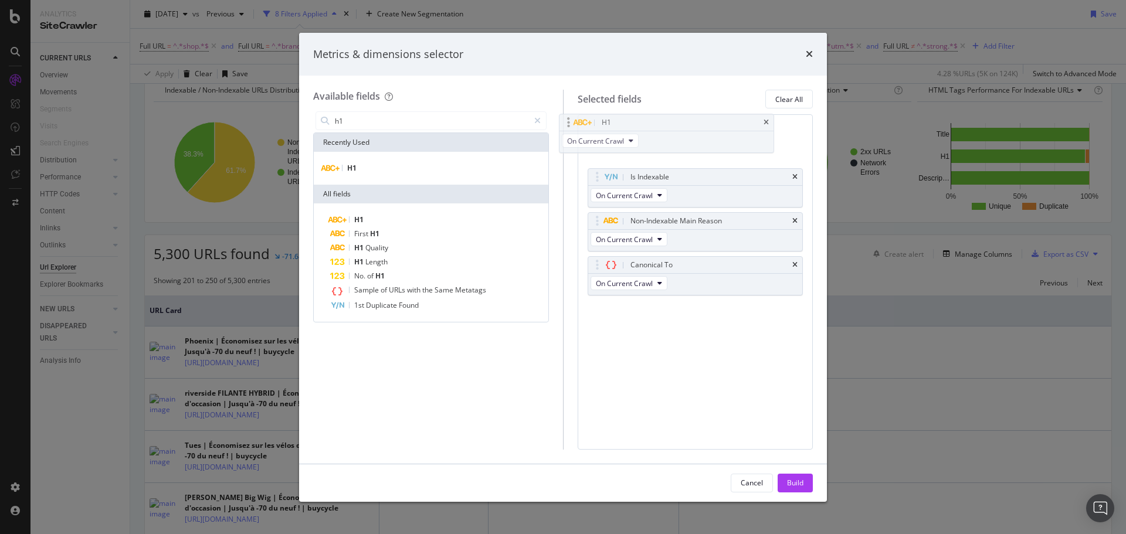
drag, startPoint x: 749, startPoint y: 262, endPoint x: 727, endPoint y: 120, distance: 144.2
click at [727, 120] on body "Analytics SiteCrawler CURRENT URLS Overview Movements Segments Visits Search En…" at bounding box center [563, 267] width 1126 height 534
click at [796, 177] on icon "times" at bounding box center [794, 177] width 5 height 7
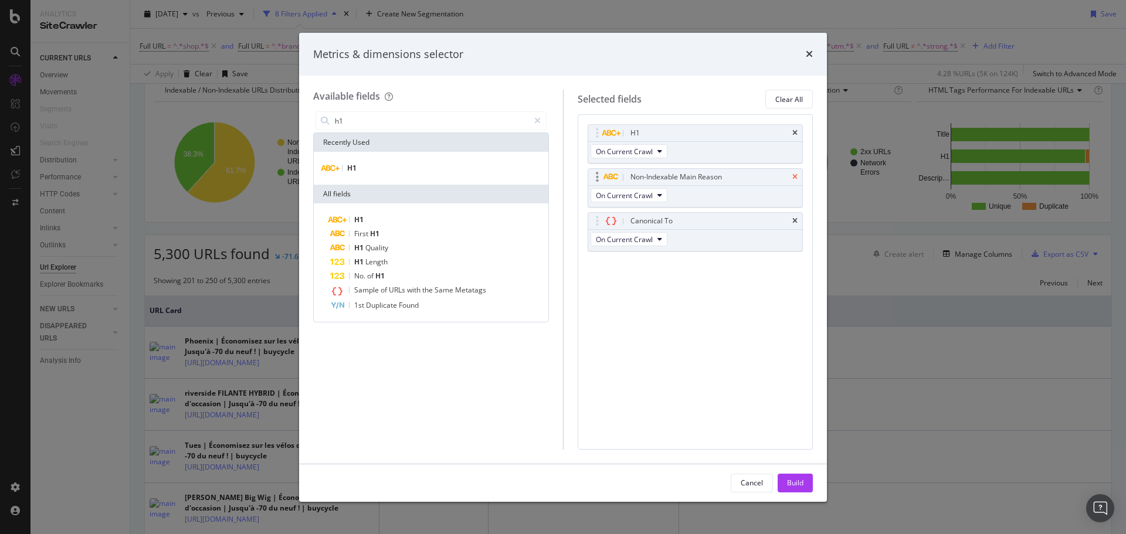
click at [796, 177] on icon "times" at bounding box center [794, 177] width 5 height 7
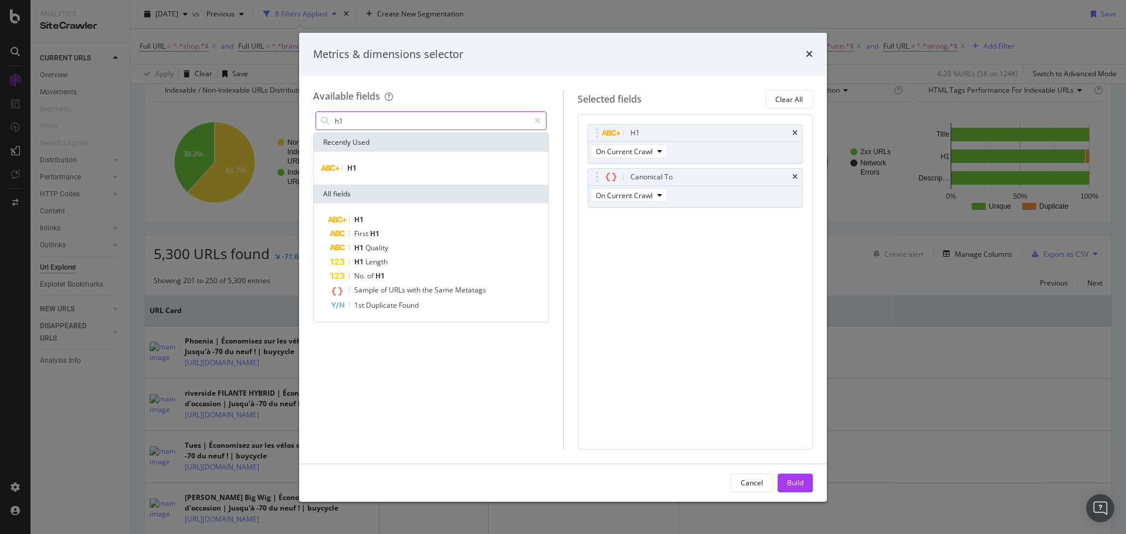
click at [420, 120] on input "h1" at bounding box center [431, 121] width 195 height 18
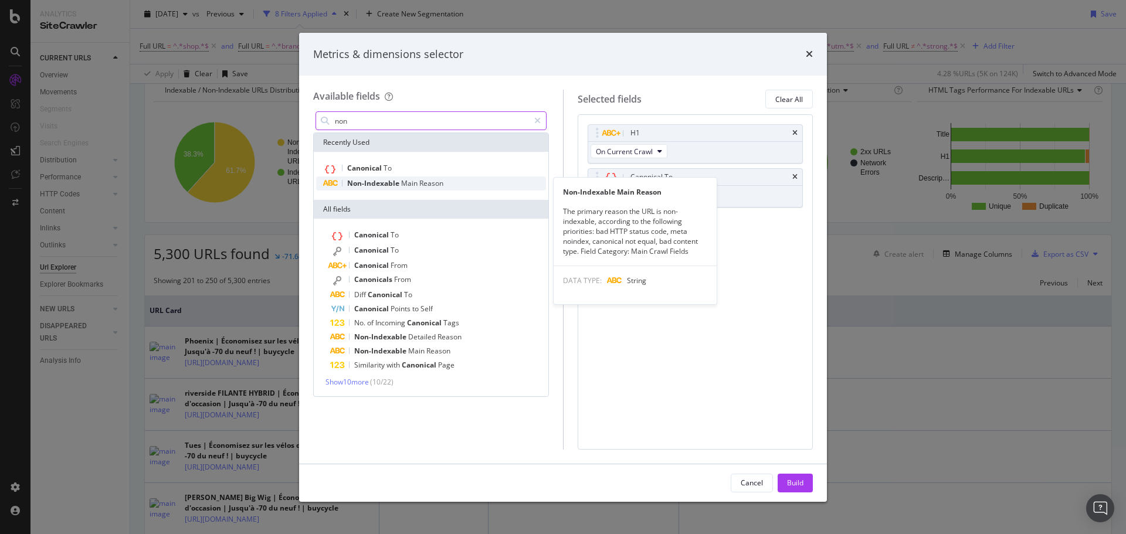
type input "non"
click at [396, 178] on span "Non-Indexable" at bounding box center [374, 183] width 54 height 10
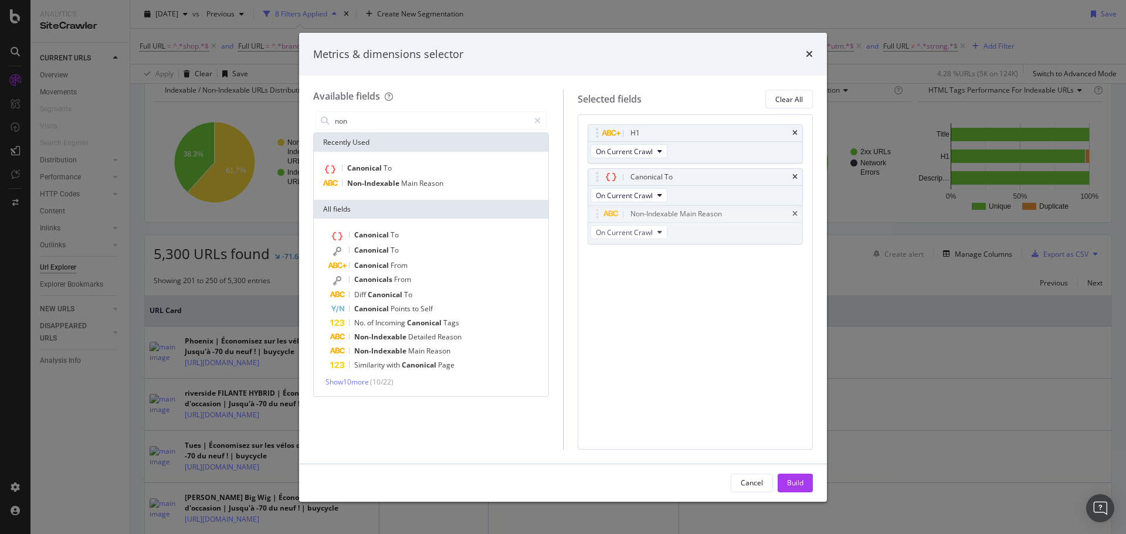
drag, startPoint x: 734, startPoint y: 223, endPoint x: 734, endPoint y: 217, distance: 6.5
click at [734, 216] on body "Analytics SiteCrawler CURRENT URLS Overview Movements Segments Visits Search En…" at bounding box center [563, 267] width 1126 height 534
click at [793, 221] on icon "times" at bounding box center [794, 221] width 5 height 7
click at [376, 118] on input "non" at bounding box center [431, 121] width 195 height 18
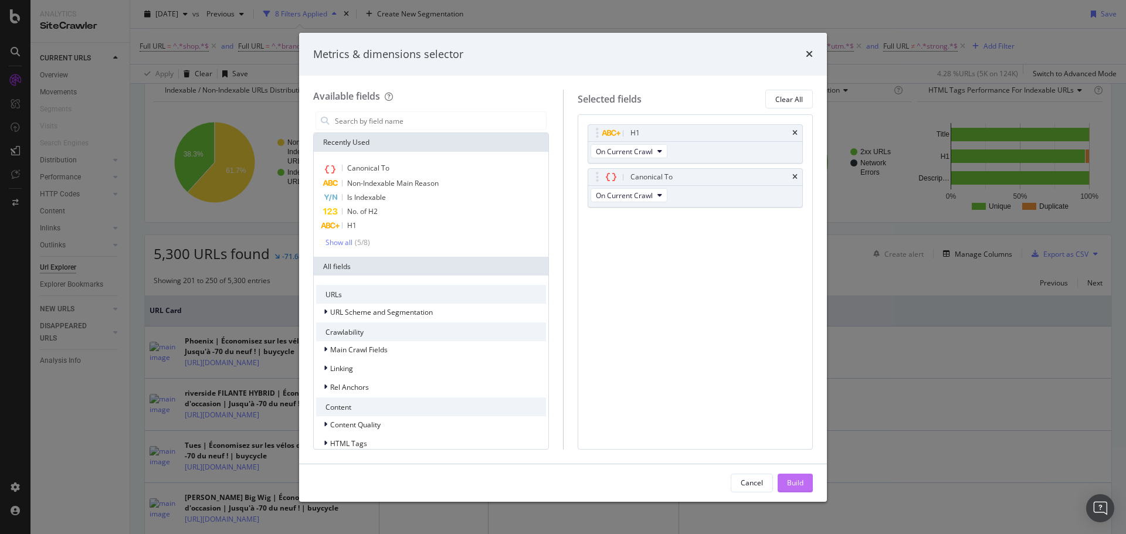
click at [792, 480] on div "Build" at bounding box center [795, 483] width 16 height 10
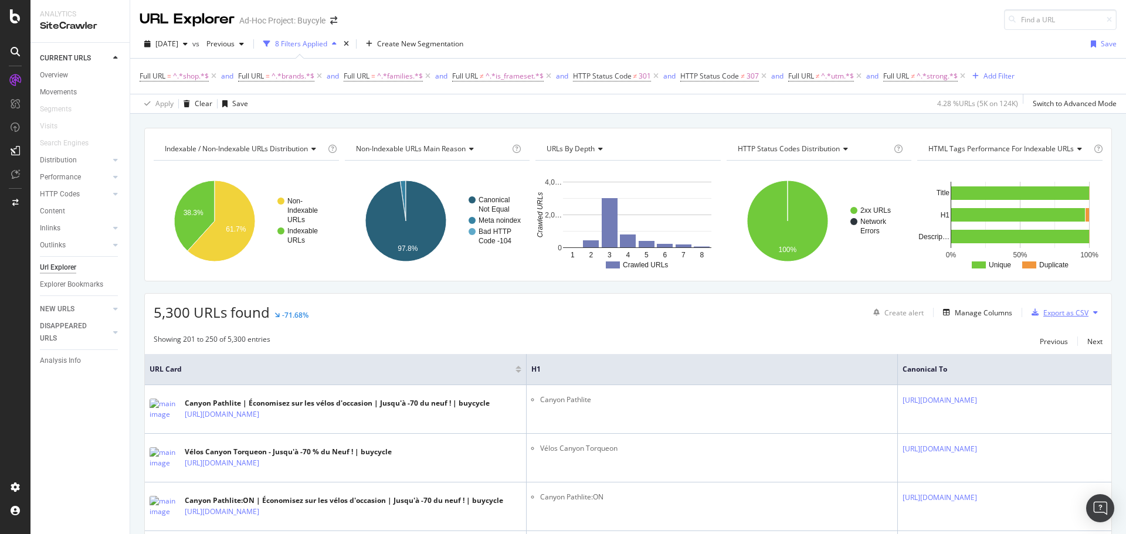
click at [1033, 314] on div "button" at bounding box center [1035, 312] width 16 height 7
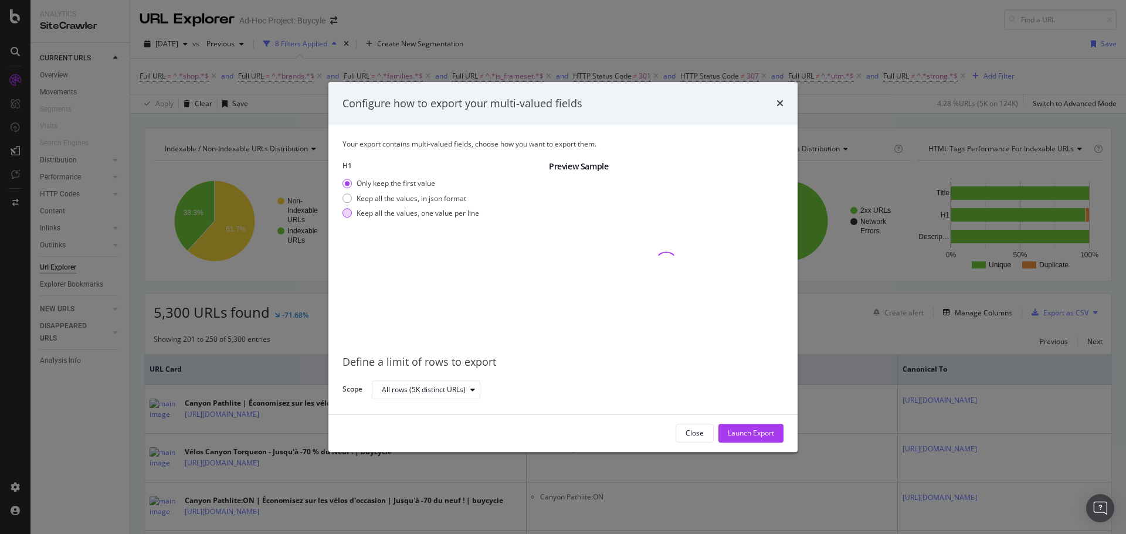
click at [348, 215] on div "modal" at bounding box center [346, 213] width 9 height 9
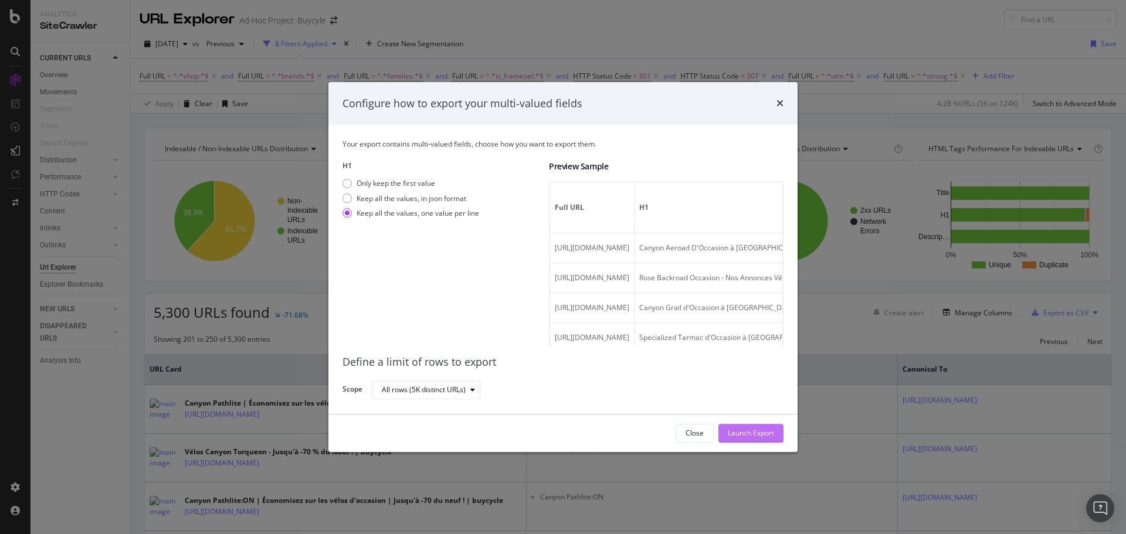
click at [755, 426] on div "Launch Export" at bounding box center [751, 434] width 46 height 18
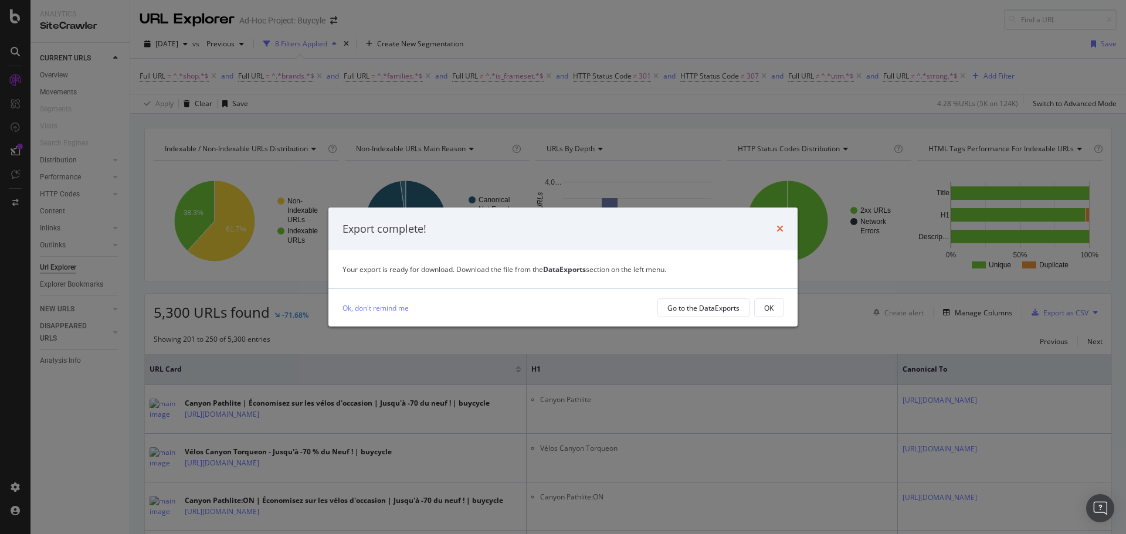
click at [780, 225] on icon "times" at bounding box center [779, 228] width 7 height 9
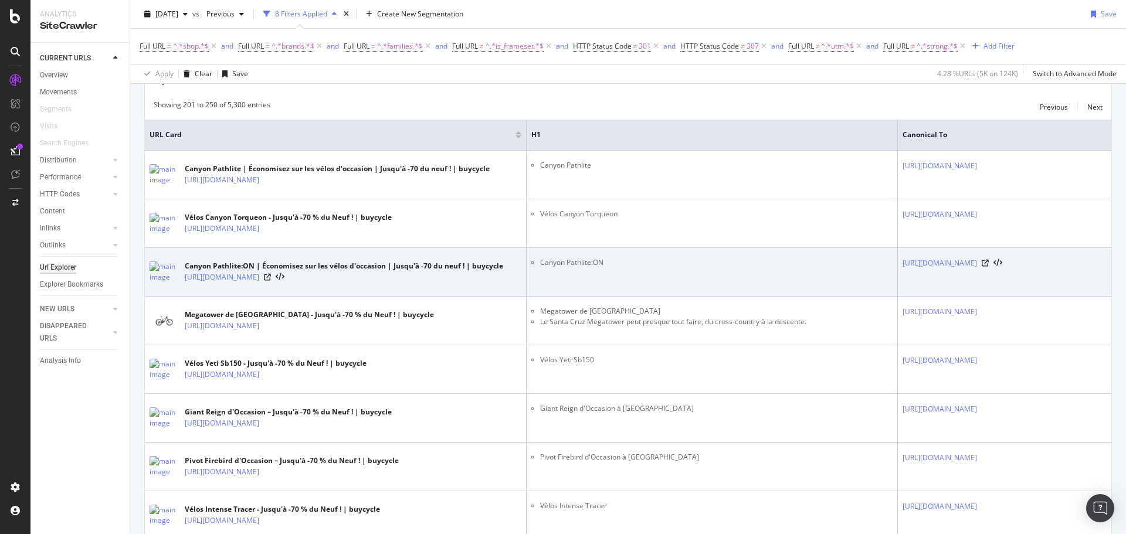
scroll to position [293, 0]
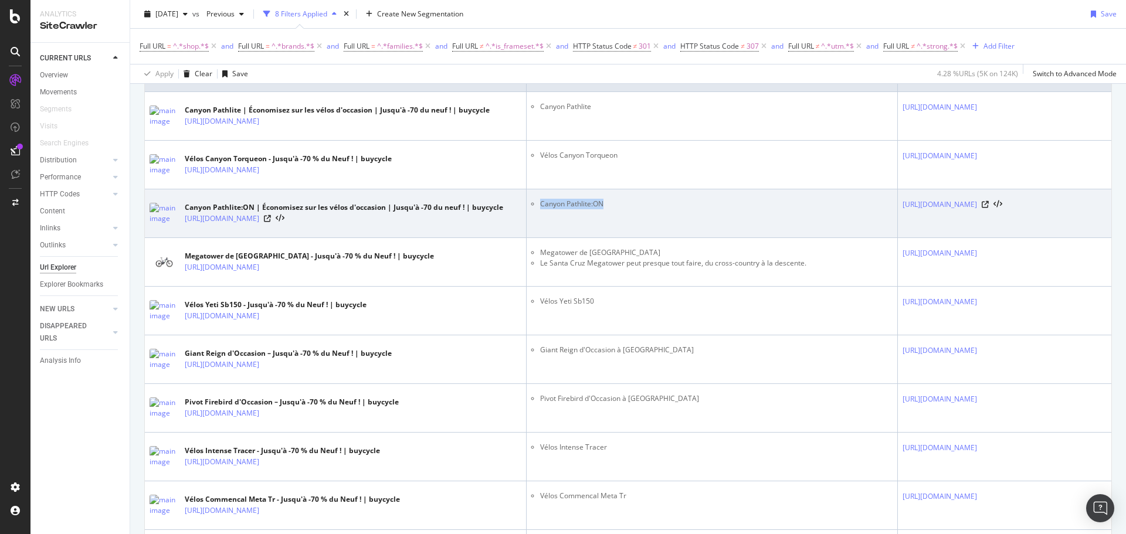
drag, startPoint x: 490, startPoint y: 209, endPoint x: 553, endPoint y: 215, distance: 63.7
click at [553, 215] on td "Canyon Pathlite:ON" at bounding box center [712, 213] width 371 height 49
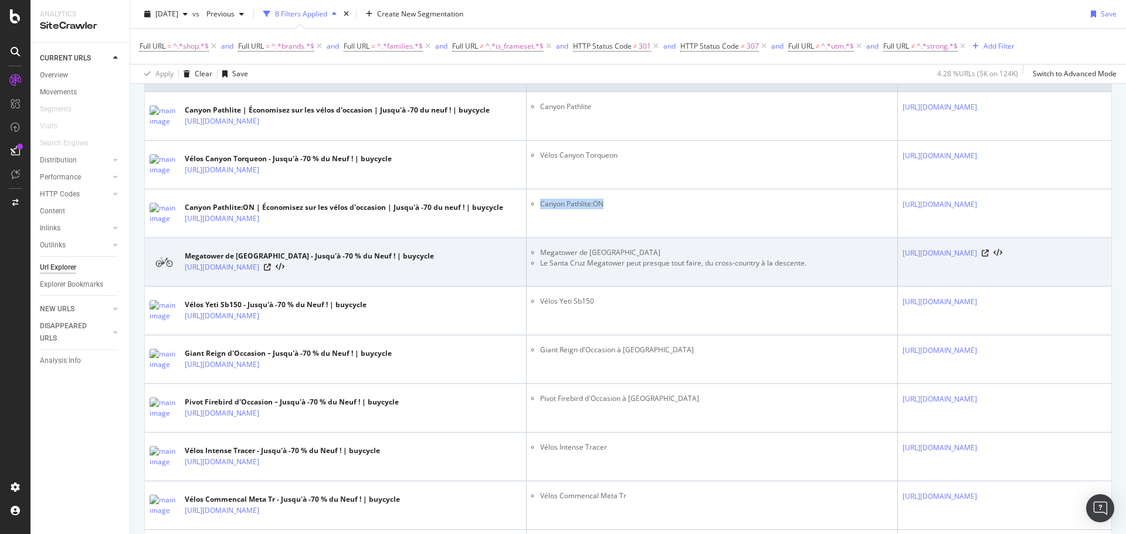
copy li "Canyon Pathlite:ON"
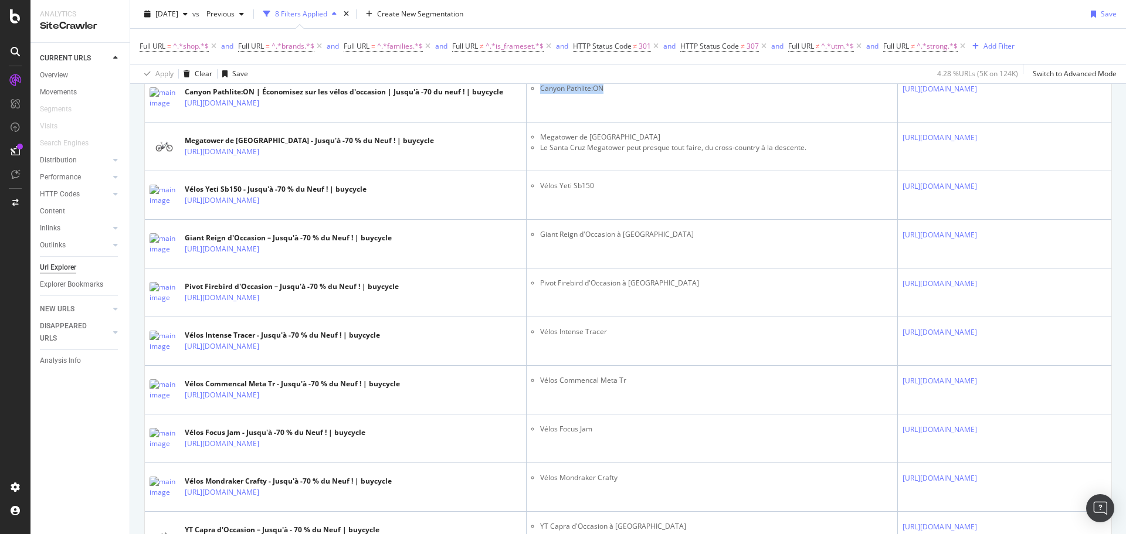
scroll to position [116, 0]
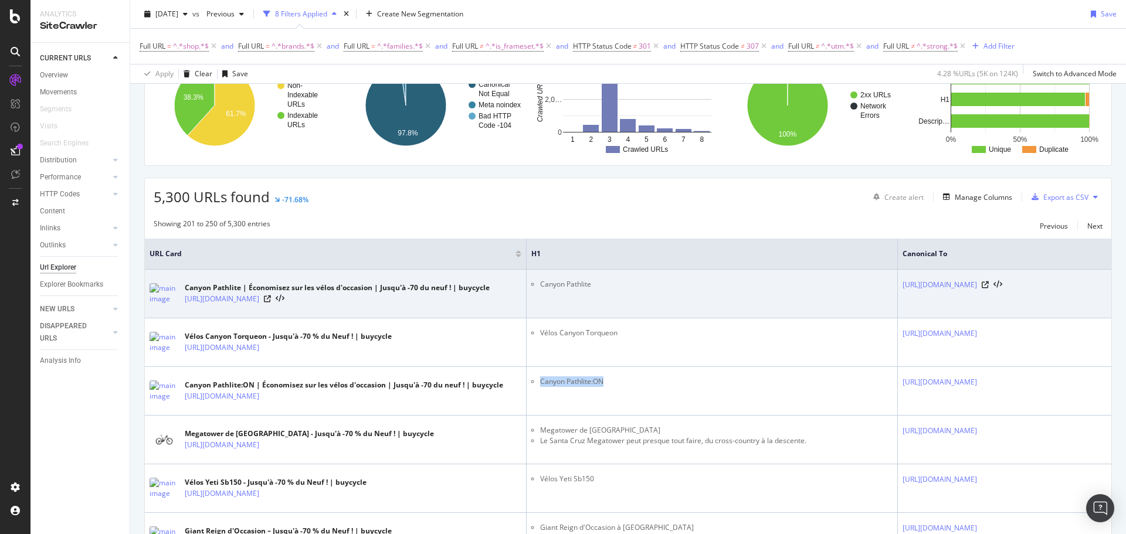
drag, startPoint x: 802, startPoint y: 284, endPoint x: 890, endPoint y: 291, distance: 88.2
click at [898, 291] on td "[URL][DOMAIN_NAME]" at bounding box center [1005, 294] width 214 height 49
copy link "[URL][DOMAIN_NAME]"
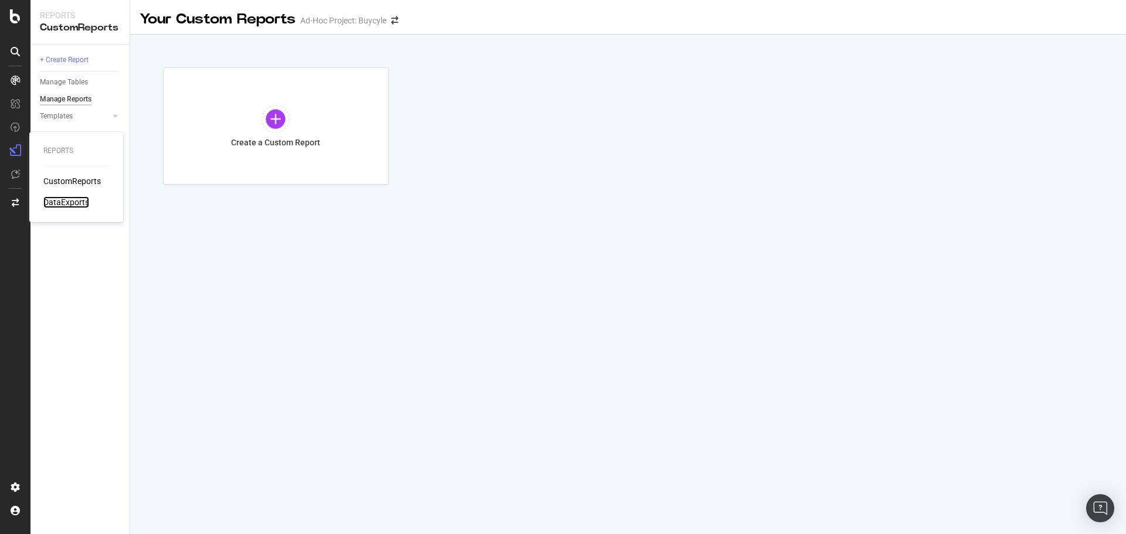
click at [56, 201] on div "DataExports" at bounding box center [66, 202] width 46 height 12
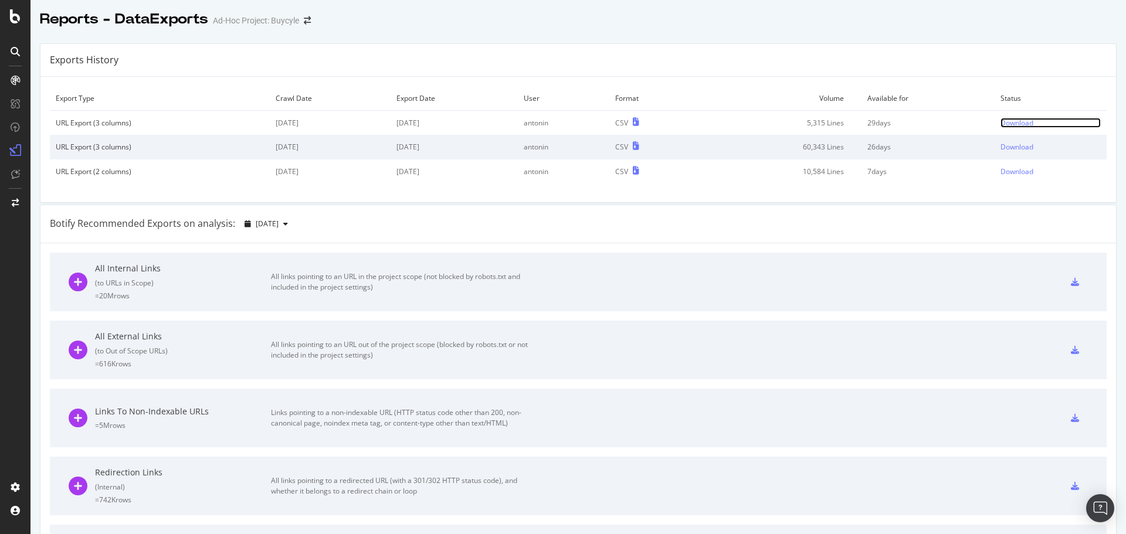
click at [1003, 120] on div "Download" at bounding box center [1016, 123] width 33 height 10
